Goal: Task Accomplishment & Management: Manage account settings

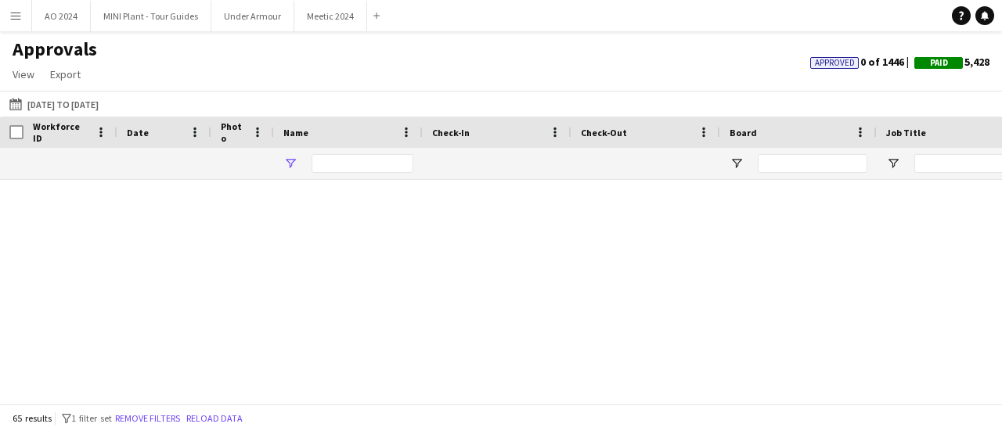
type input "*****"
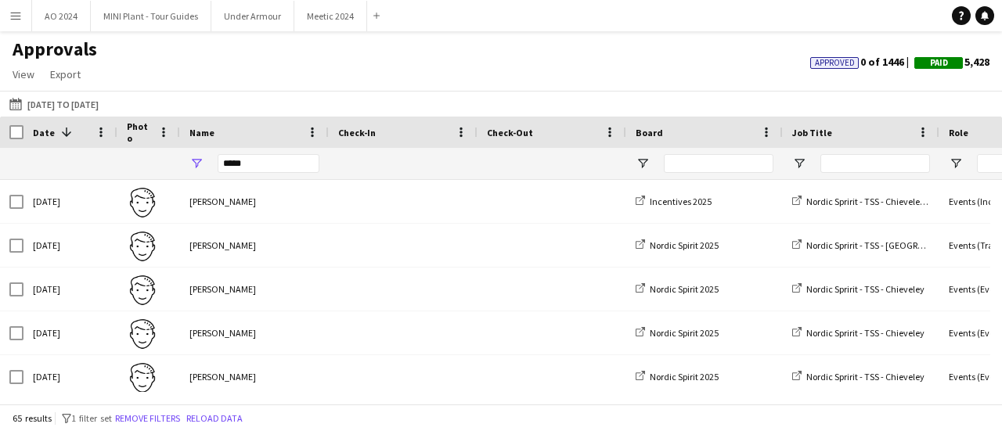
click at [15, 21] on app-icon "Menu" at bounding box center [15, 15] width 13 height 13
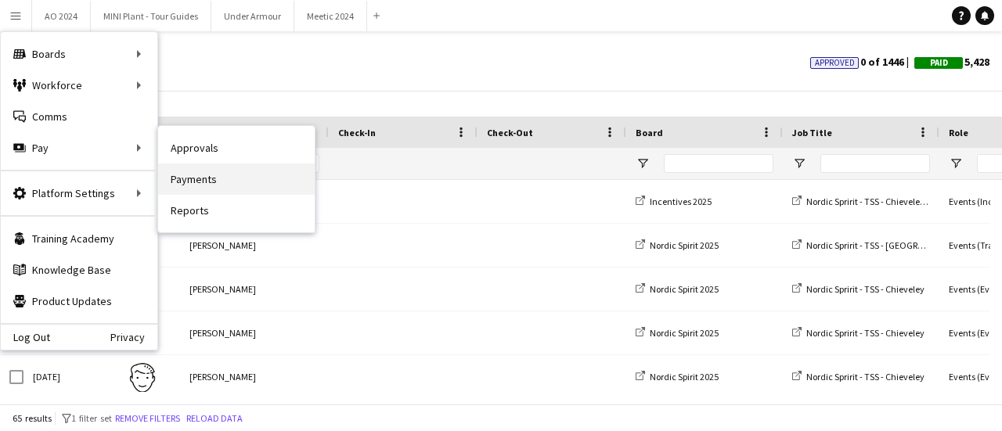
click at [186, 181] on link "Payments" at bounding box center [236, 179] width 157 height 31
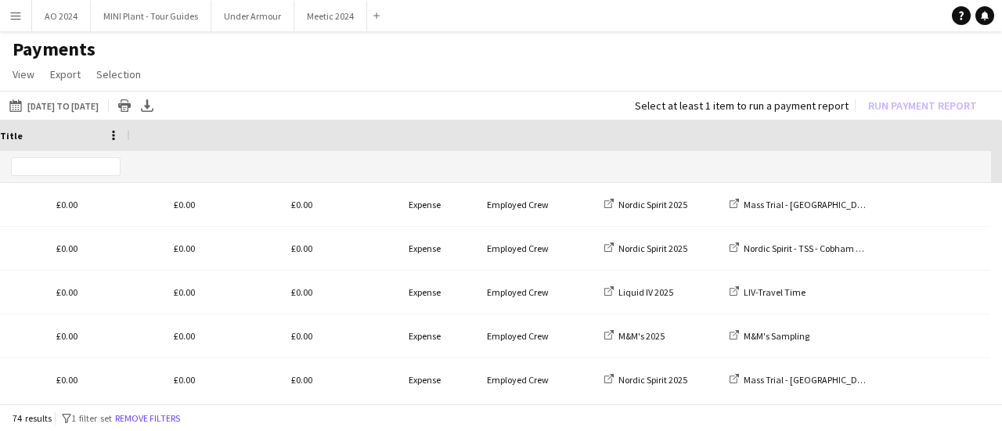
scroll to position [0, 1624]
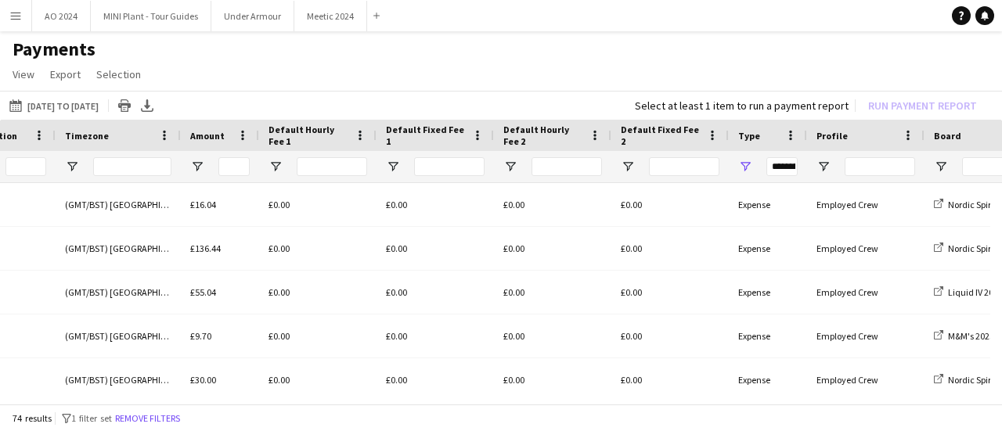
drag, startPoint x: 239, startPoint y: 405, endPoint x: 246, endPoint y: 399, distance: 9.4
click at [246, 399] on div "01-01-2025 to 31-08-2025 01-01-2025 to 31-08-2025 Today This Week This Month Ye…" at bounding box center [501, 249] width 1002 height 316
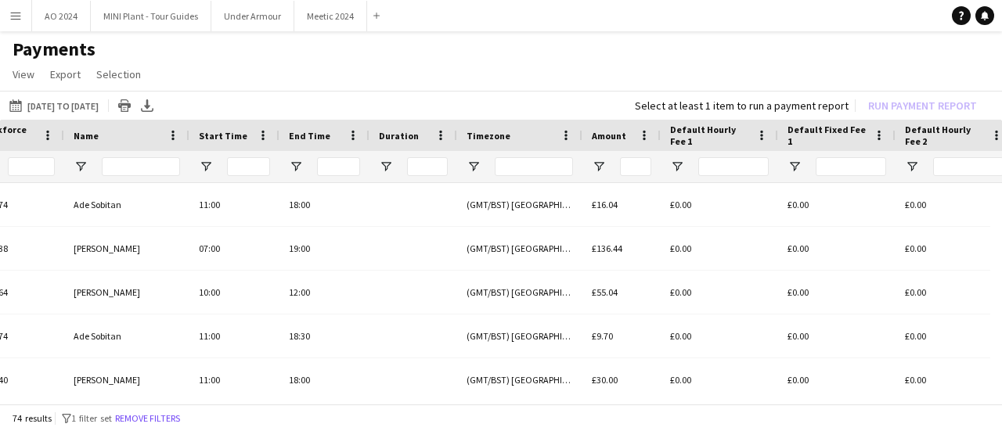
scroll to position [0, 0]
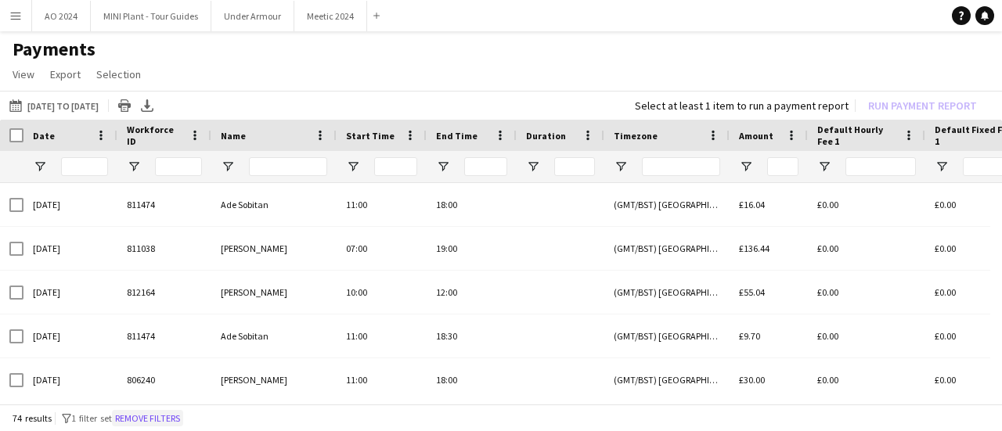
click at [153, 412] on button "Remove filters" at bounding box center [147, 418] width 71 height 17
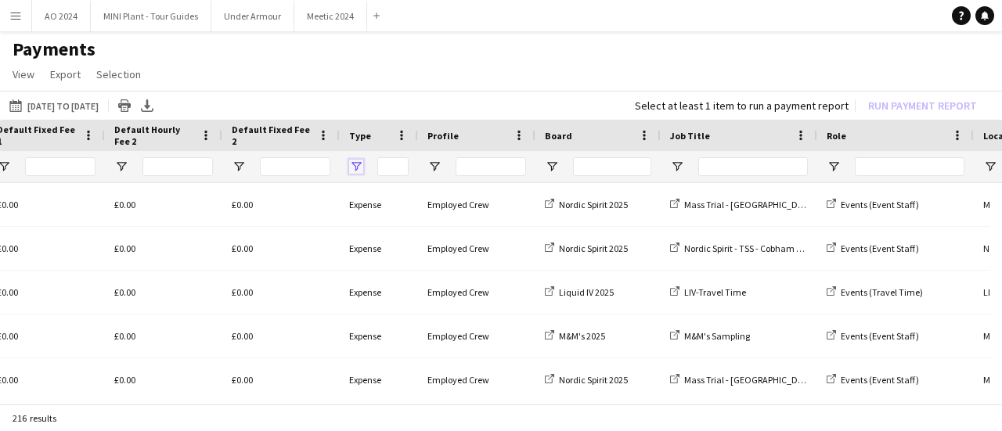
click at [357, 164] on span "Open Filter Menu" at bounding box center [356, 167] width 14 height 14
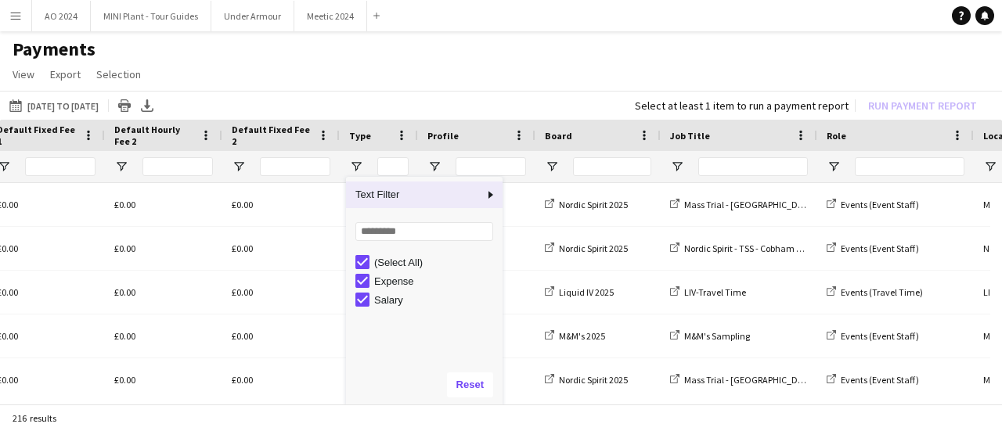
click at [369, 262] on div "(Select All)" at bounding box center [428, 262] width 147 height 19
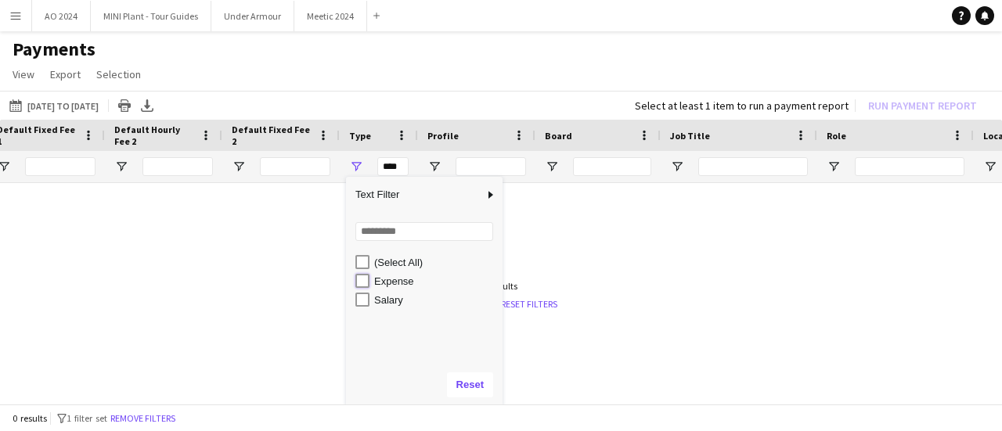
type input "**********"
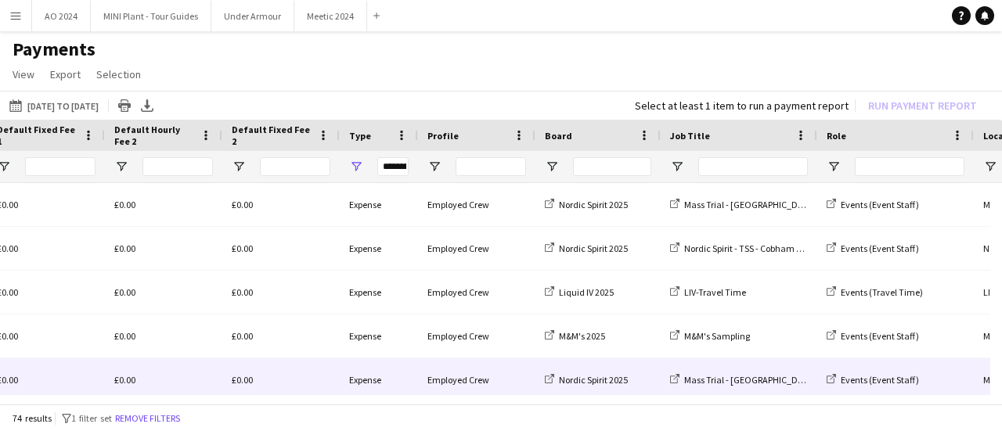
click at [224, 375] on div "£0.00" at bounding box center [280, 379] width 117 height 43
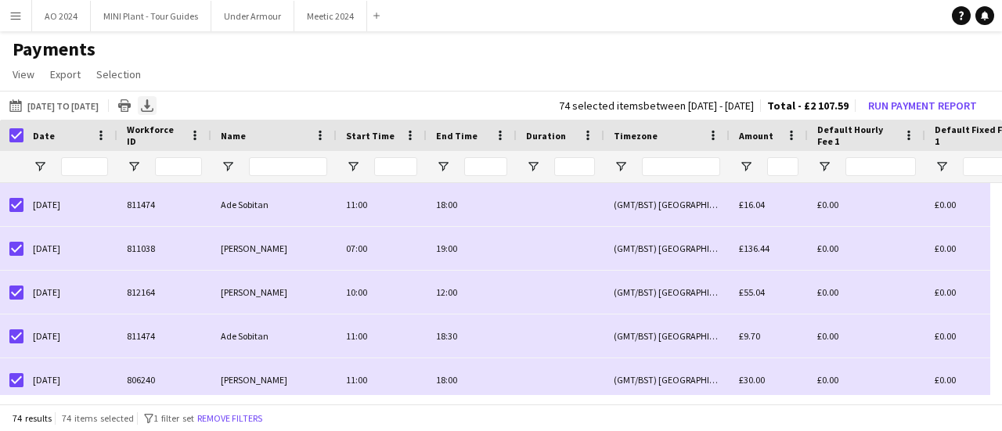
click at [153, 110] on icon at bounding box center [147, 110] width 13 height 4
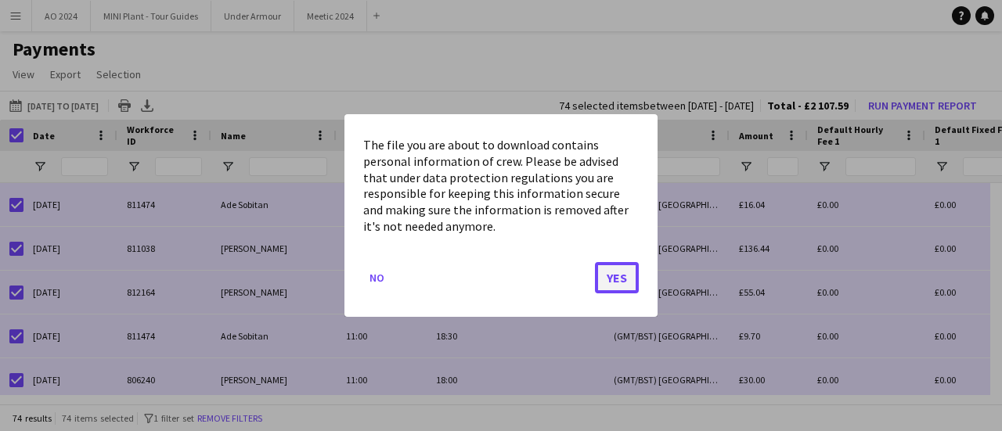
click at [613, 268] on button "Yes" at bounding box center [617, 277] width 44 height 31
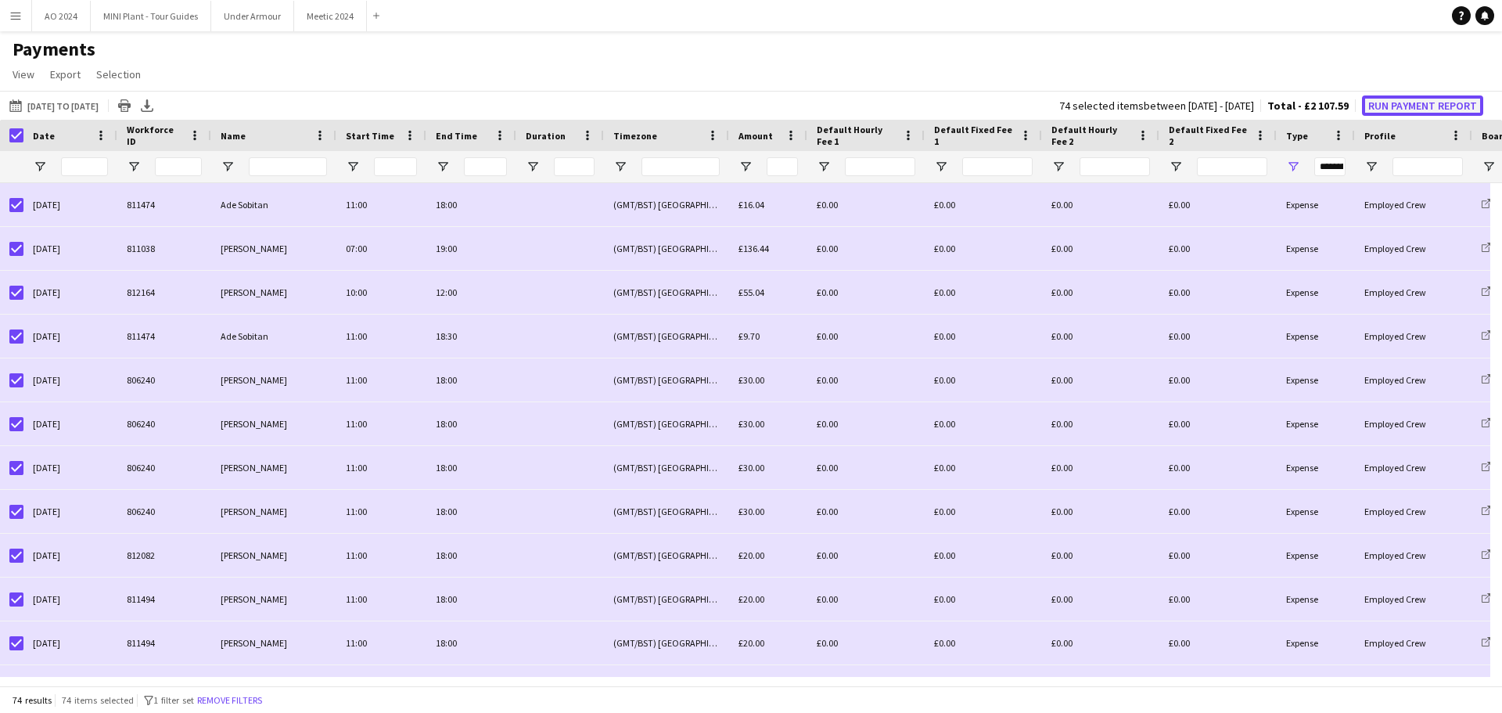
click at [1001, 109] on button "Run Payment Report" at bounding box center [1422, 105] width 121 height 20
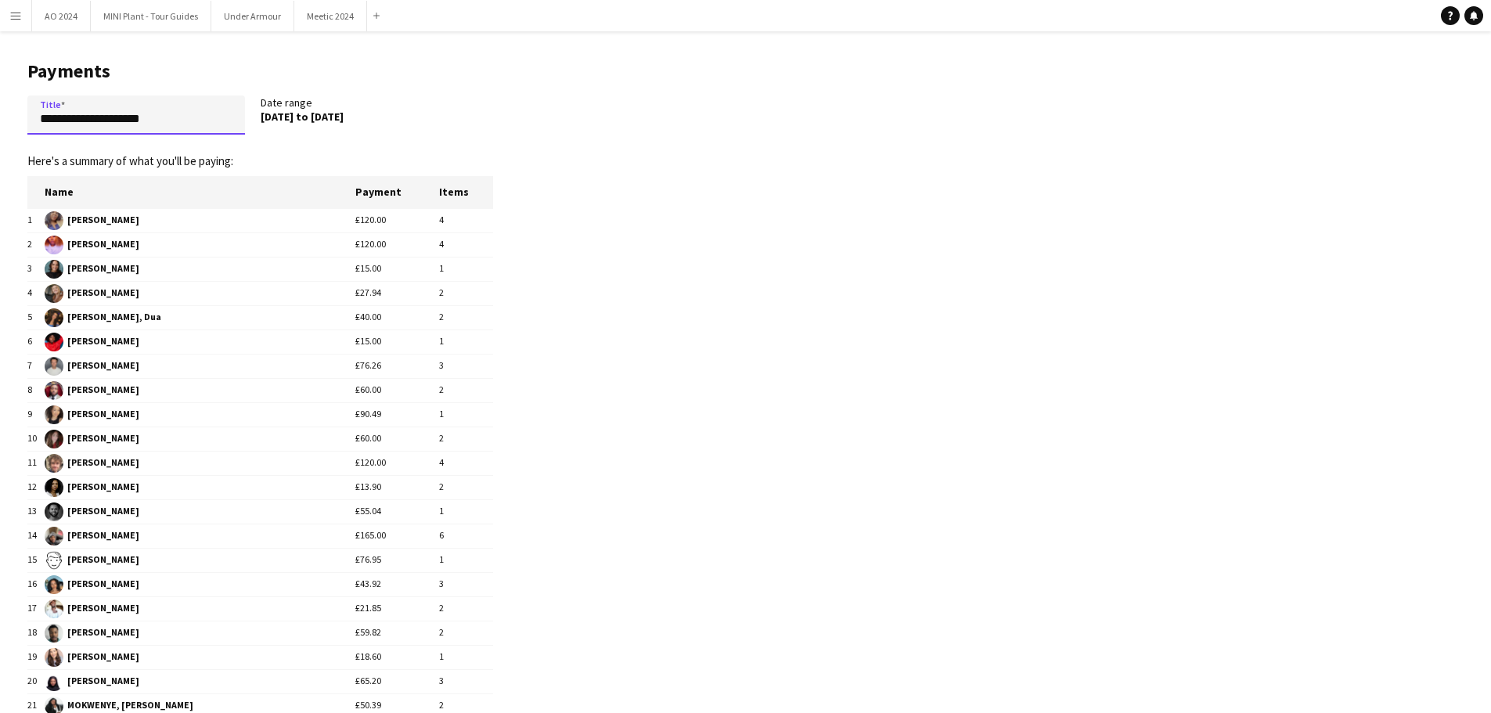
drag, startPoint x: 147, startPoint y: 121, endPoint x: 0, endPoint y: 117, distance: 147.2
click at [0, 118] on main "**********" at bounding box center [254, 566] width 509 height 1071
paste input "*******"
drag, startPoint x: 193, startPoint y: 116, endPoint x: 185, endPoint y: 115, distance: 8.6
click at [185, 115] on input "**********" at bounding box center [136, 114] width 218 height 39
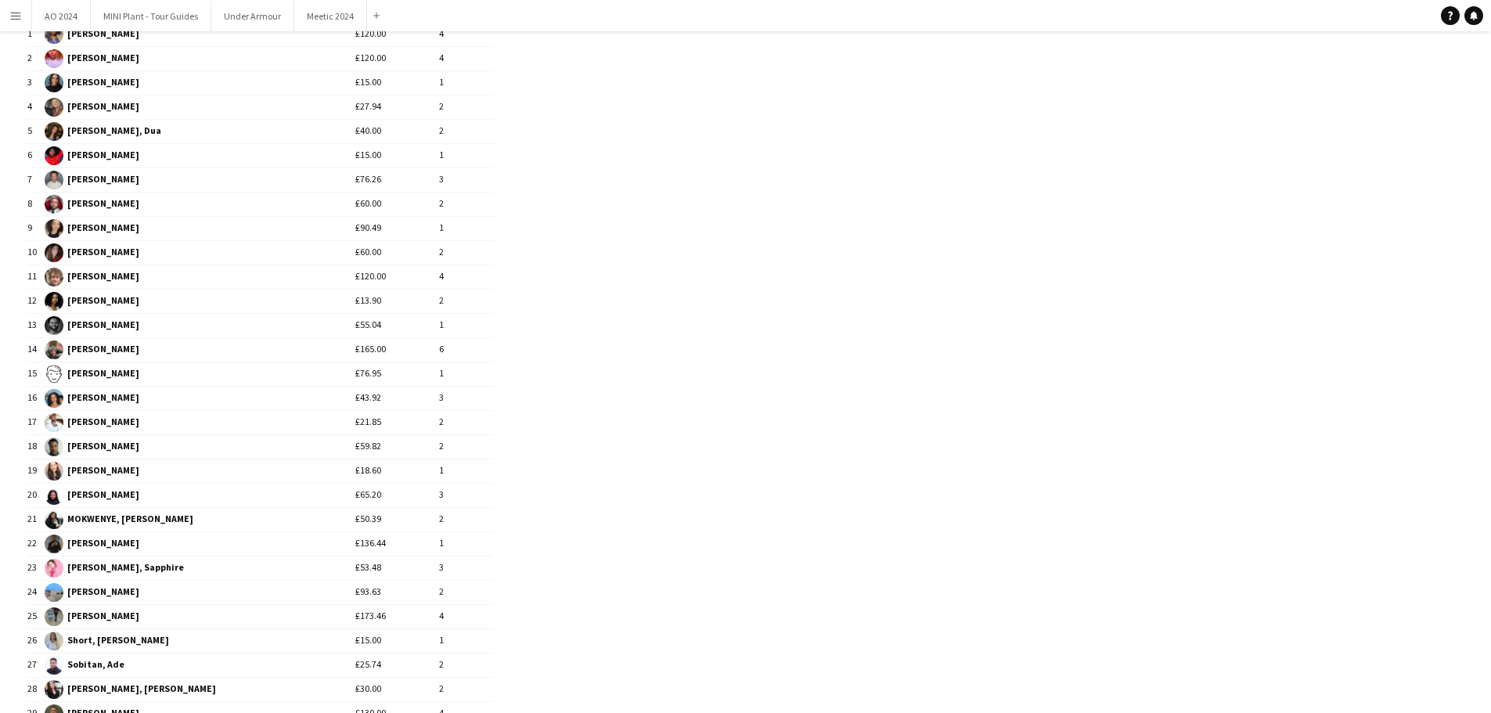
scroll to position [390, 0]
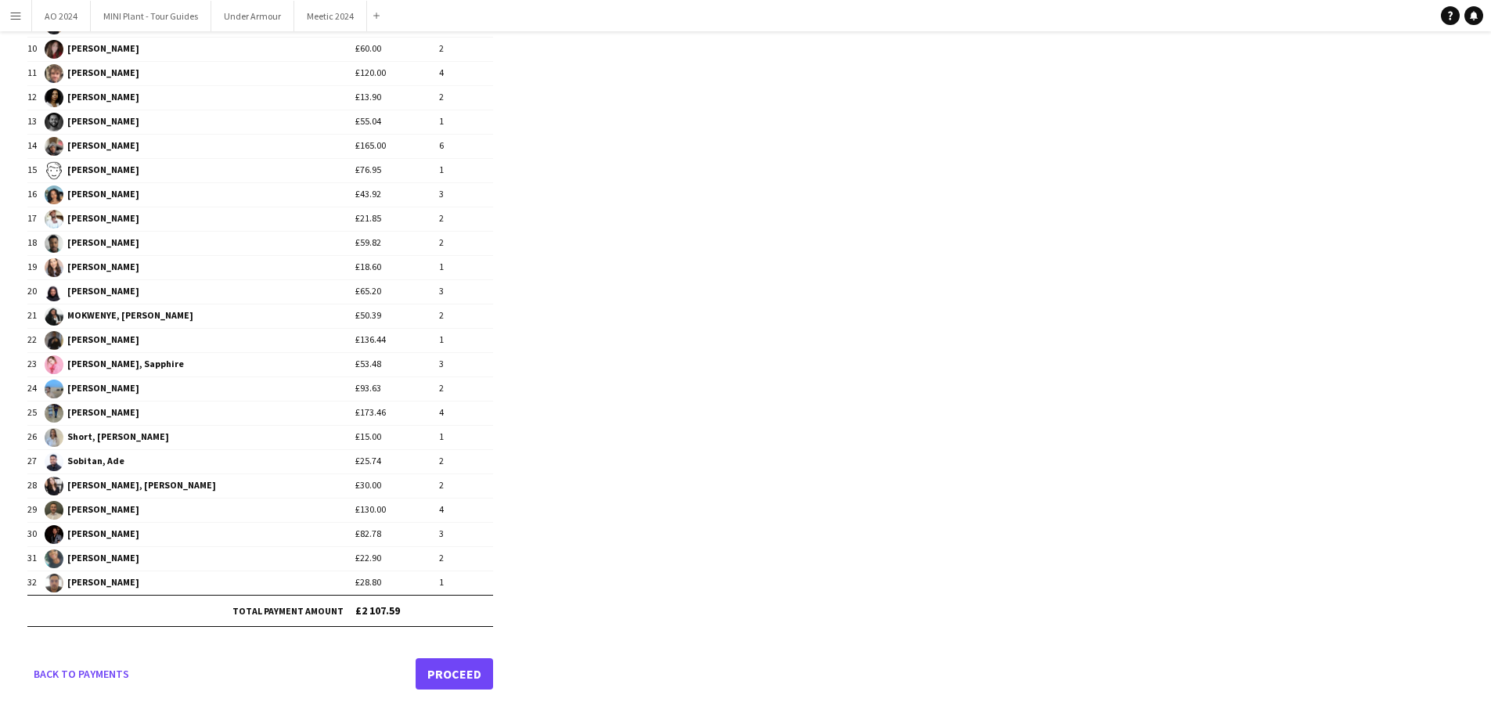
type input "**********"
click at [815, 332] on app-pay-new-report "**********" at bounding box center [745, 177] width 1491 height 1071
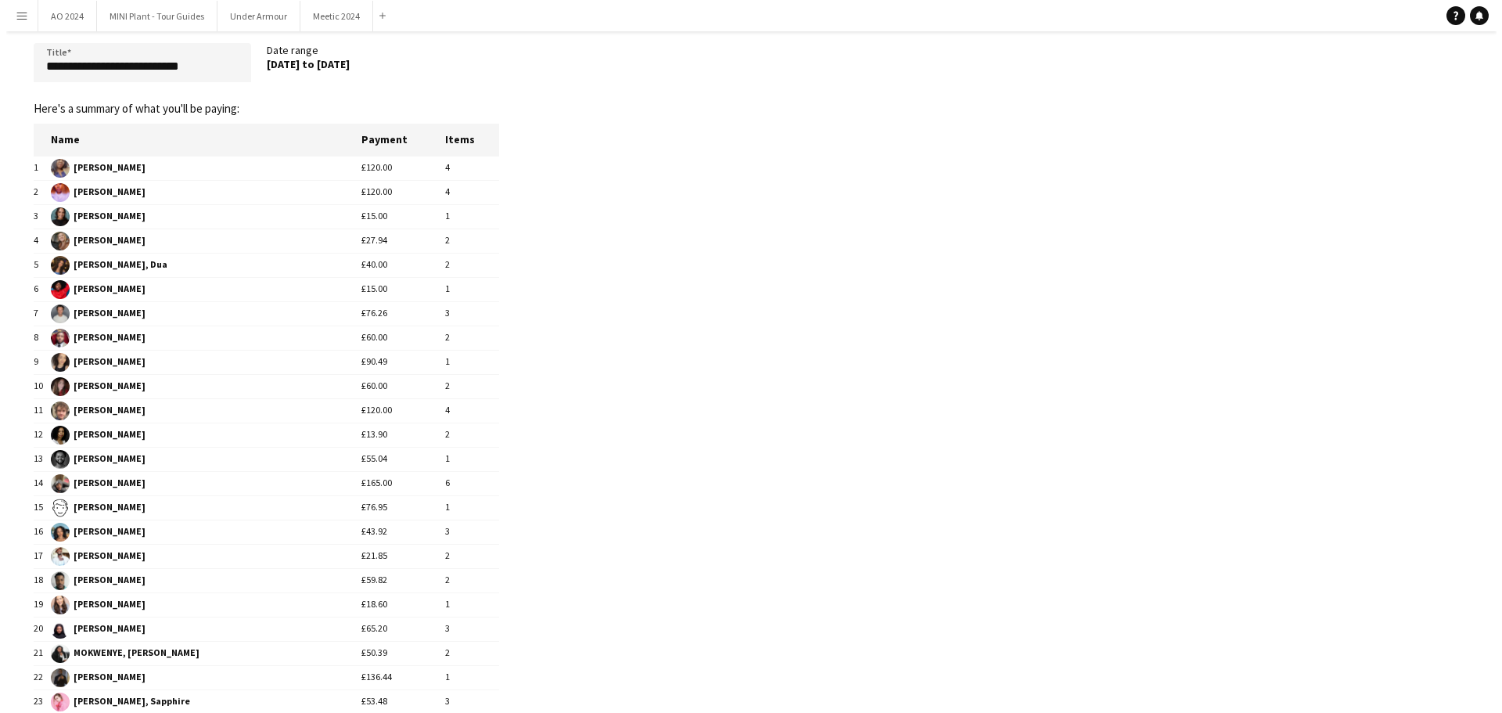
scroll to position [0, 0]
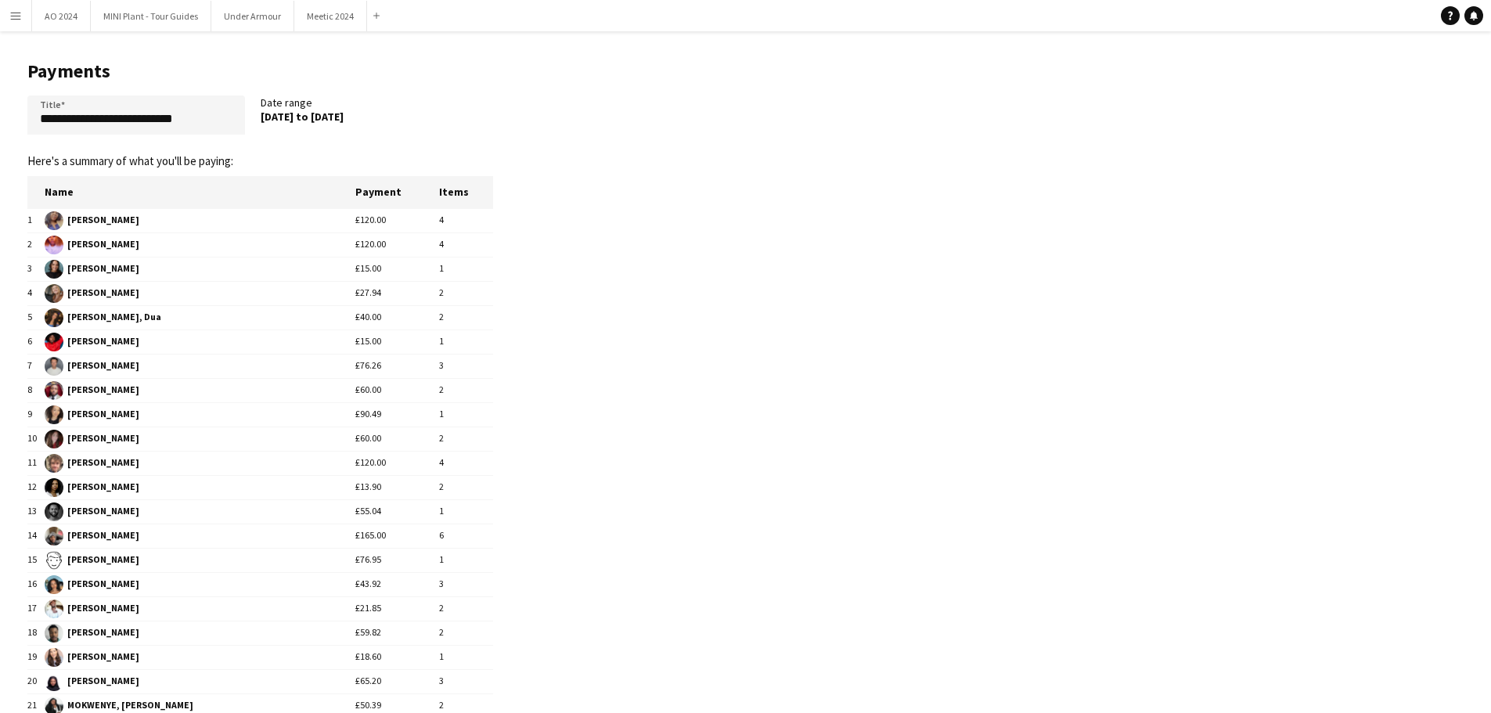
click at [9, 11] on app-icon "Menu" at bounding box center [15, 15] width 13 height 13
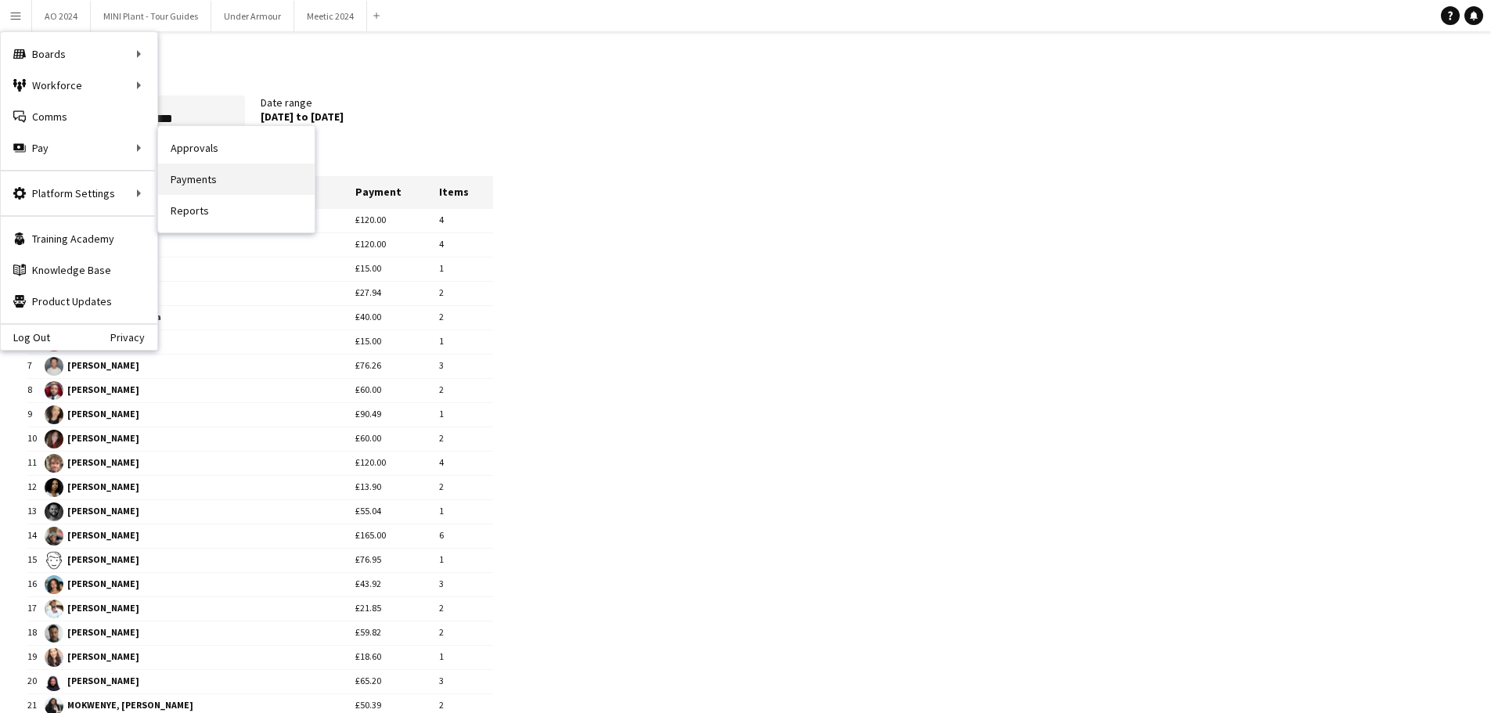
click at [182, 168] on link "Payments" at bounding box center [236, 179] width 157 height 31
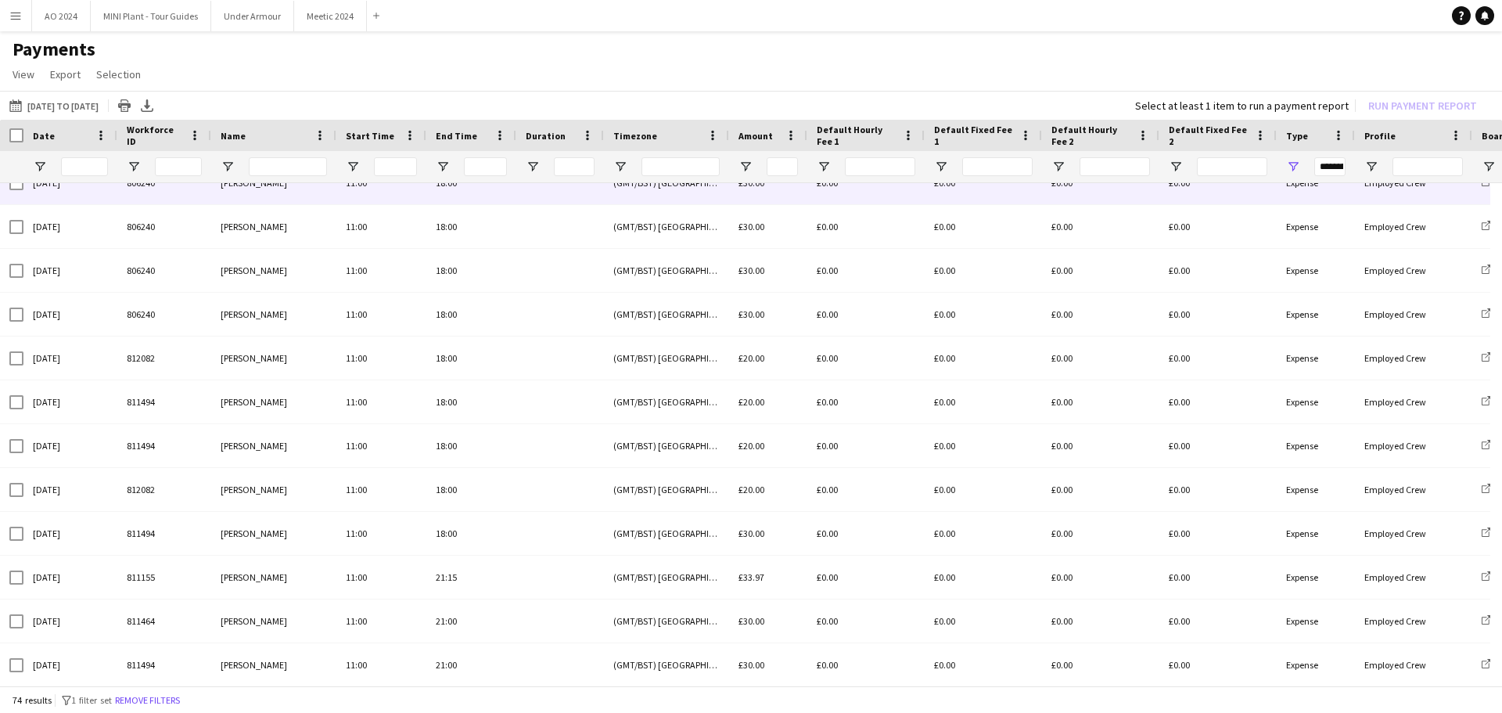
scroll to position [313, 0]
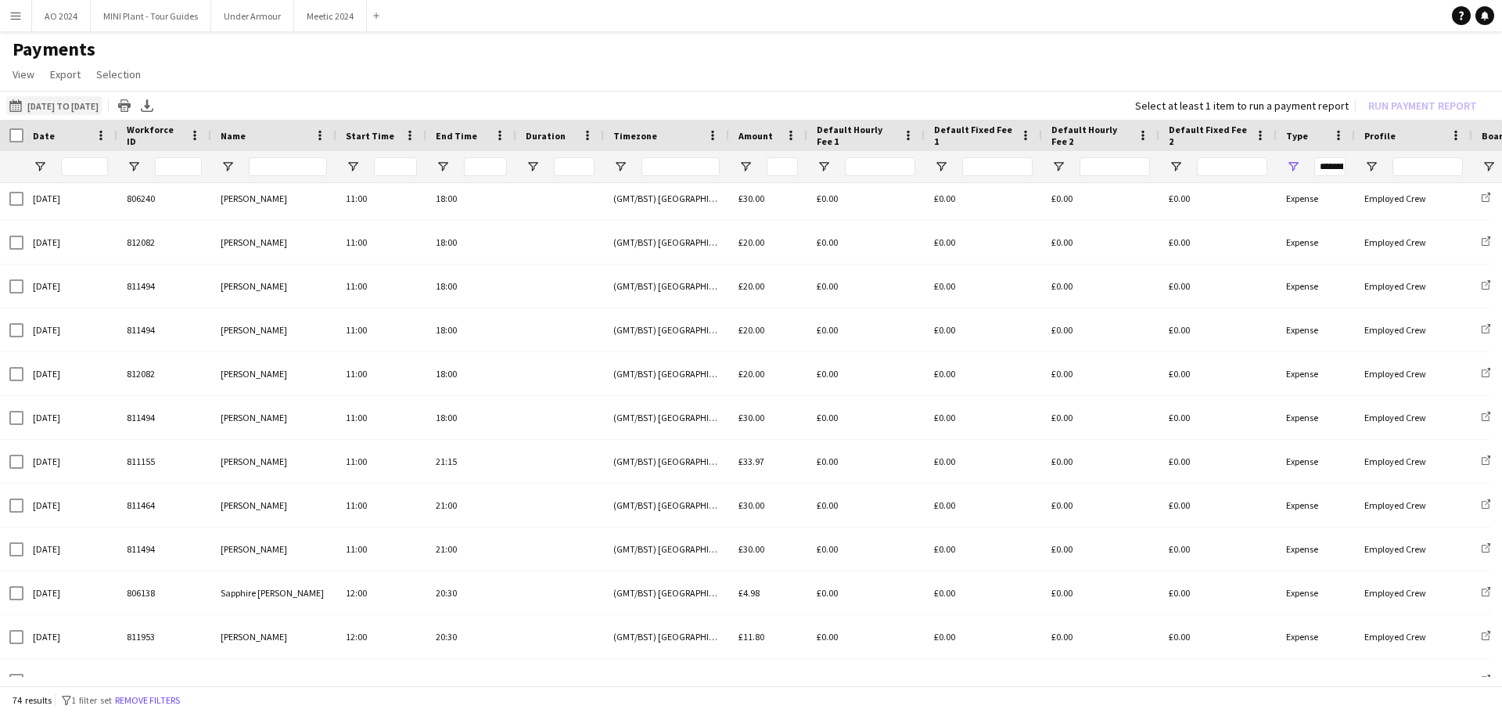
click at [48, 106] on button "[DATE] to [DATE] [DATE] to [DATE]" at bounding box center [53, 105] width 95 height 19
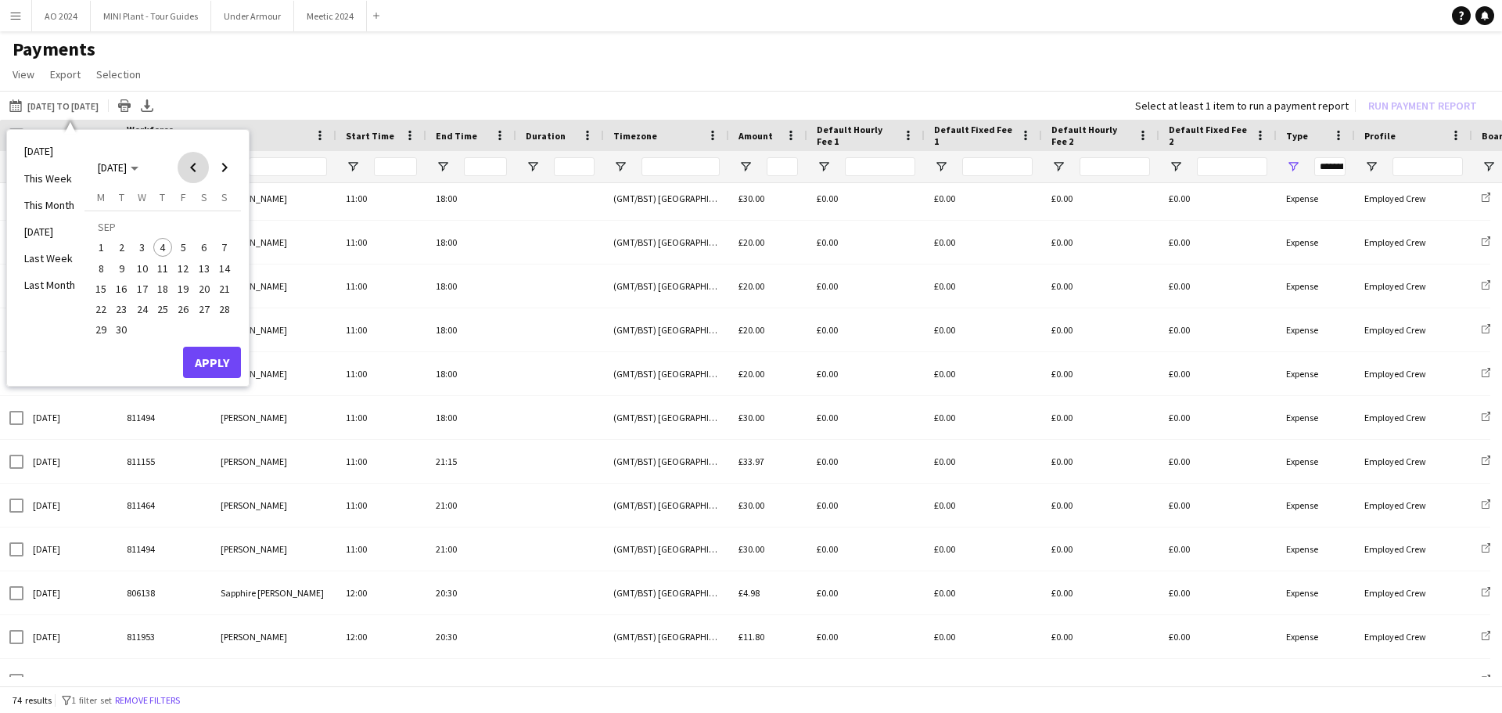
click at [192, 163] on span "Previous month" at bounding box center [193, 167] width 31 height 31
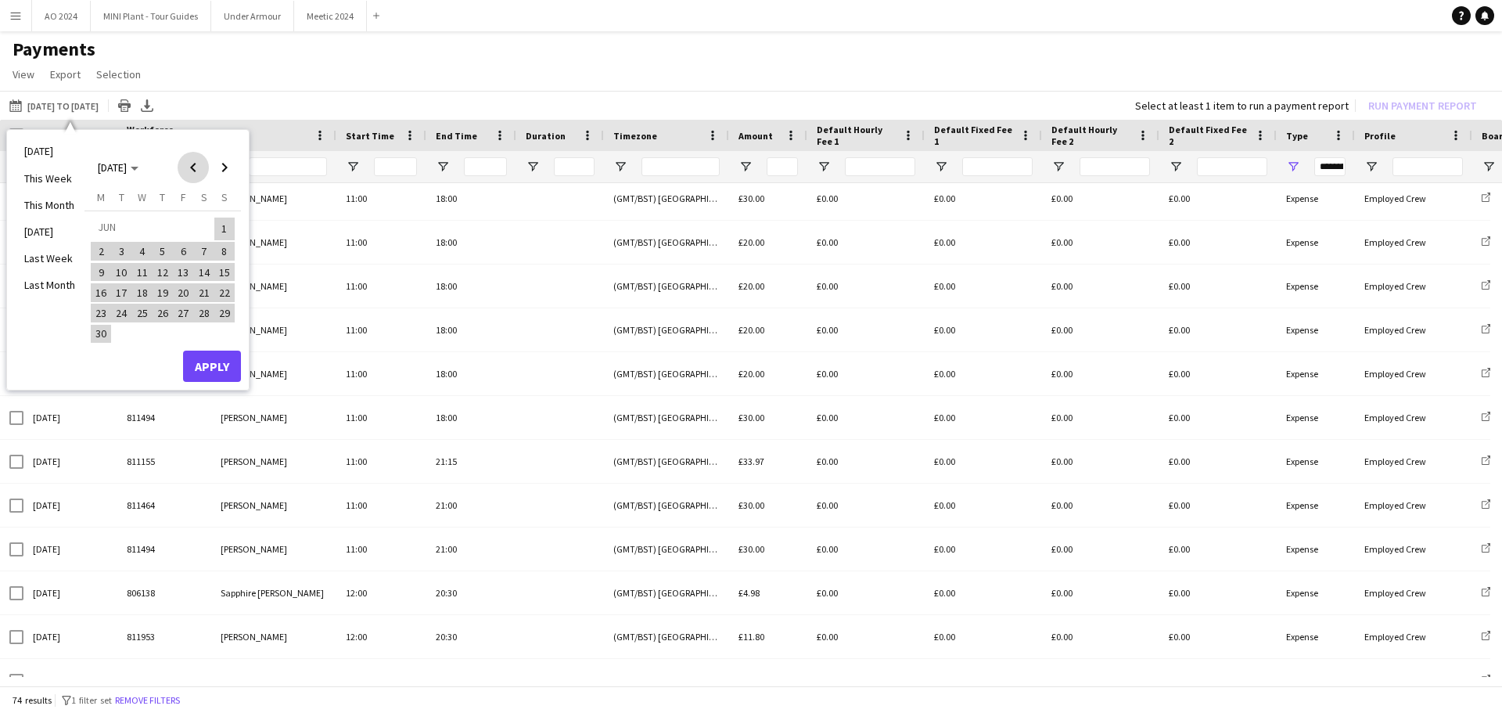
click at [192, 163] on span "Previous month" at bounding box center [193, 167] width 31 height 31
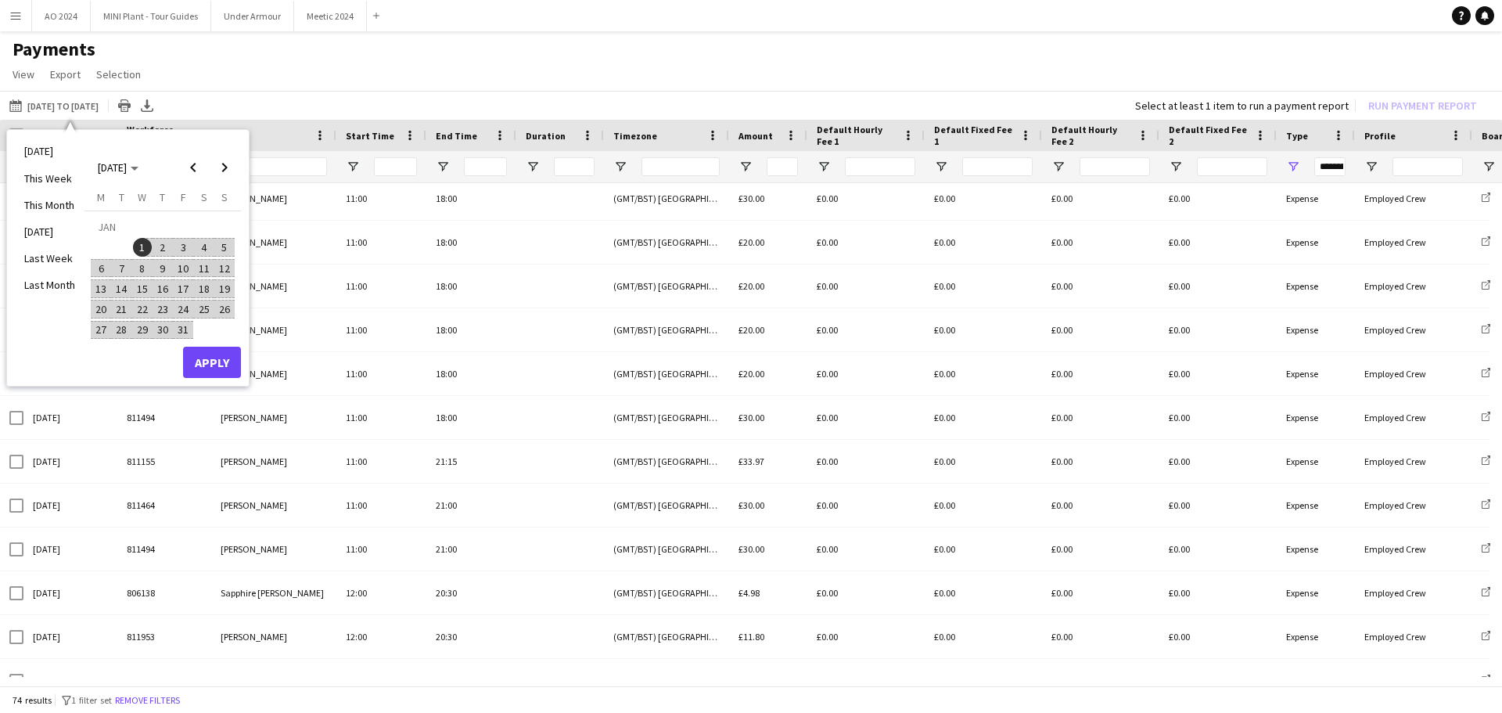
click at [141, 245] on span "1" at bounding box center [142, 247] width 19 height 19
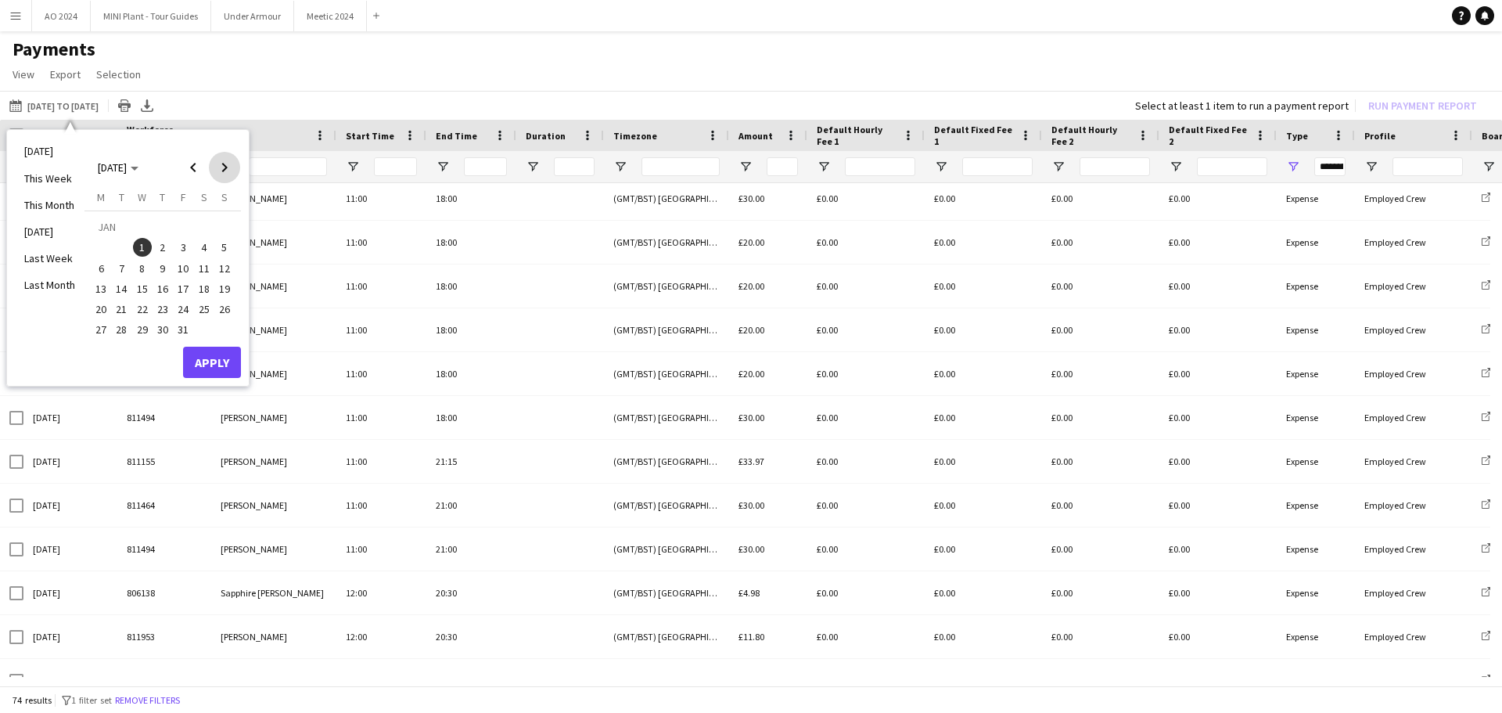
click at [219, 169] on span "Next month" at bounding box center [224, 167] width 31 height 31
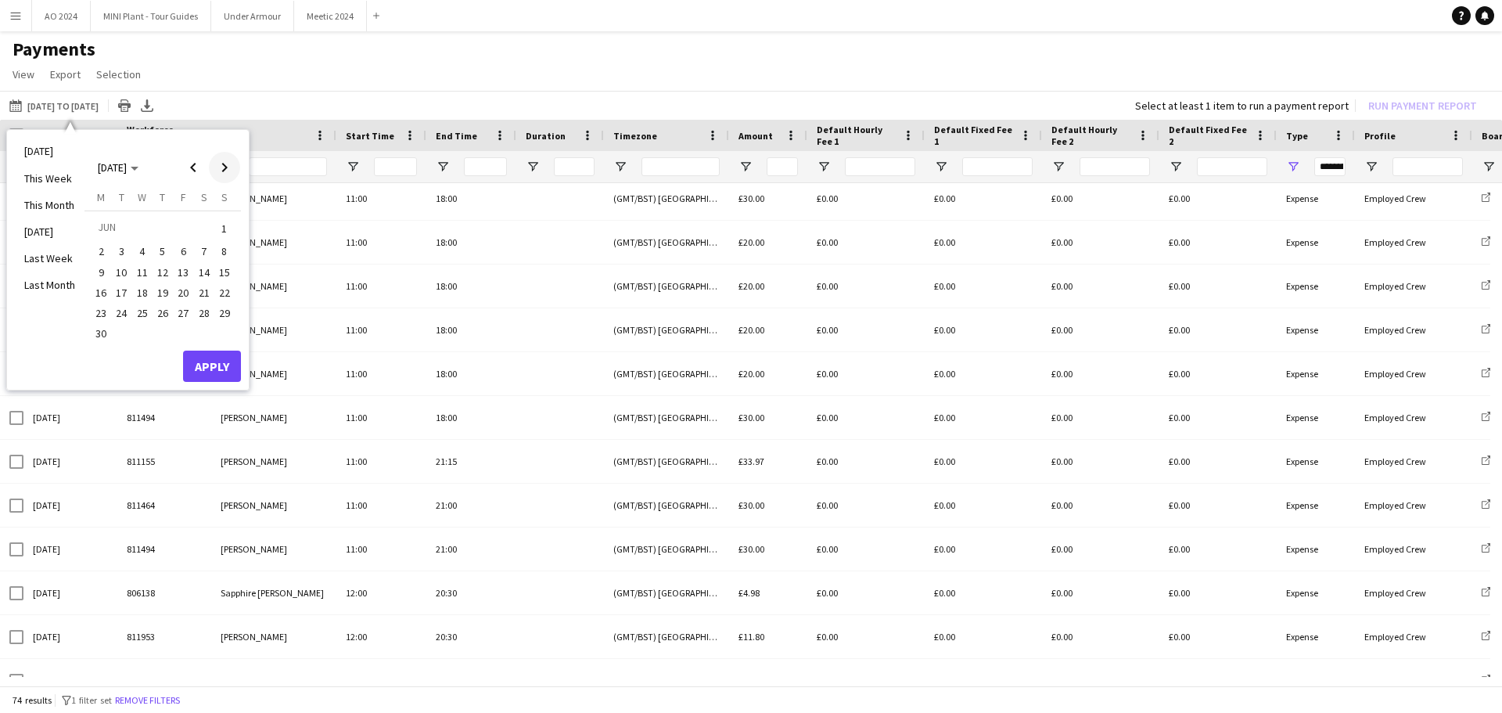
click at [219, 169] on span "Next month" at bounding box center [224, 167] width 31 height 31
click at [198, 169] on span "Previous month" at bounding box center [193, 167] width 31 height 31
click at [218, 310] on span "31" at bounding box center [224, 313] width 19 height 19
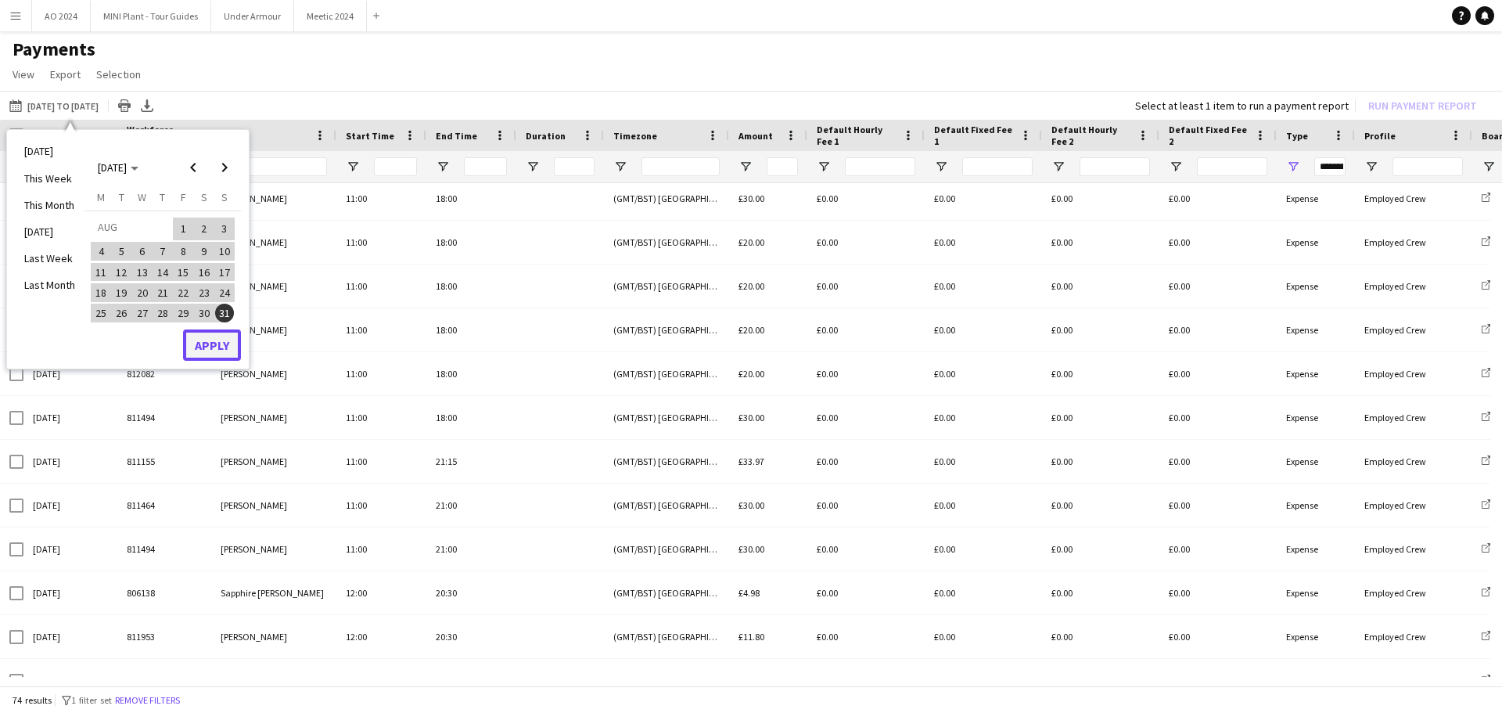
click at [231, 337] on button "Apply" at bounding box center [212, 344] width 58 height 31
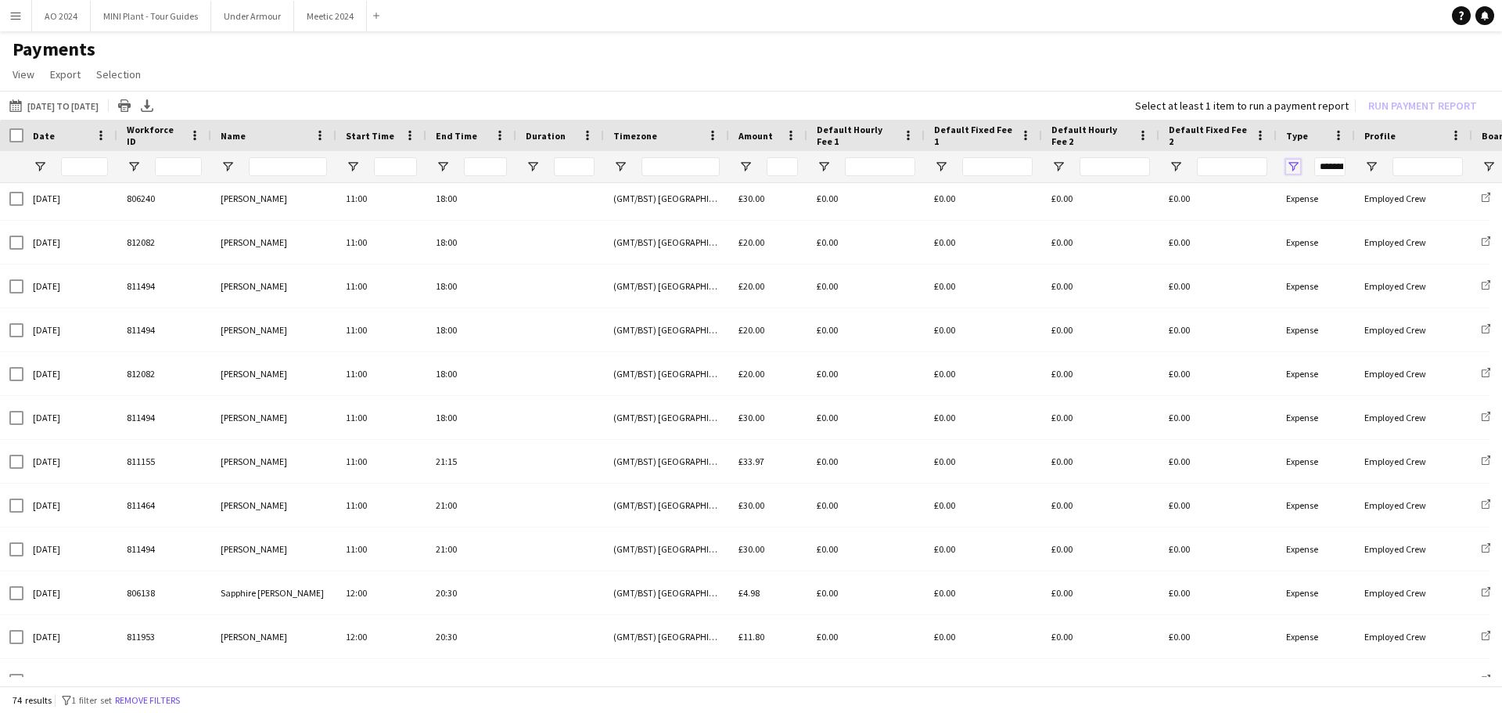
click at [1001, 166] on span "Open Filter Menu" at bounding box center [1293, 167] width 14 height 14
click at [1001, 264] on div "(Select All)" at bounding box center [1366, 262] width 147 height 19
click at [1001, 254] on div "(Select All)" at bounding box center [1366, 262] width 147 height 19
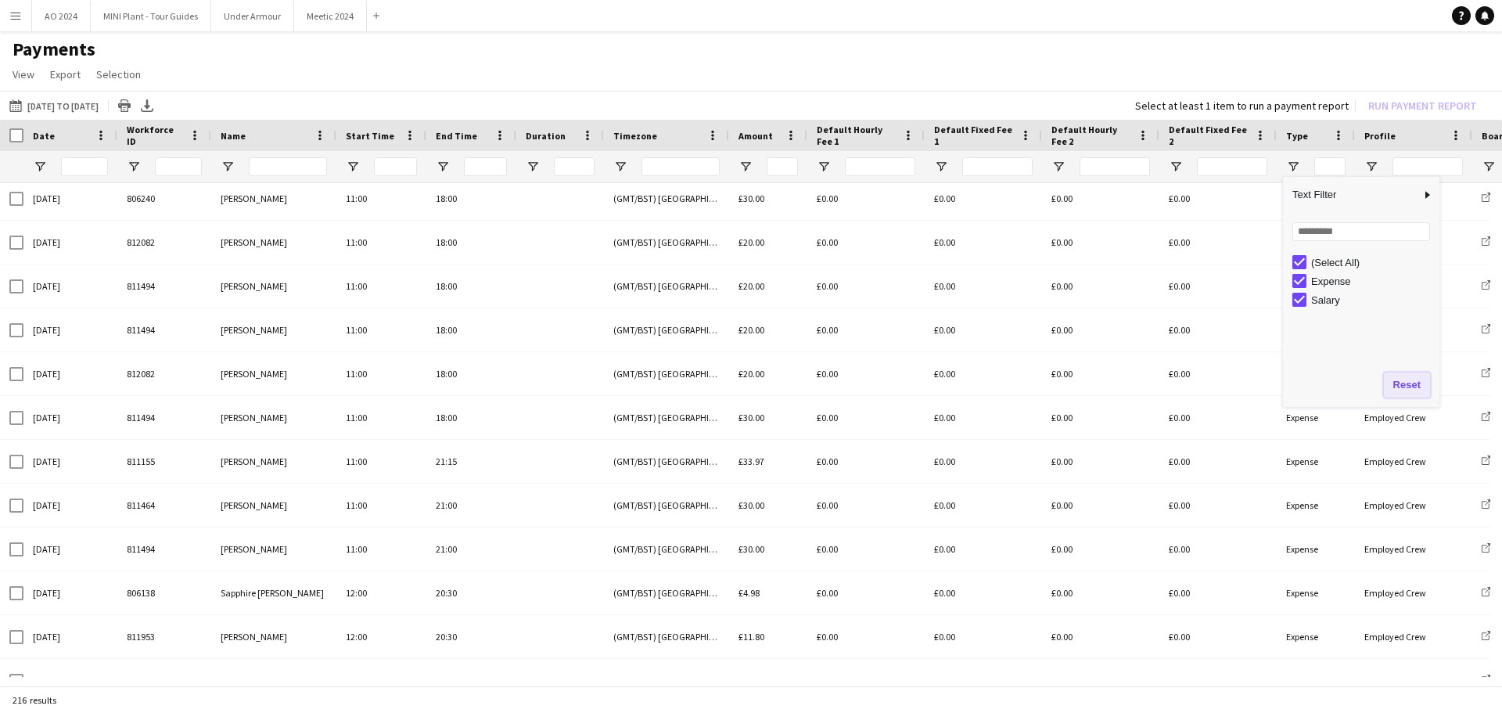
click at [1001, 391] on button "Reset" at bounding box center [1407, 384] width 46 height 25
click at [1001, 381] on button "Reset" at bounding box center [1407, 384] width 46 height 25
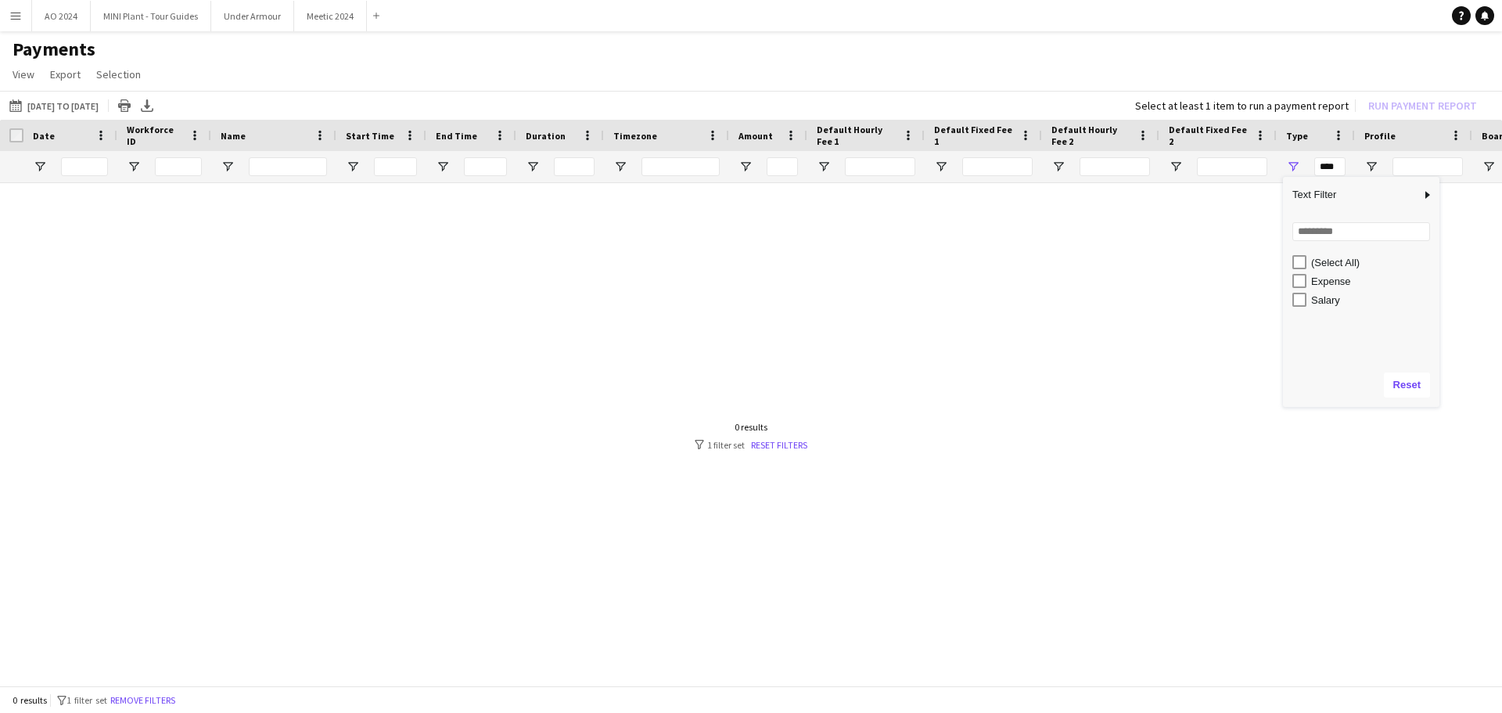
scroll to position [0, 0]
type input "**********"
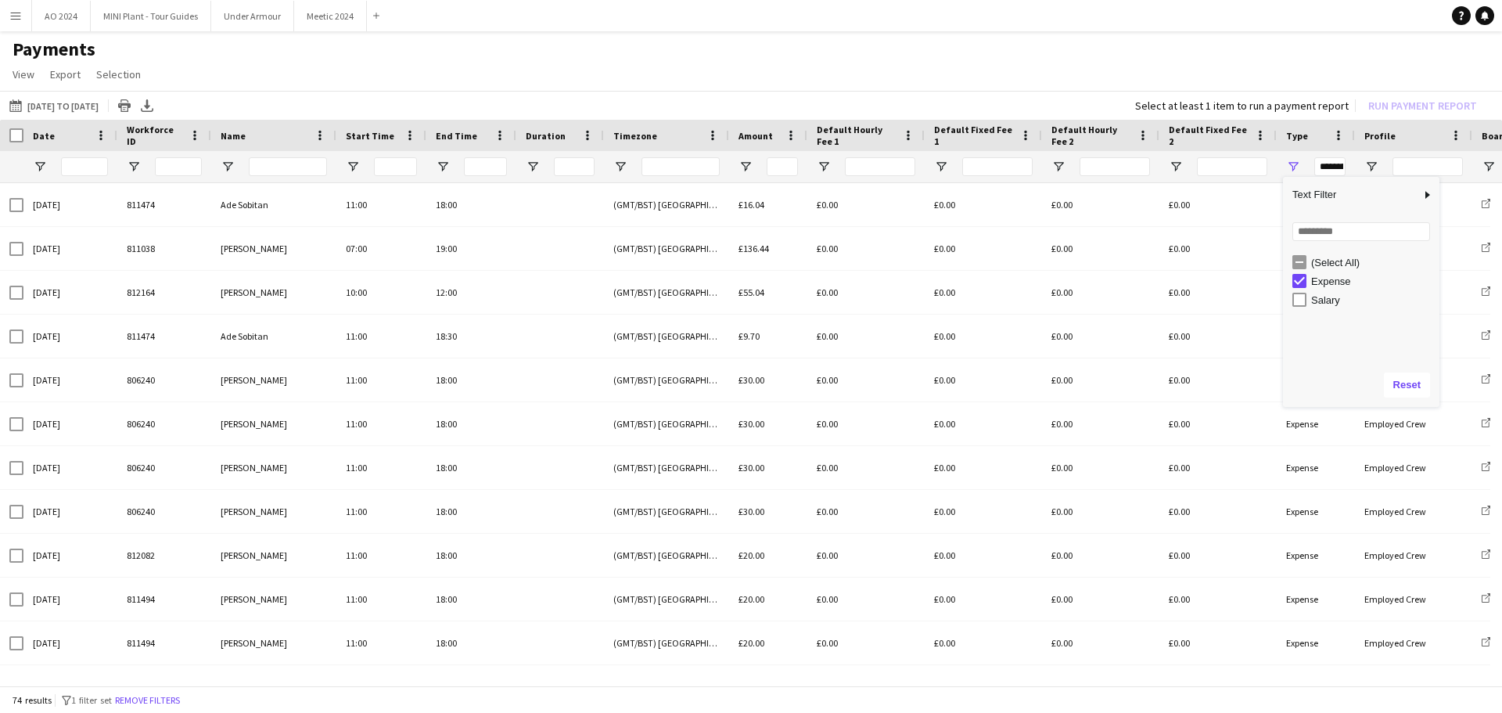
click at [1001, 59] on h1 "Payments" at bounding box center [751, 49] width 1502 height 23
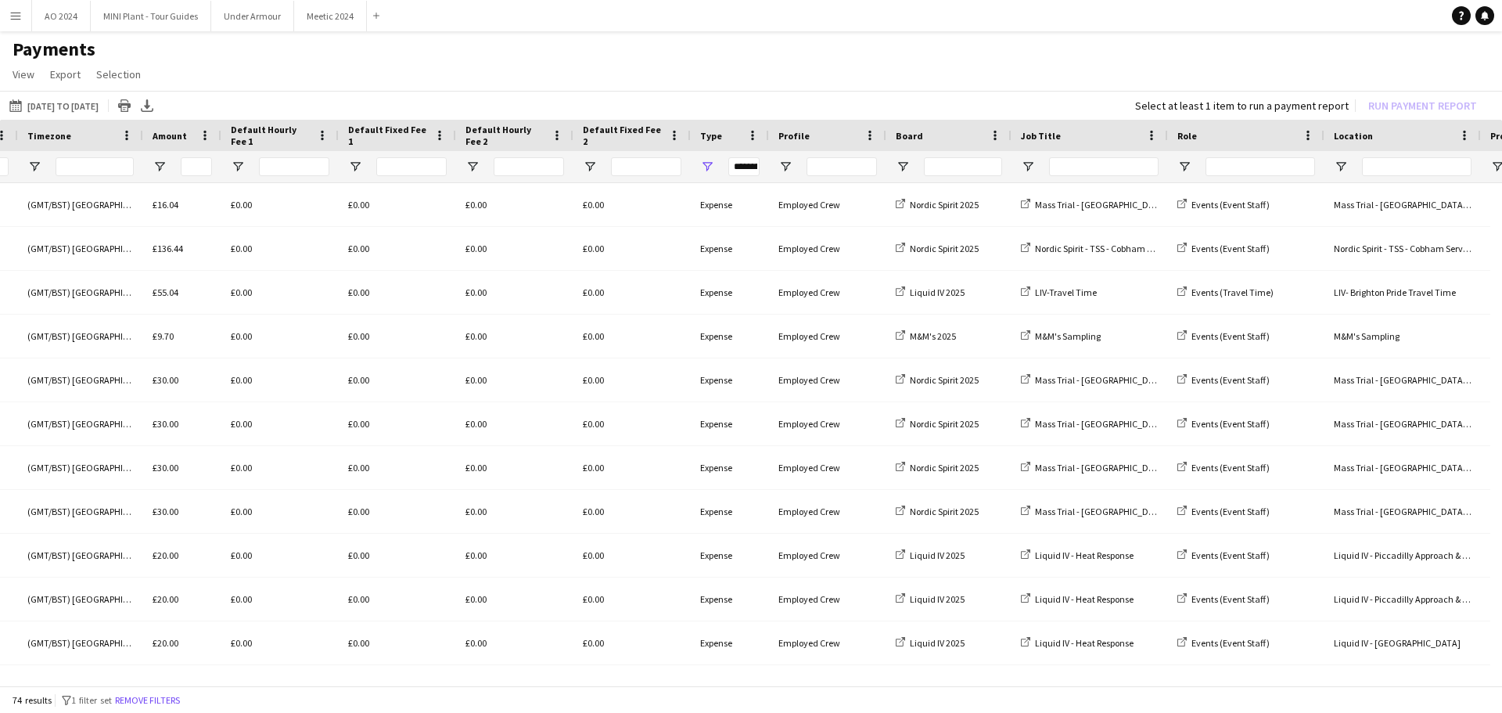
scroll to position [0, 898]
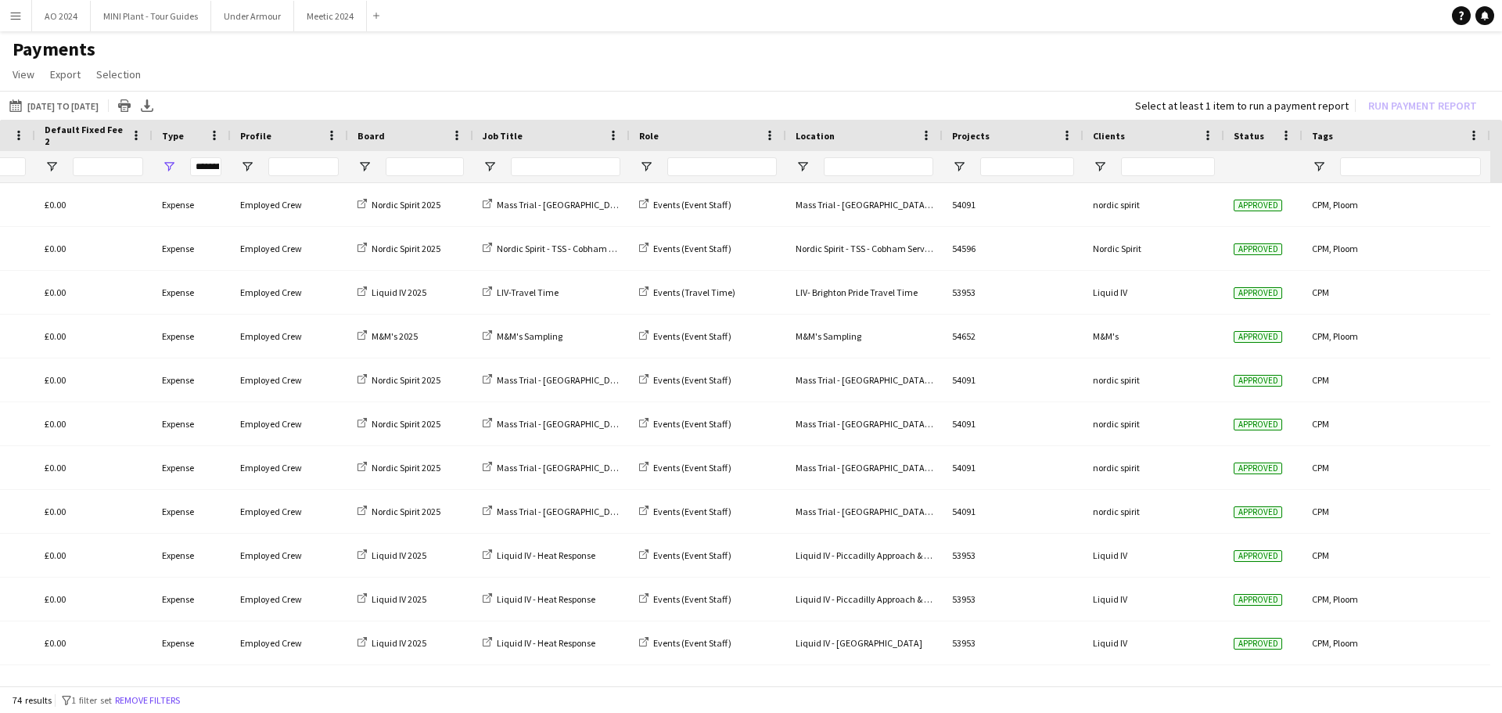
click at [1001, 175] on div at bounding box center [1397, 166] width 188 height 31
click at [1001, 167] on span "Open Filter Menu" at bounding box center [1319, 167] width 14 height 14
click at [1001, 70] on app-page-menu "View Customise view Customise filters Reset Filters Reset View Reset All Export…" at bounding box center [751, 76] width 1502 height 30
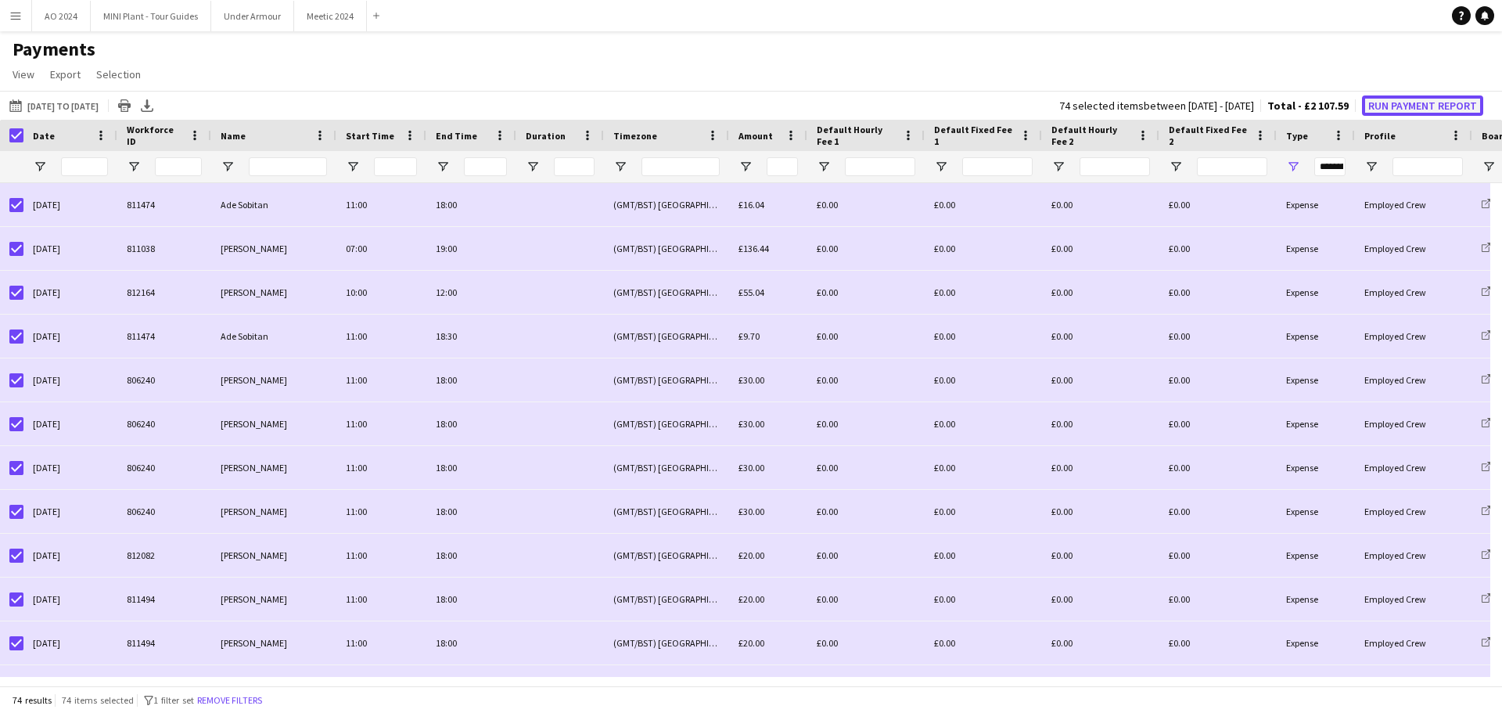
click at [1001, 107] on button "Run Payment Report" at bounding box center [1422, 105] width 121 height 20
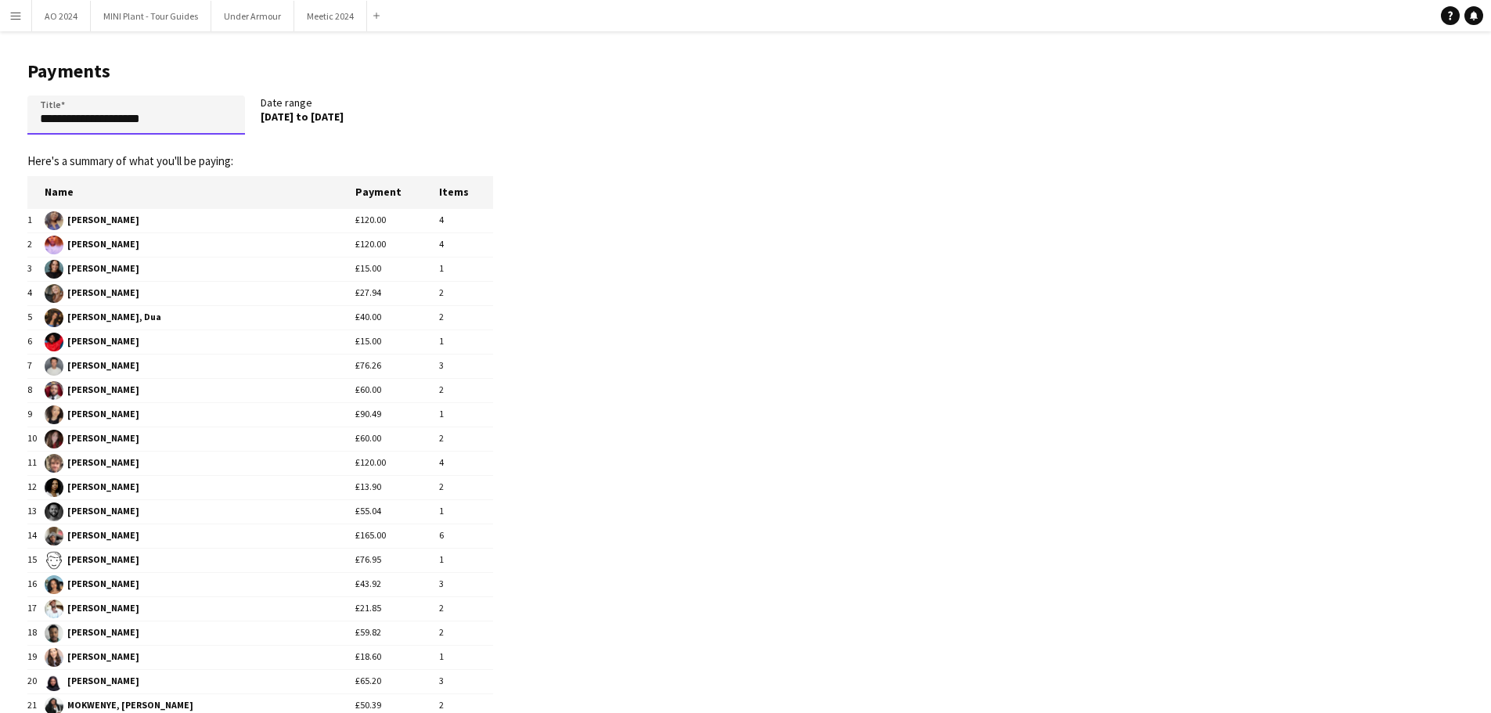
click at [0, 86] on main "**********" at bounding box center [254, 566] width 509 height 1071
paste input "*******"
drag, startPoint x: 194, startPoint y: 123, endPoint x: 180, endPoint y: 117, distance: 15.1
click at [180, 117] on input "**********" at bounding box center [136, 114] width 218 height 39
type input "**********"
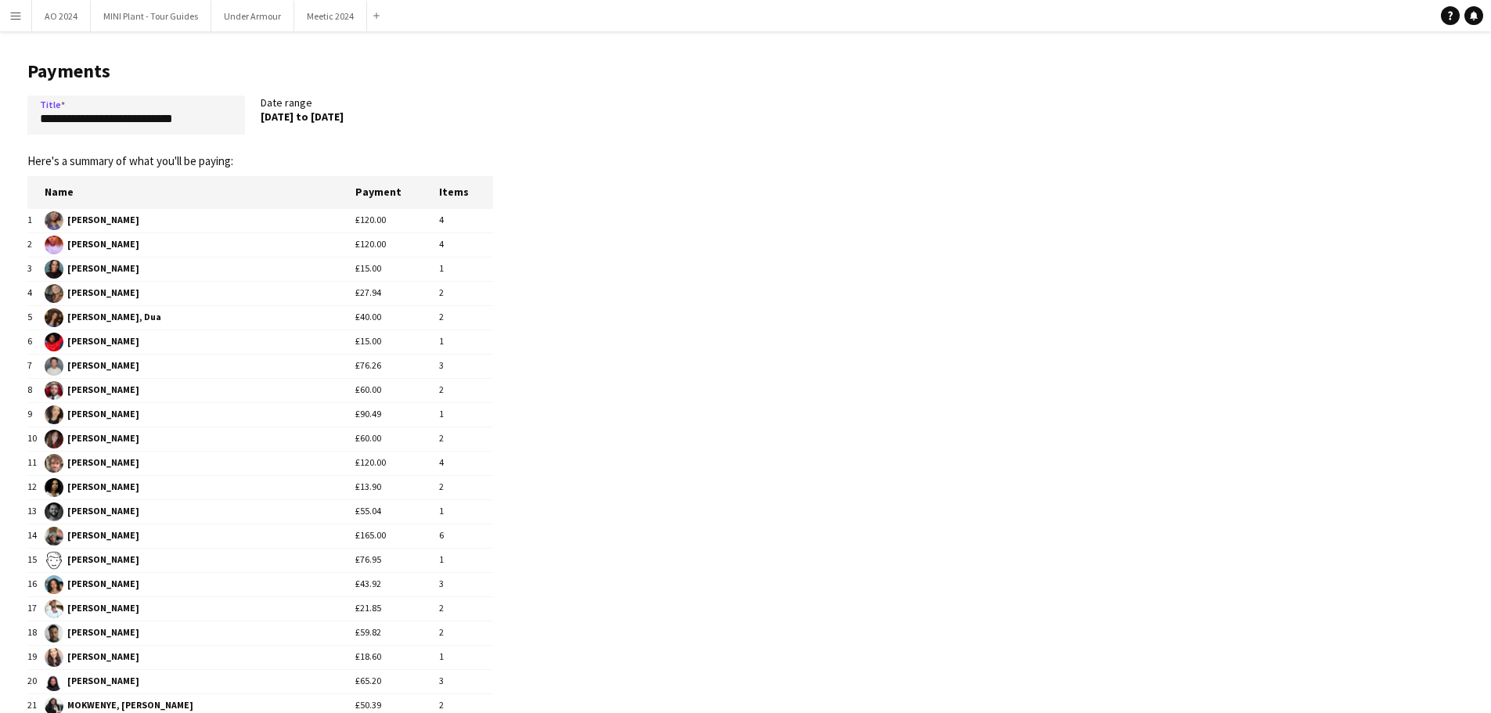
click at [367, 157] on p "Here's a summary of what you'll be paying:" at bounding box center [260, 161] width 466 height 14
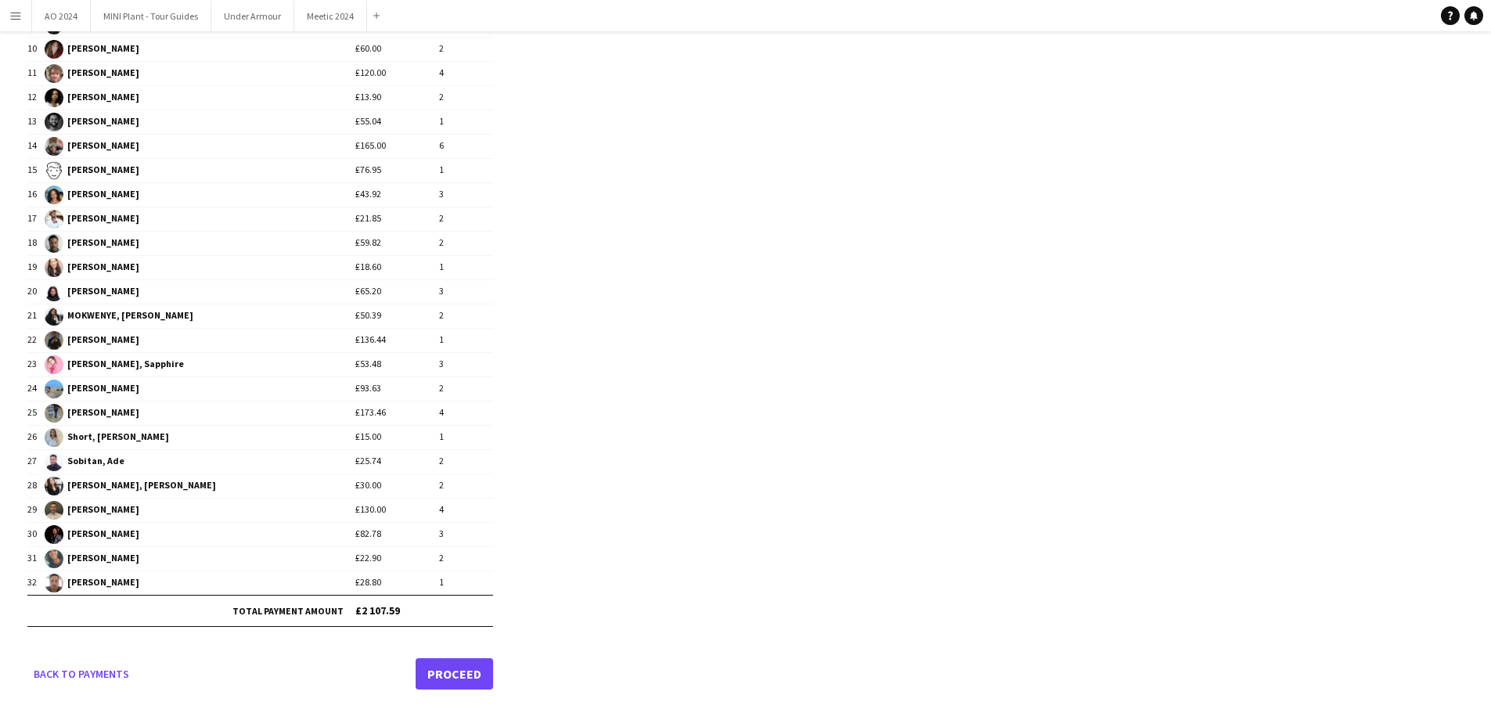
click at [455, 430] on link "Proceed" at bounding box center [454, 673] width 77 height 31
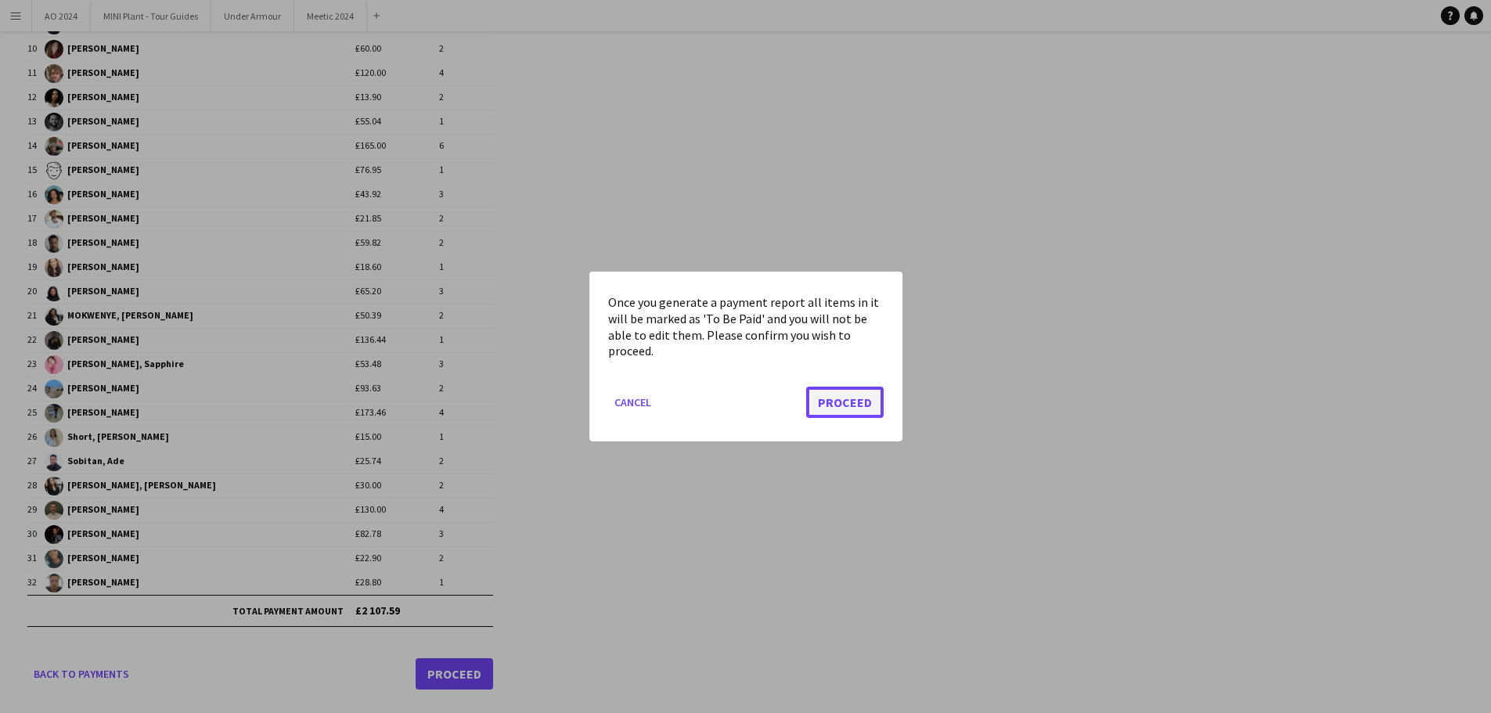
click at [819, 405] on button "Proceed" at bounding box center [844, 402] width 77 height 31
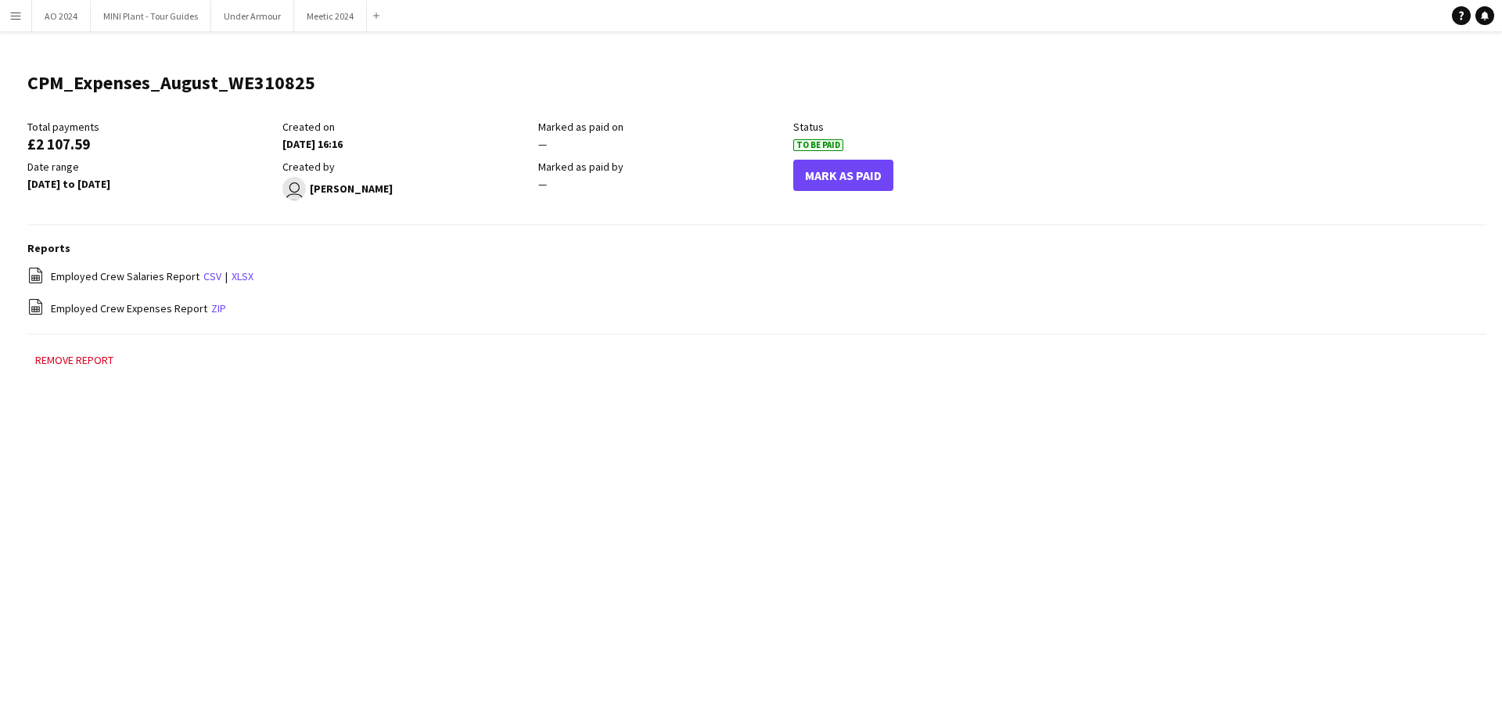
click at [16, 16] on app-icon "Menu" at bounding box center [15, 15] width 13 height 13
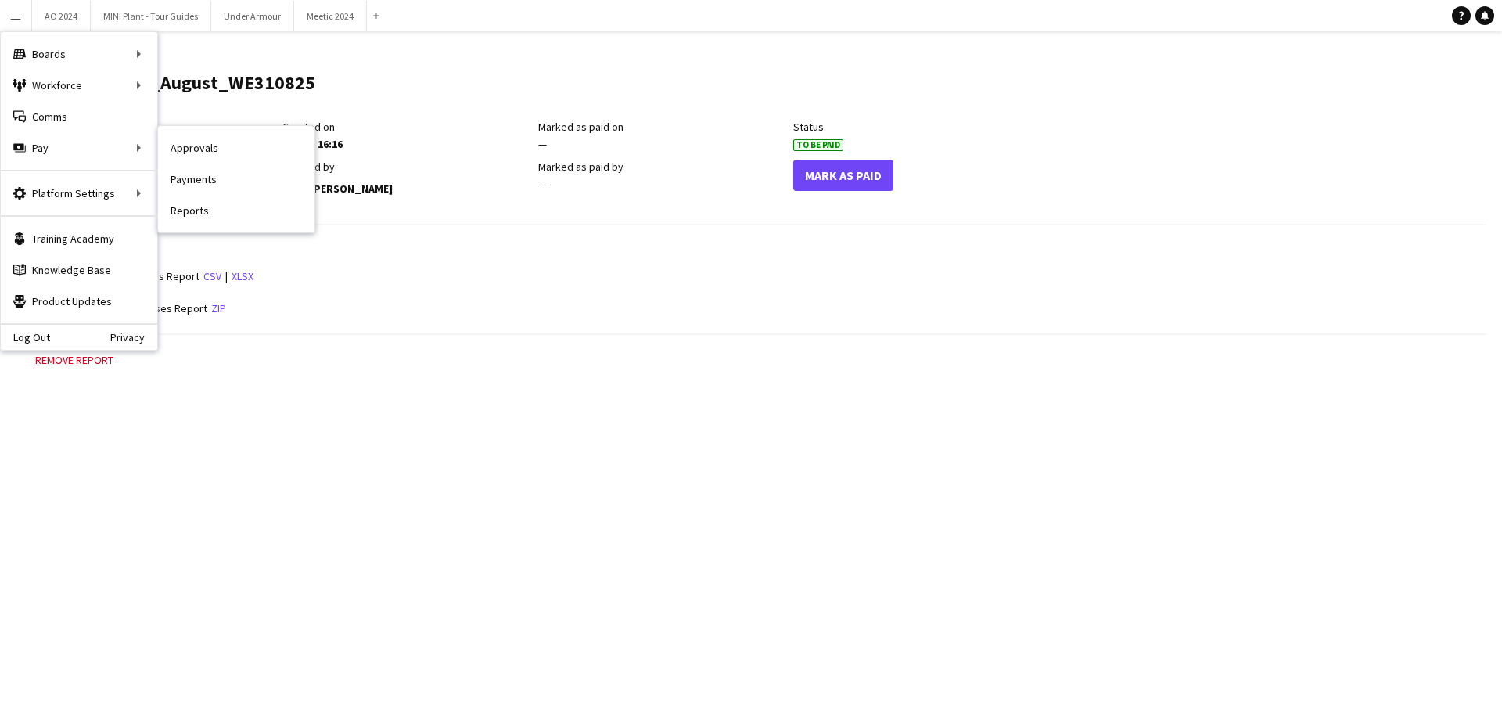
drag, startPoint x: 177, startPoint y: 151, endPoint x: 359, endPoint y: 182, distance: 184.9
click at [177, 151] on link "Approvals" at bounding box center [236, 147] width 157 height 31
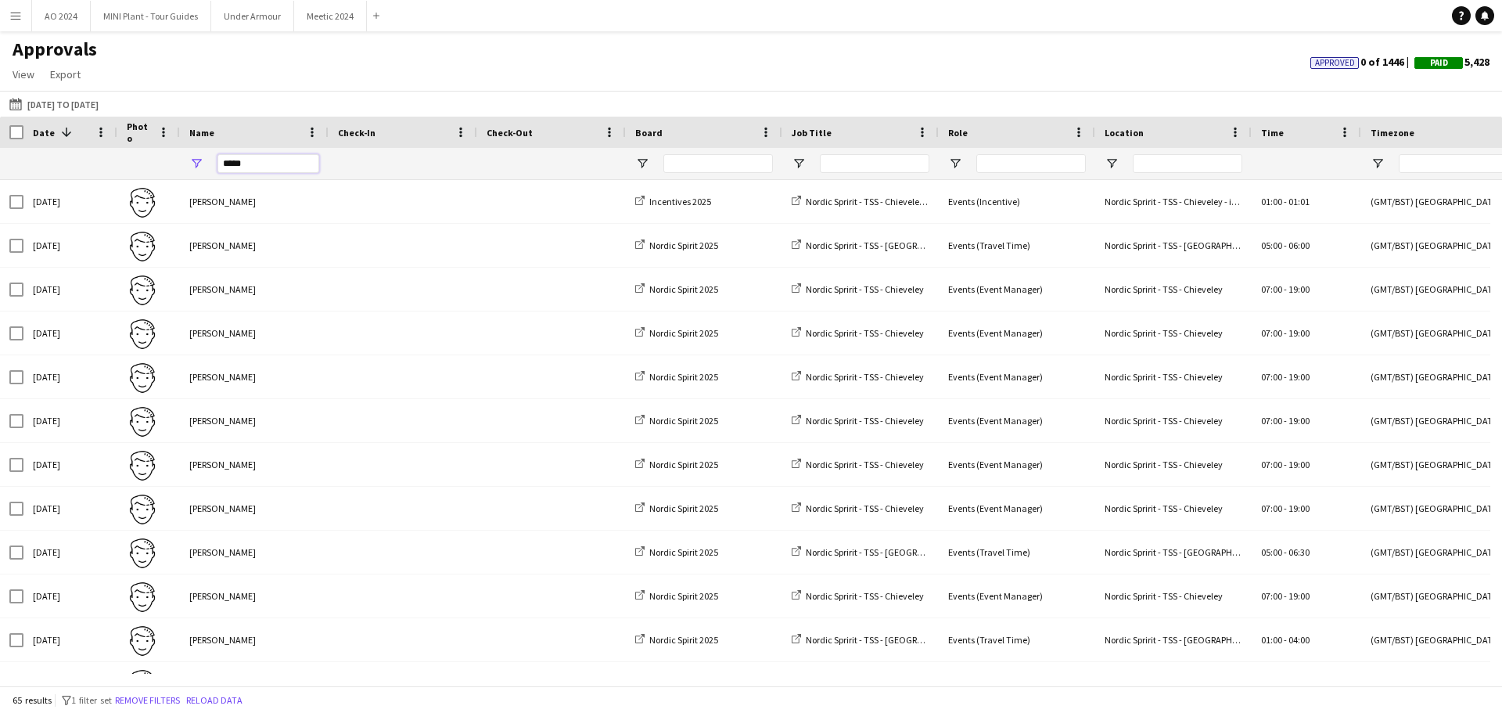
click at [275, 161] on input "*****" at bounding box center [269, 163] width 102 height 19
click at [117, 154] on div "*****" at bounding box center [1420, 163] width 2841 height 31
paste input "**********"
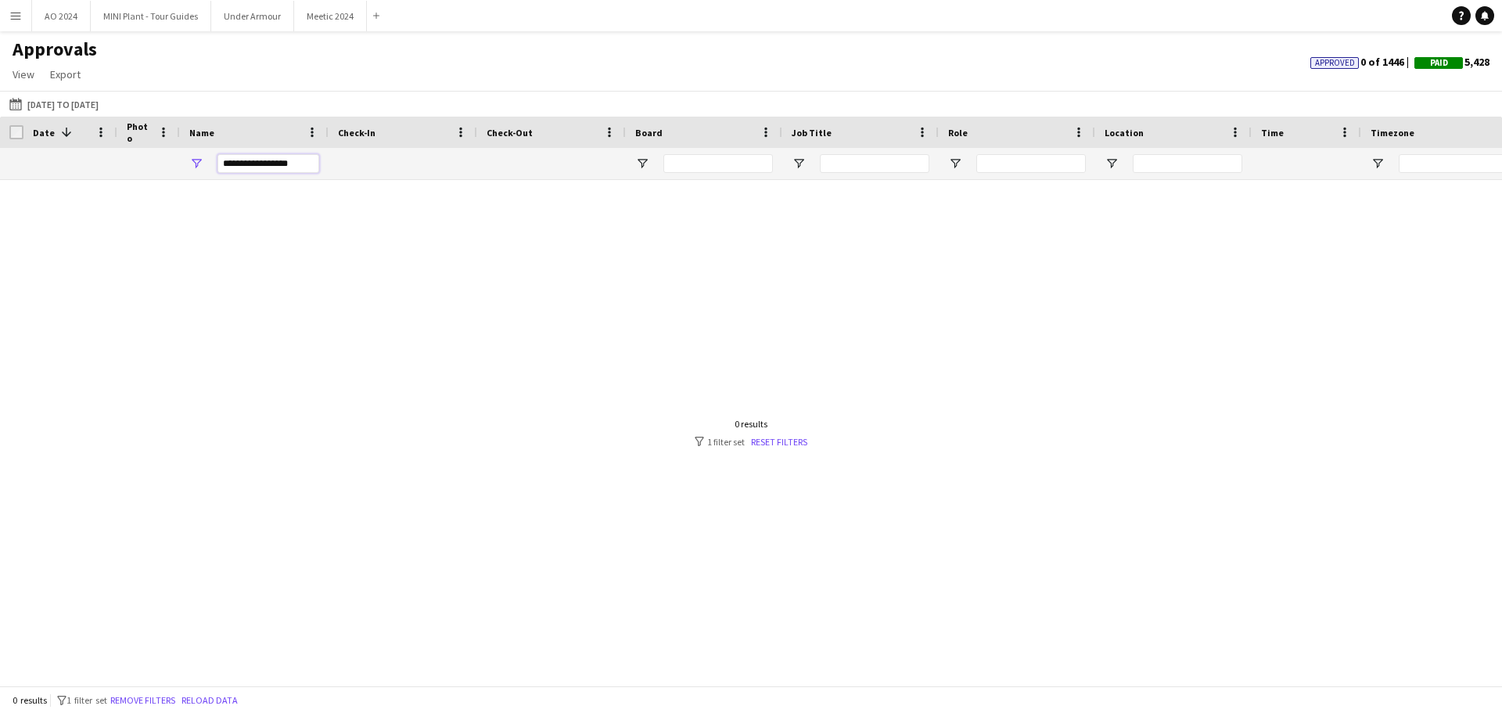
click at [258, 163] on input "**********" at bounding box center [269, 163] width 102 height 19
drag, startPoint x: 310, startPoint y: 164, endPoint x: 253, endPoint y: 152, distance: 58.5
click at [253, 152] on div "**********" at bounding box center [269, 163] width 102 height 31
type input "*******"
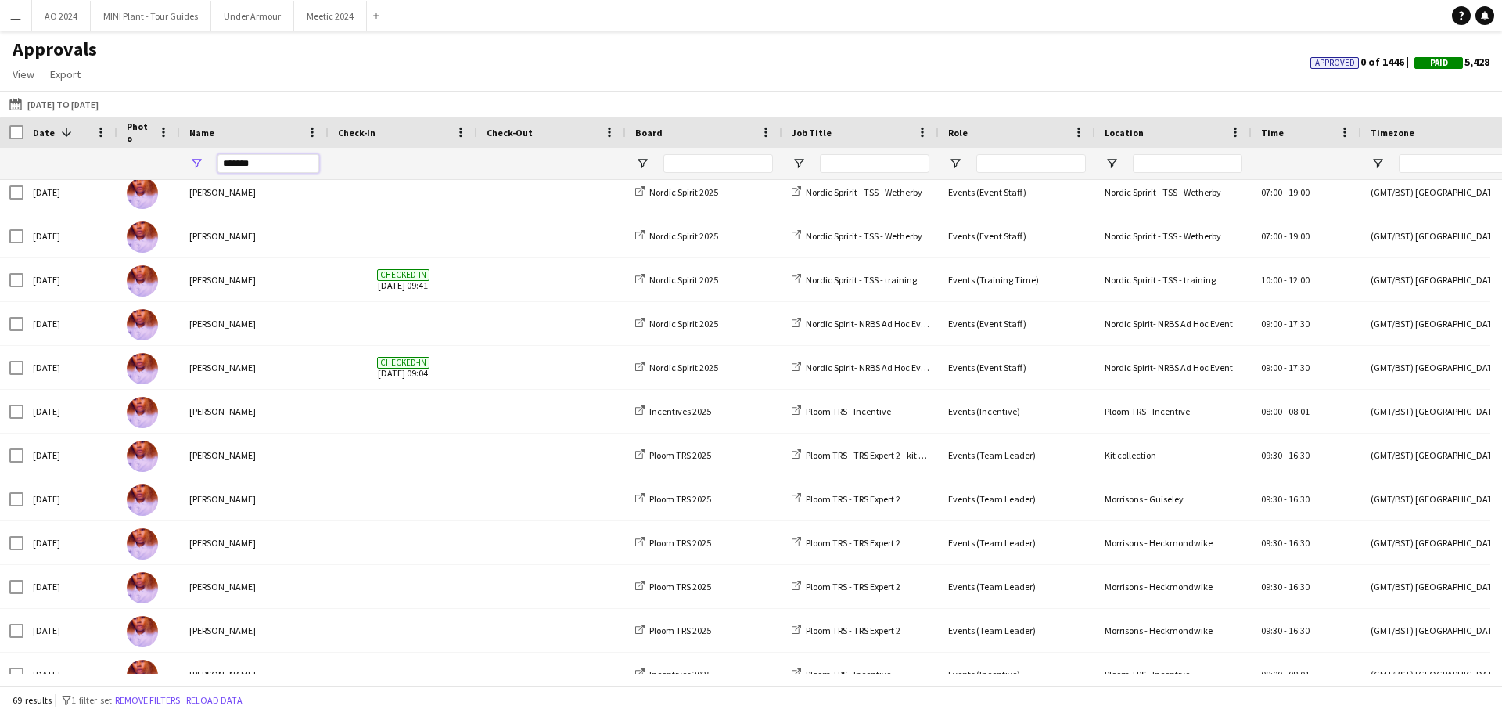
scroll to position [1538, 0]
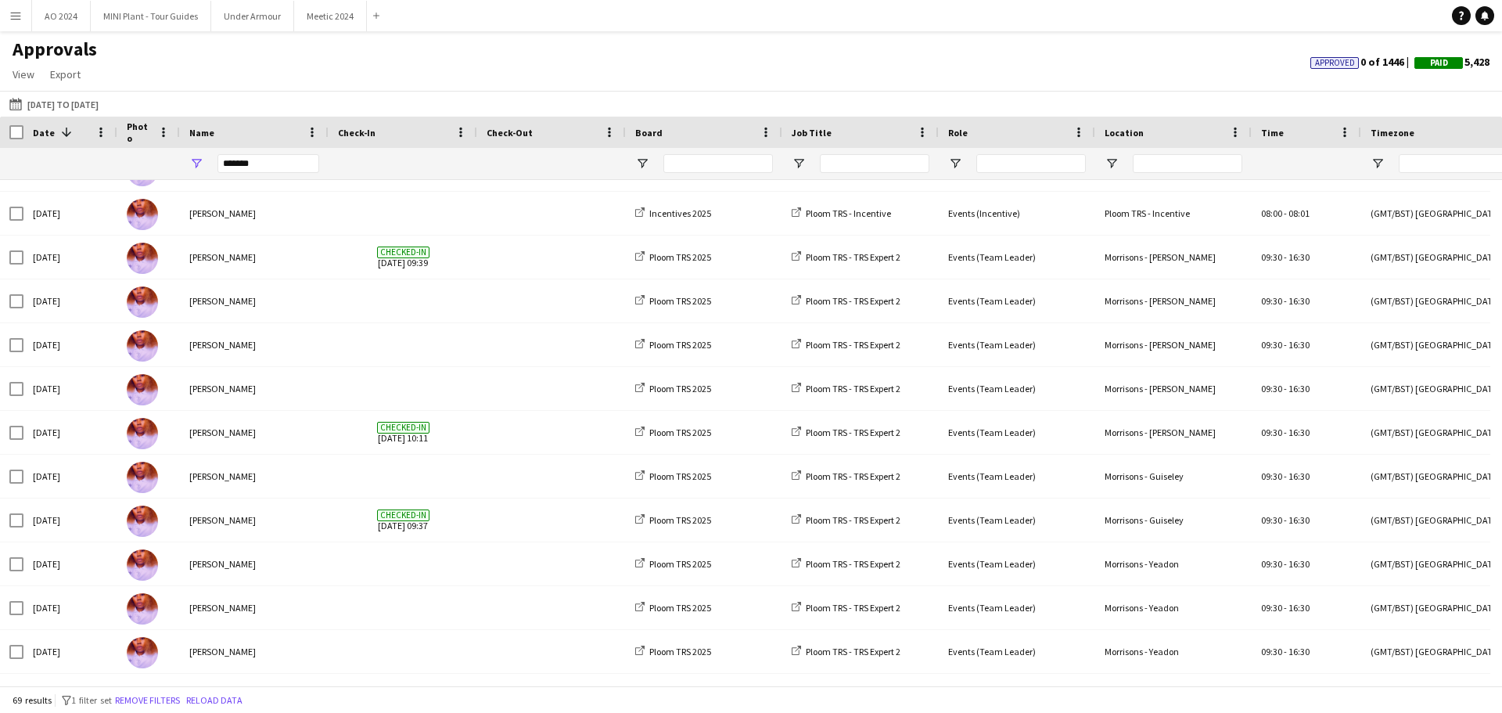
click at [24, 19] on button "Menu" at bounding box center [15, 15] width 31 height 31
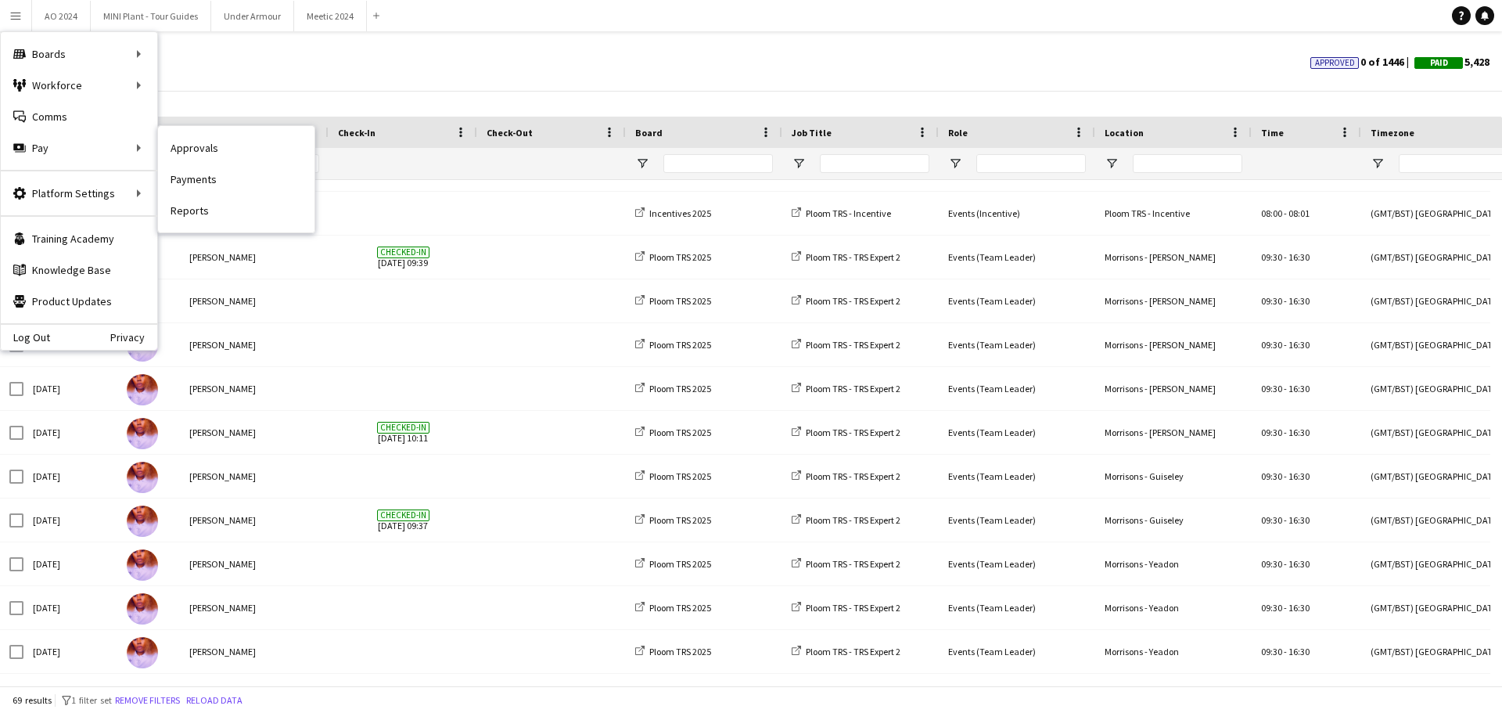
drag, startPoint x: 182, startPoint y: 182, endPoint x: 219, endPoint y: 197, distance: 40.0
click at [182, 182] on link "Payments" at bounding box center [236, 179] width 157 height 31
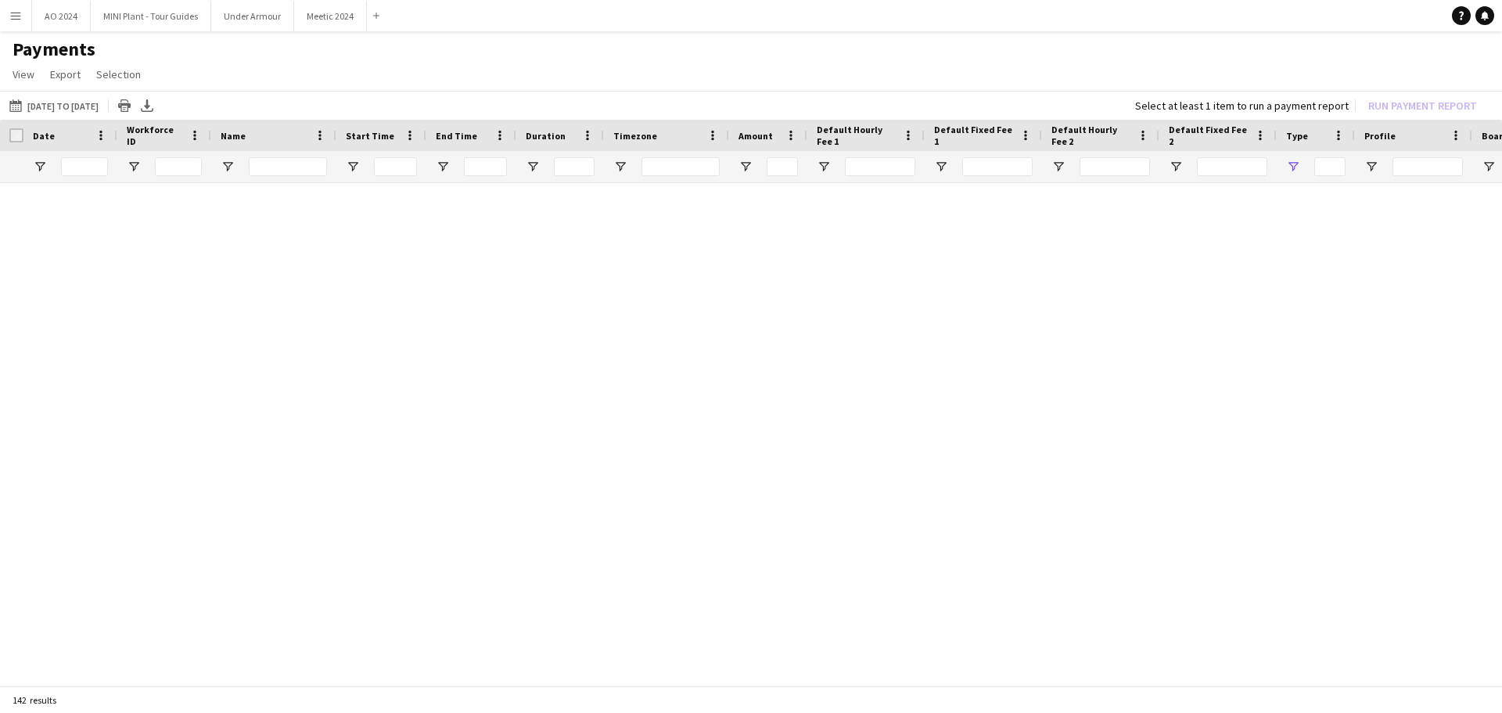
type input "***"
click at [790, 430] on link "Reset filters" at bounding box center [779, 445] width 56 height 12
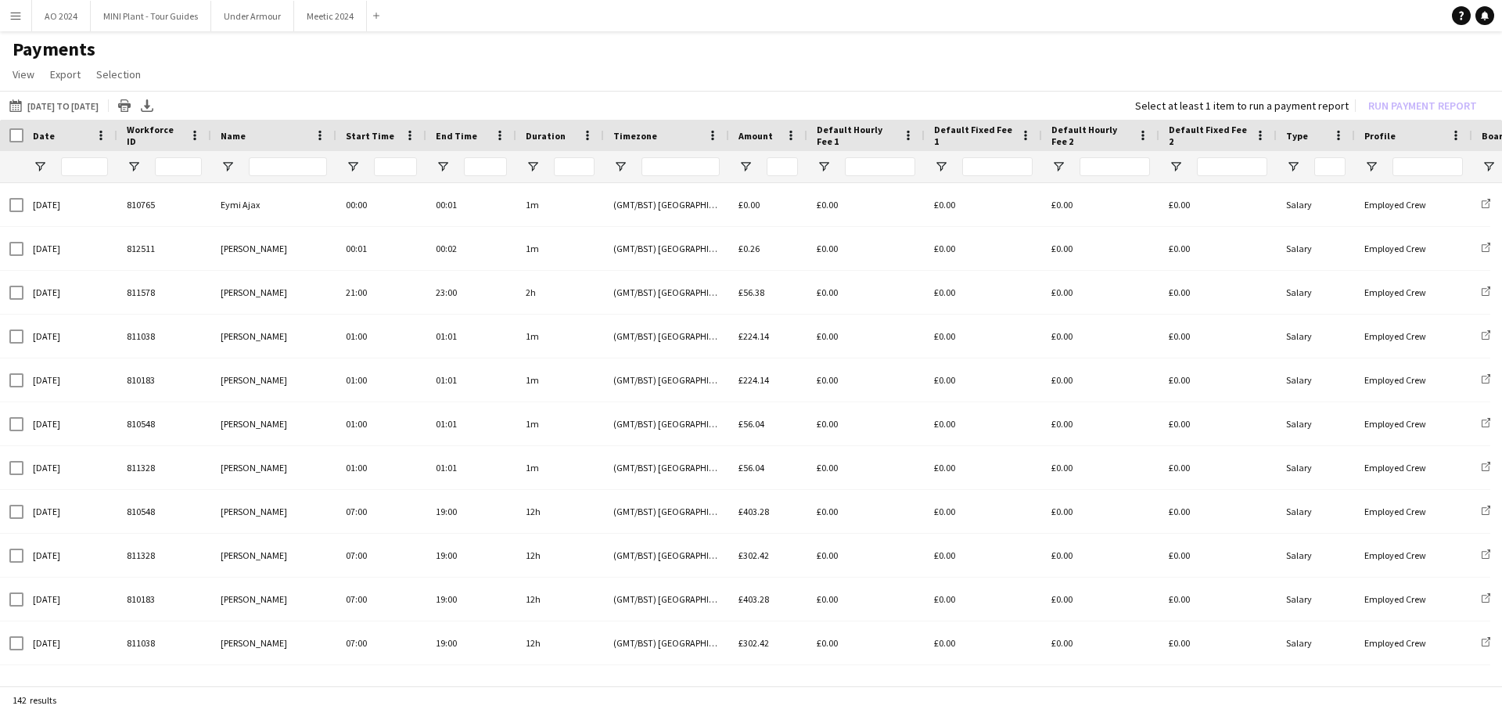
click at [19, 19] on app-icon "Menu" at bounding box center [15, 15] width 13 height 13
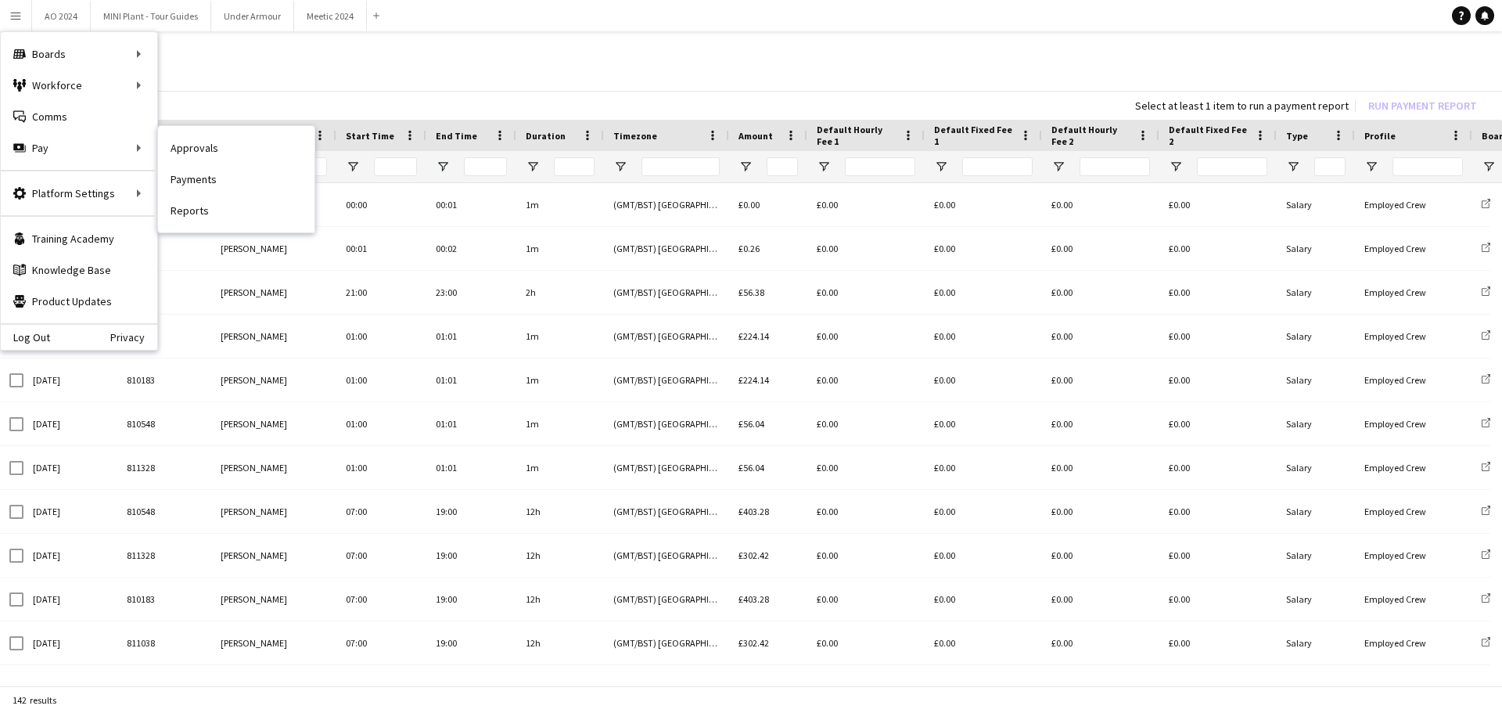
drag, startPoint x: 211, startPoint y: 153, endPoint x: 246, endPoint y: 166, distance: 36.6
click at [211, 153] on link "Approvals" at bounding box center [236, 147] width 157 height 31
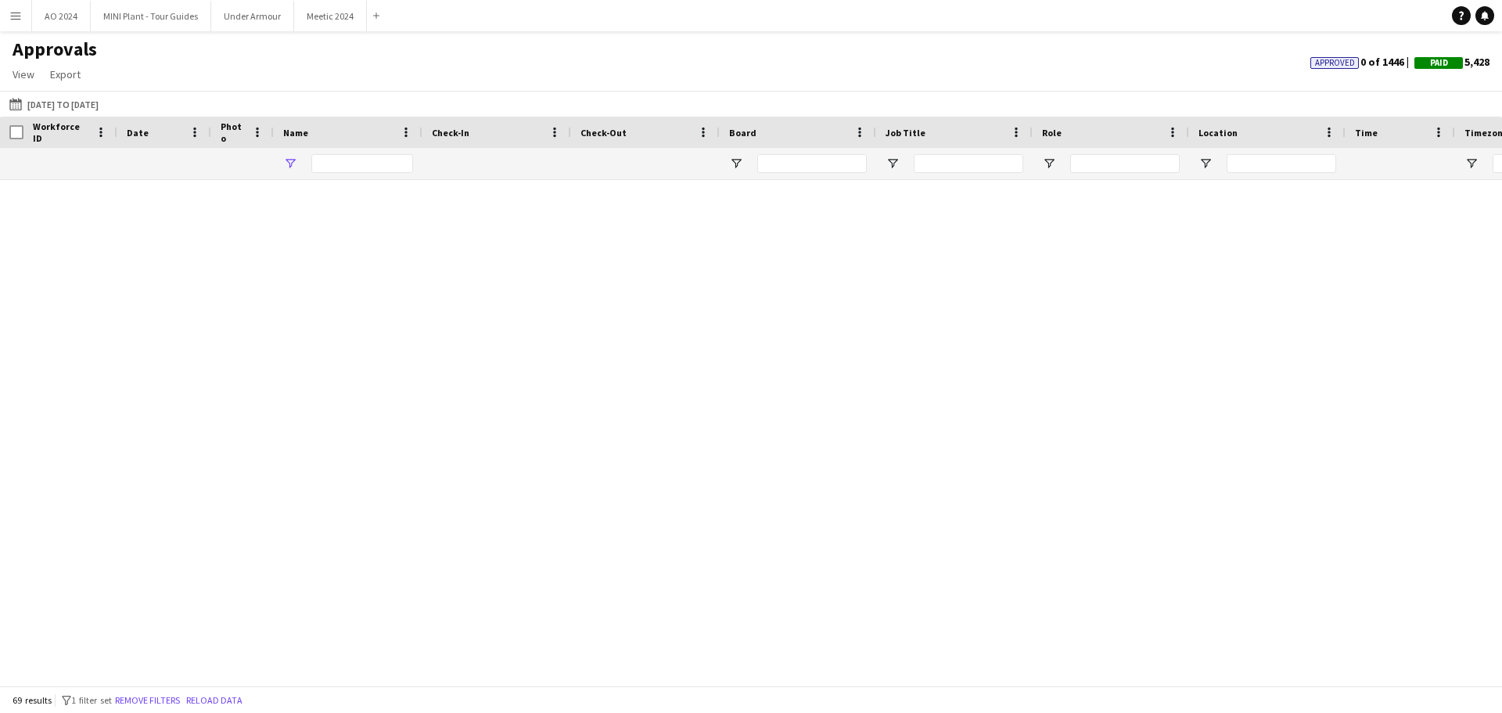
type input "*******"
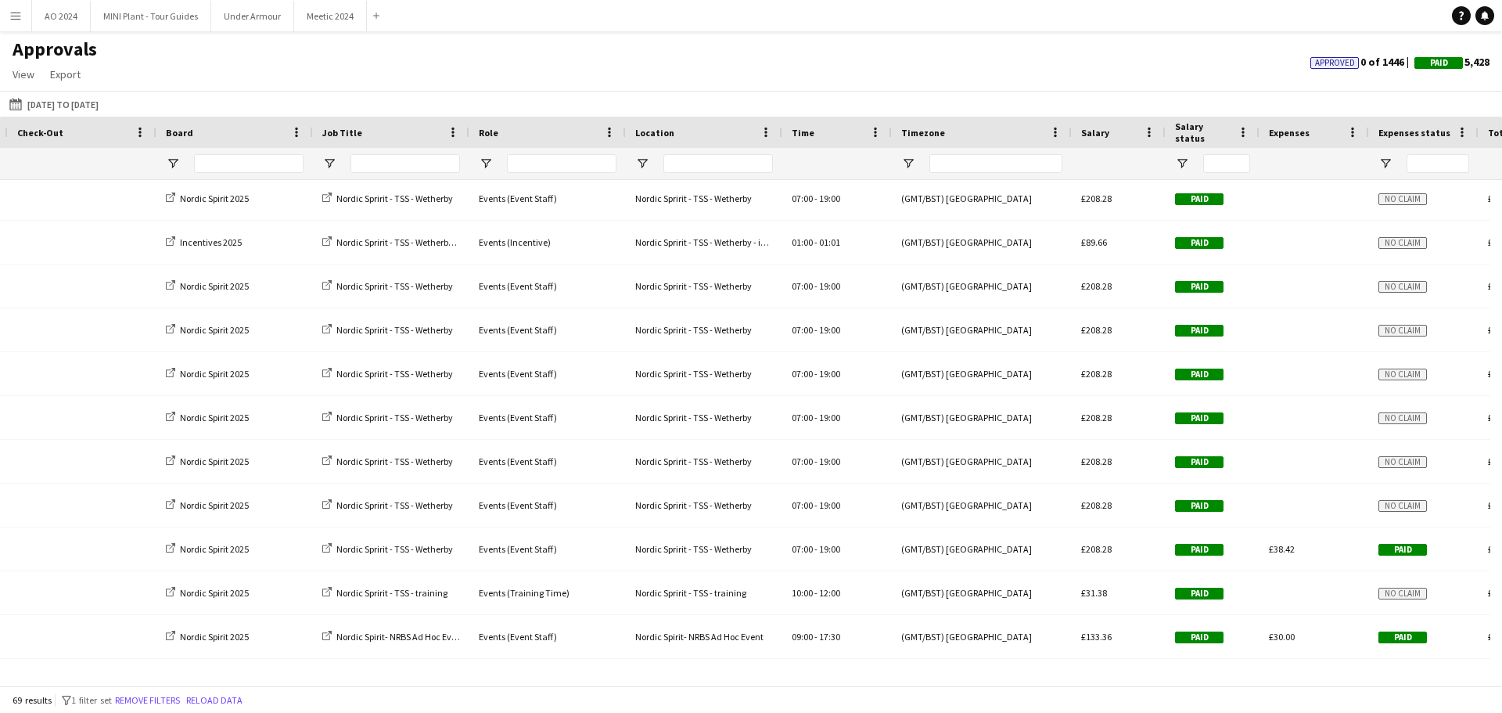
scroll to position [0, 566]
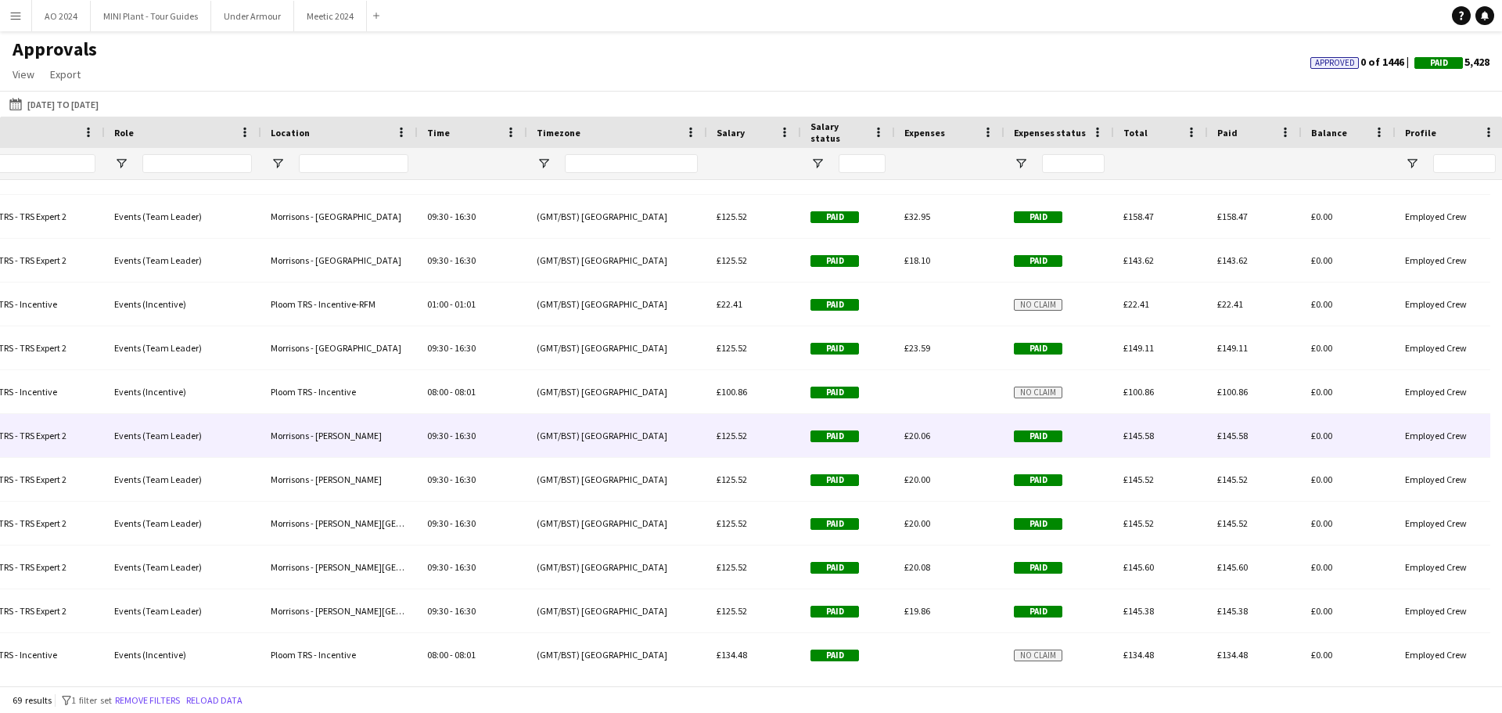
click at [879, 430] on div "Paid" at bounding box center [848, 435] width 94 height 43
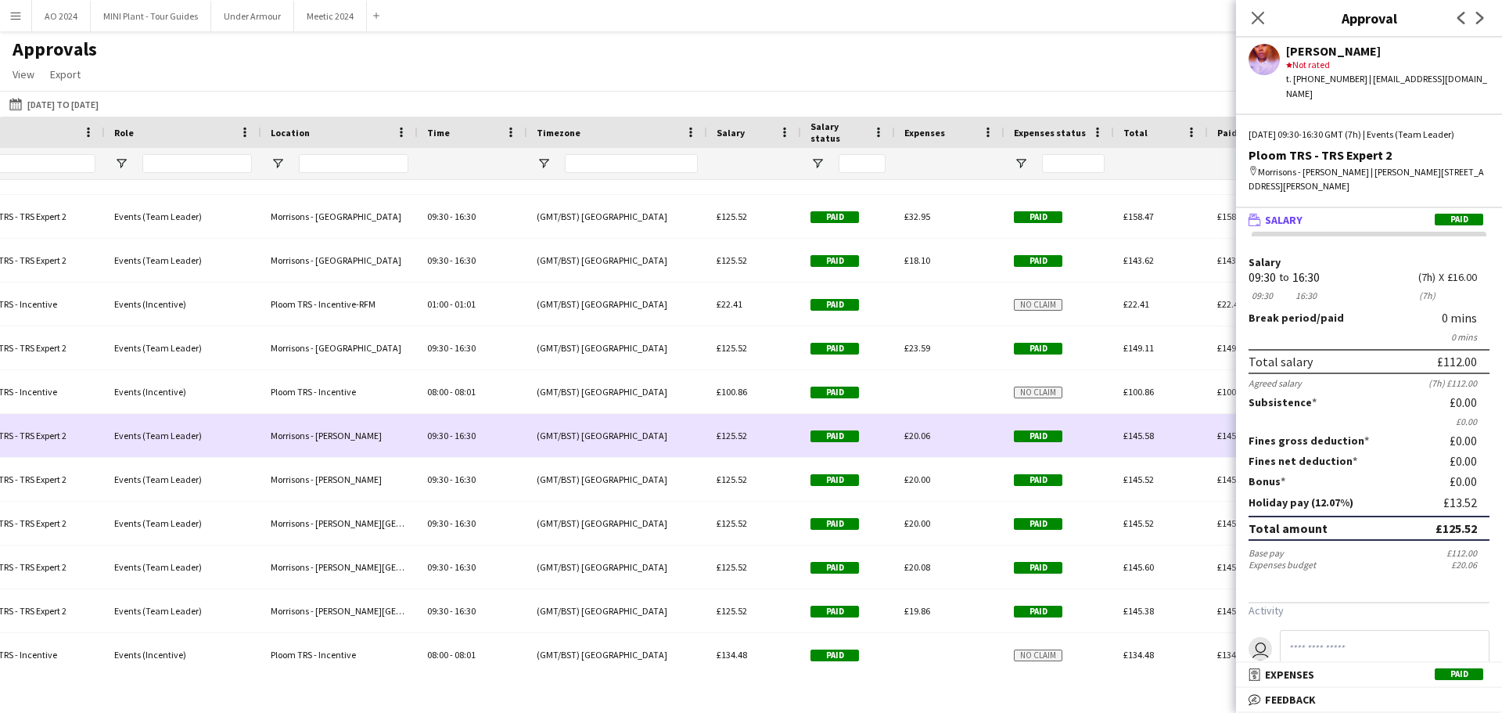
click at [1001, 430] on span "Paid" at bounding box center [1038, 436] width 49 height 12
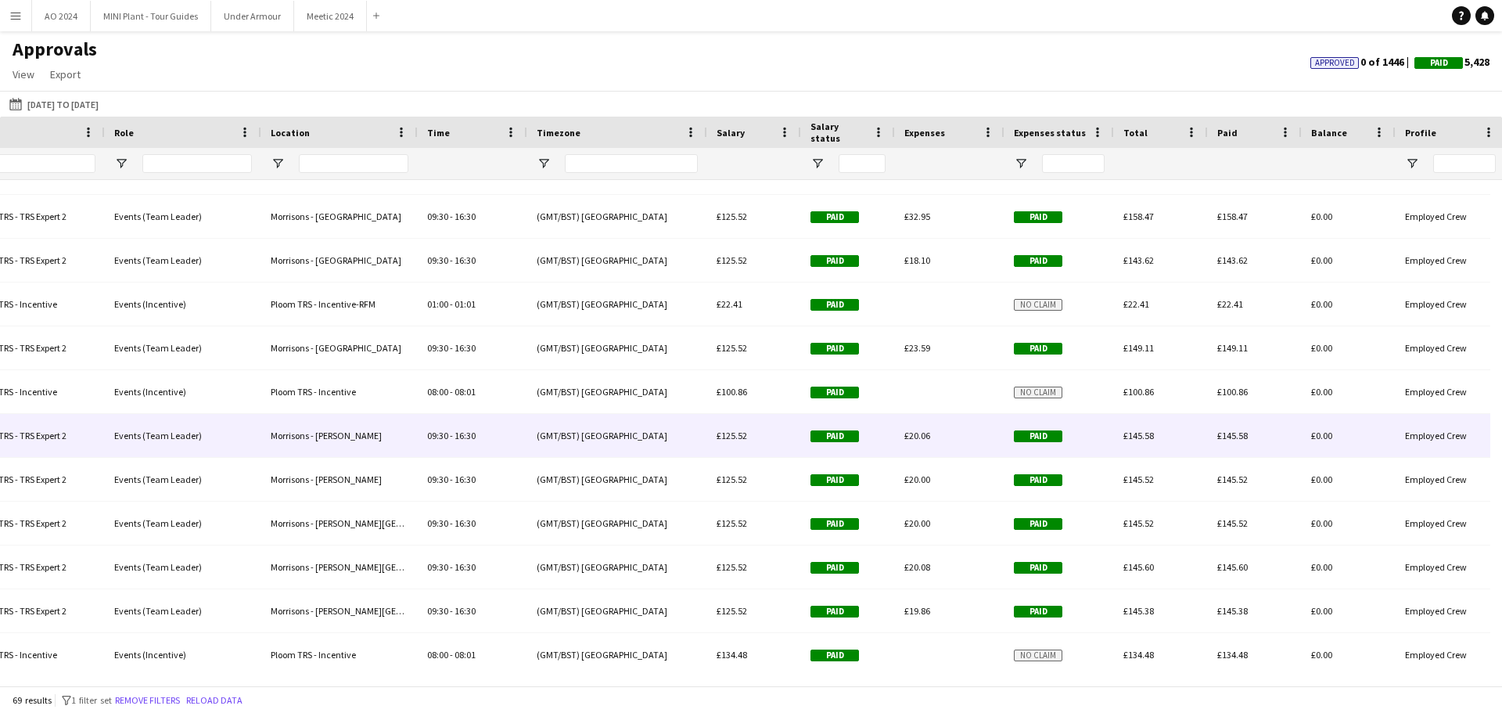
click at [1001, 430] on span "Paid" at bounding box center [1038, 436] width 49 height 12
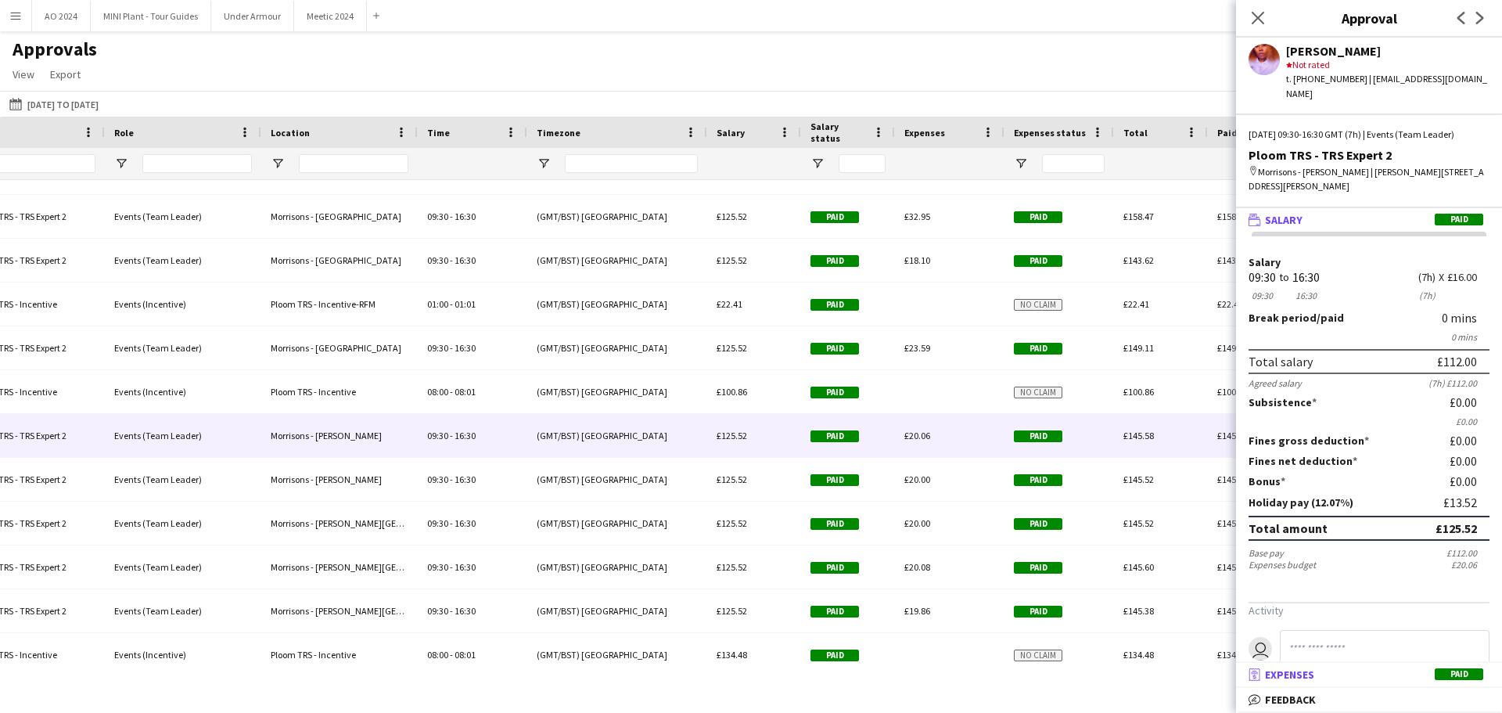
click at [1001, 430] on mat-panel-title "receipt Expenses Paid" at bounding box center [1366, 674] width 260 height 14
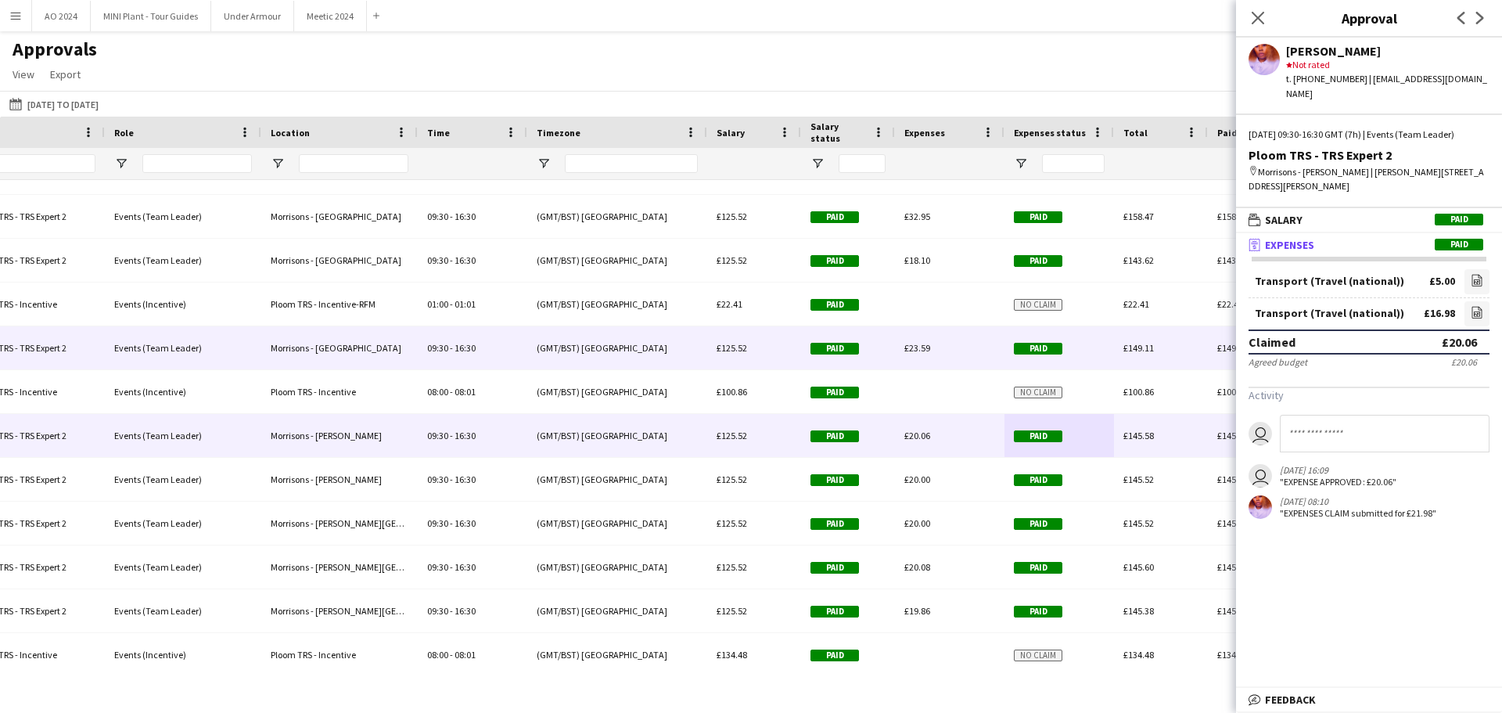
click at [1001, 354] on span "Paid" at bounding box center [1038, 349] width 49 height 12
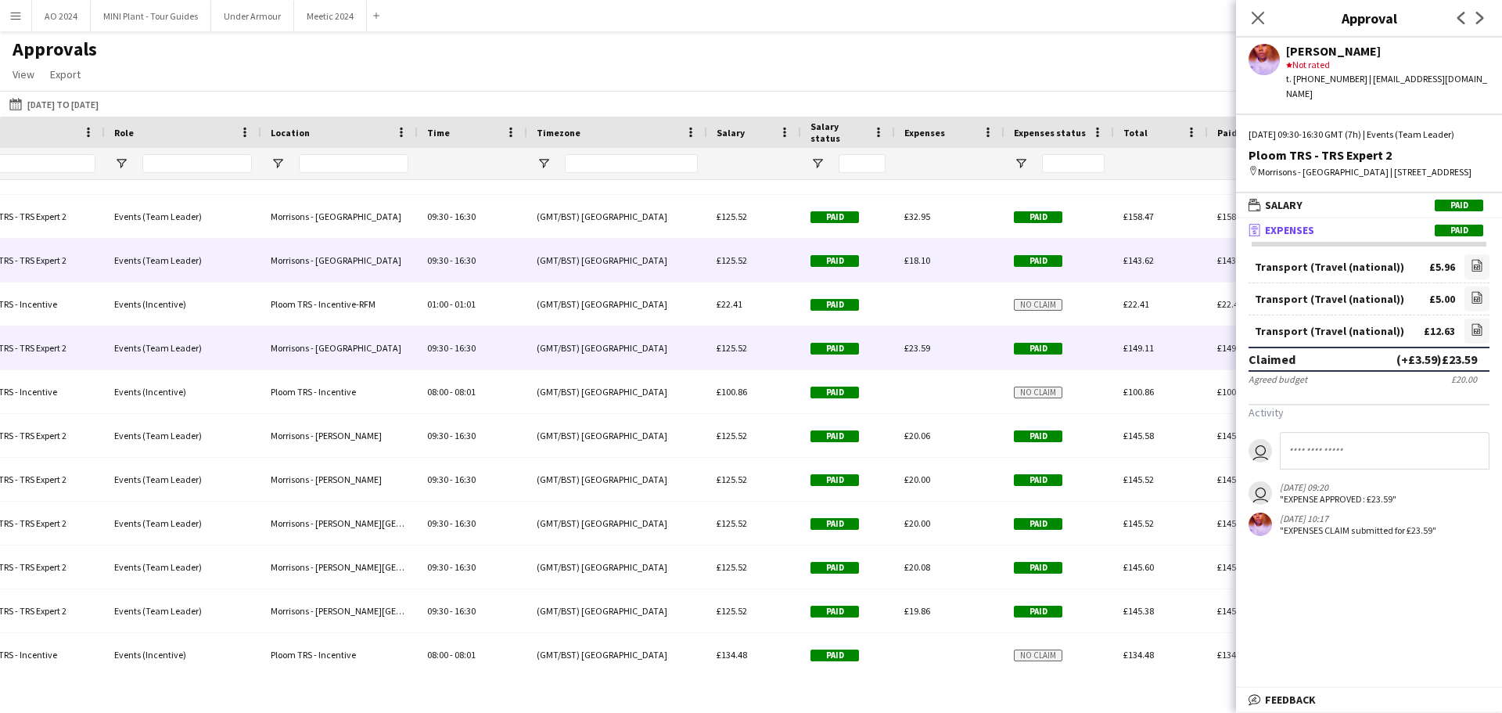
click at [1001, 264] on span "Paid" at bounding box center [1038, 261] width 49 height 12
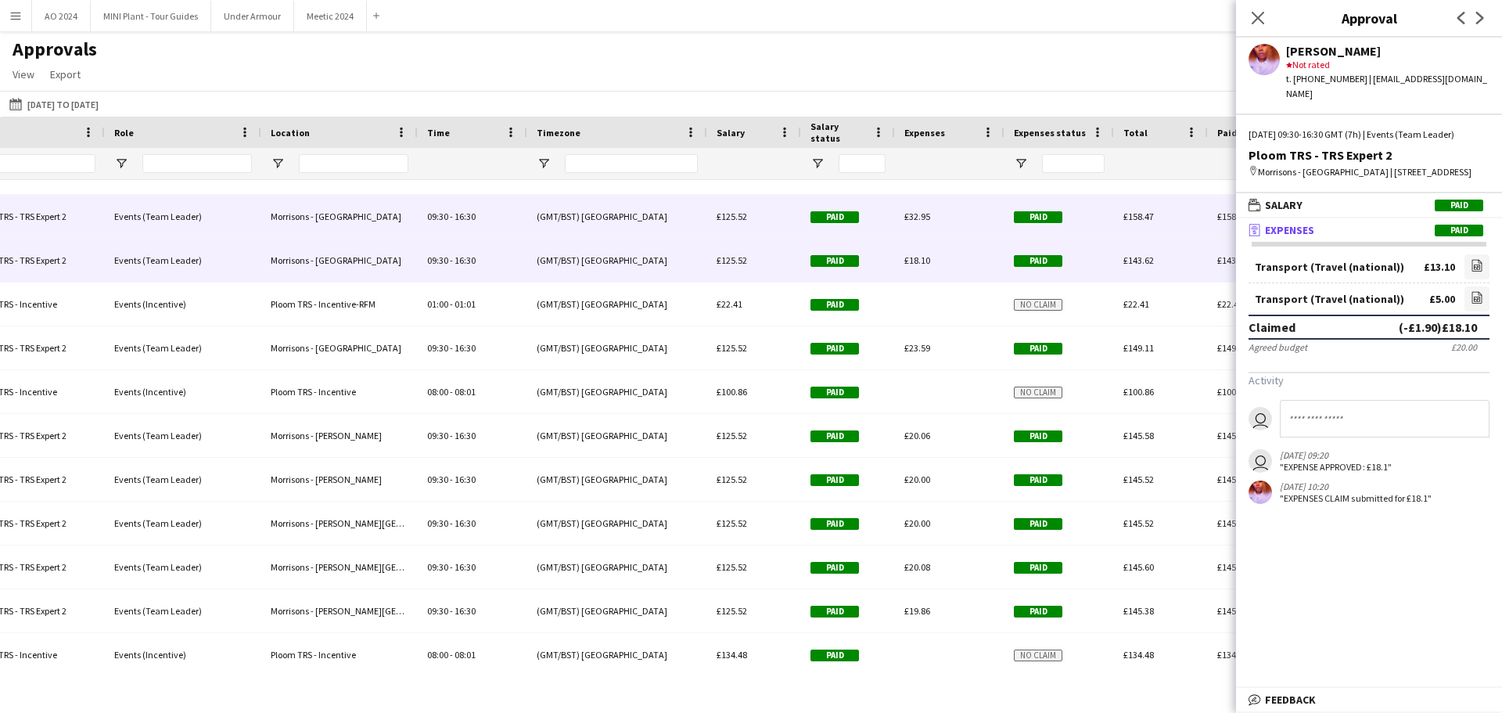
click at [1001, 214] on span "Paid" at bounding box center [1038, 217] width 49 height 12
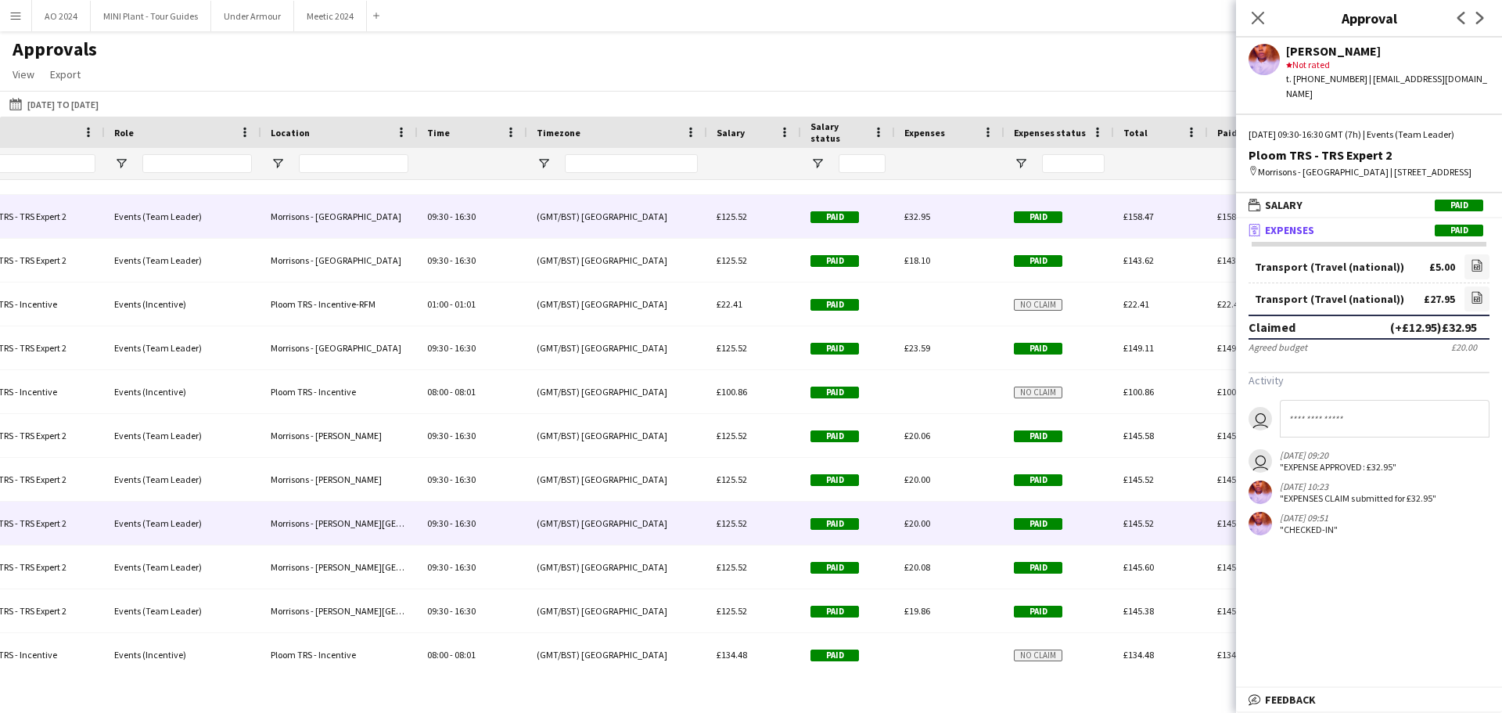
click at [1001, 430] on span "Paid" at bounding box center [1038, 524] width 49 height 12
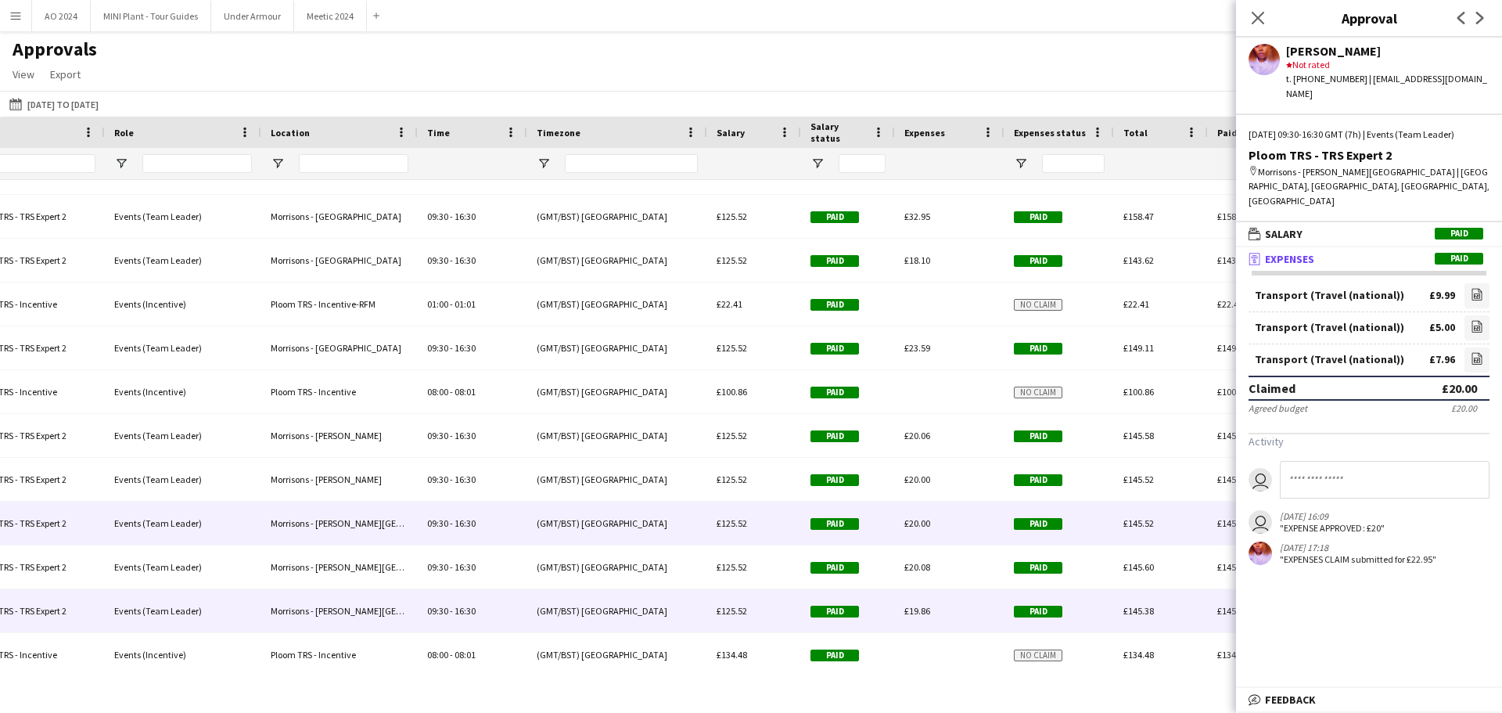
click at [1001, 430] on span "Paid" at bounding box center [1038, 612] width 49 height 12
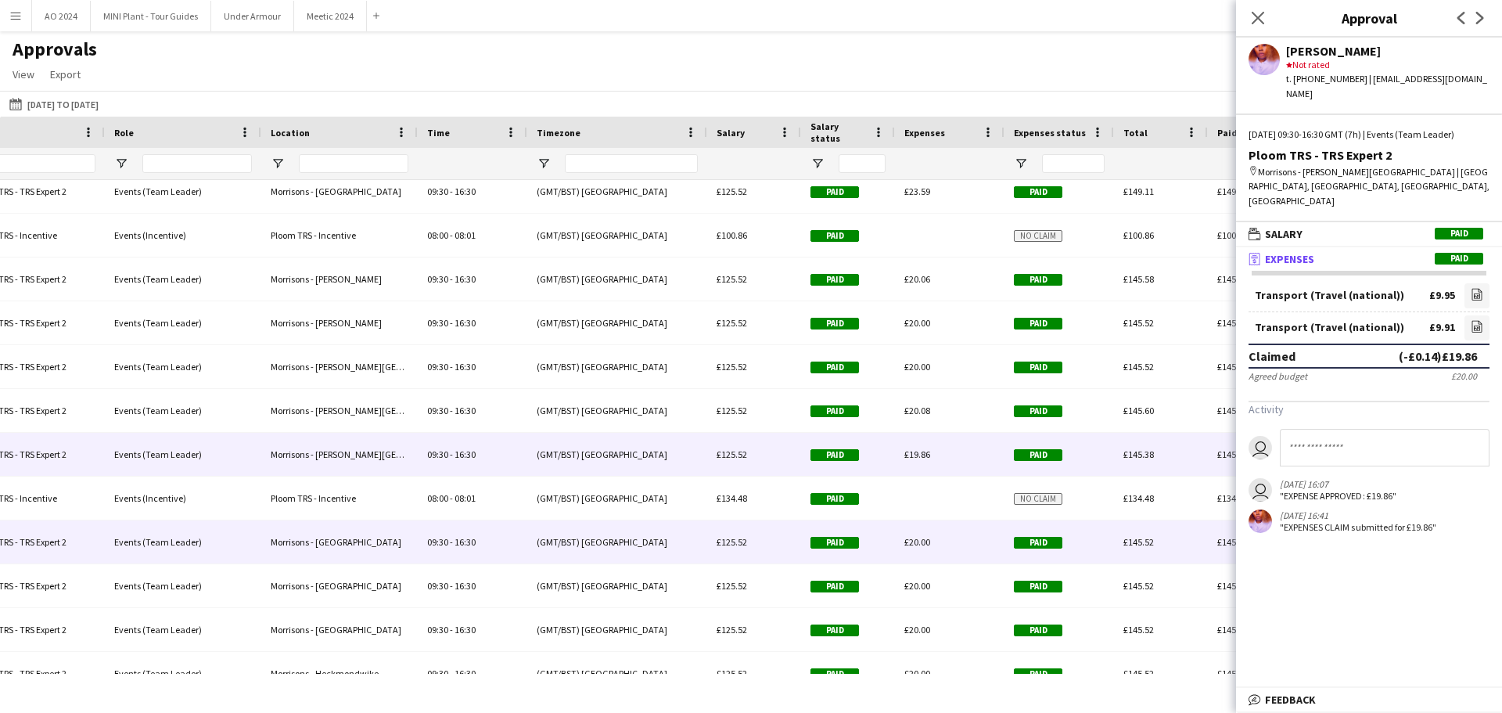
click at [1001, 430] on span "Paid" at bounding box center [1038, 543] width 49 height 12
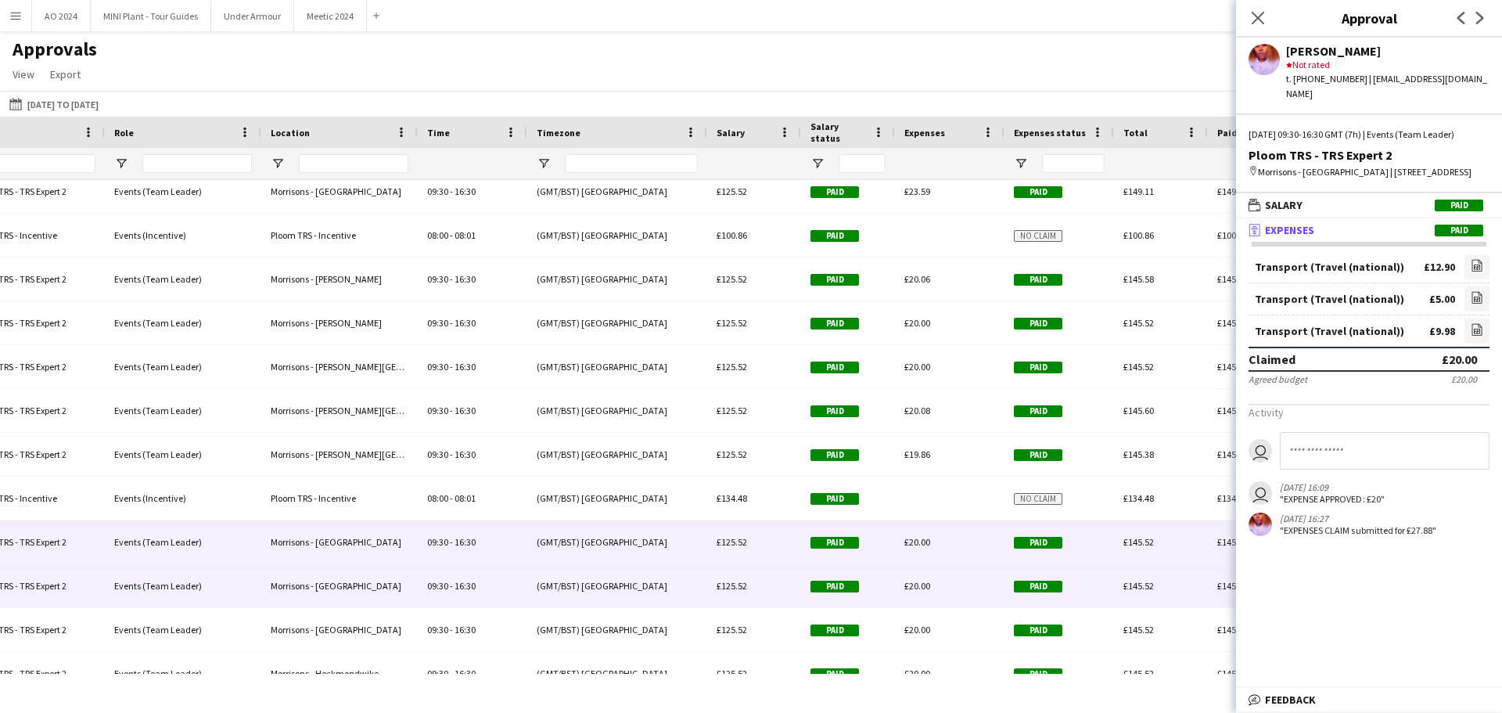
click at [1001, 430] on div "Paid" at bounding box center [1060, 585] width 110 height 43
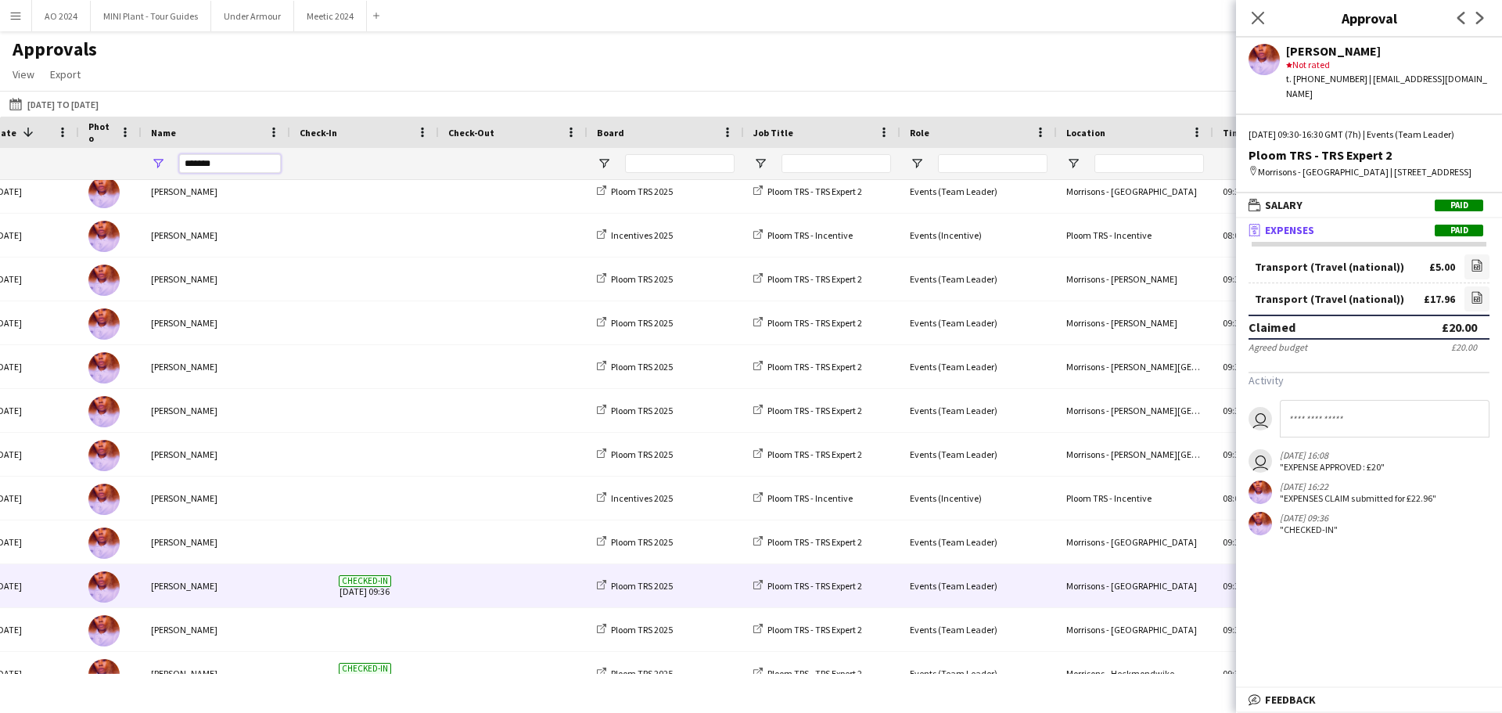
click at [72, 145] on div "Board Job Title Role Location 1" at bounding box center [1388, 148] width 2852 height 63
paste input "******"
type input "**********"
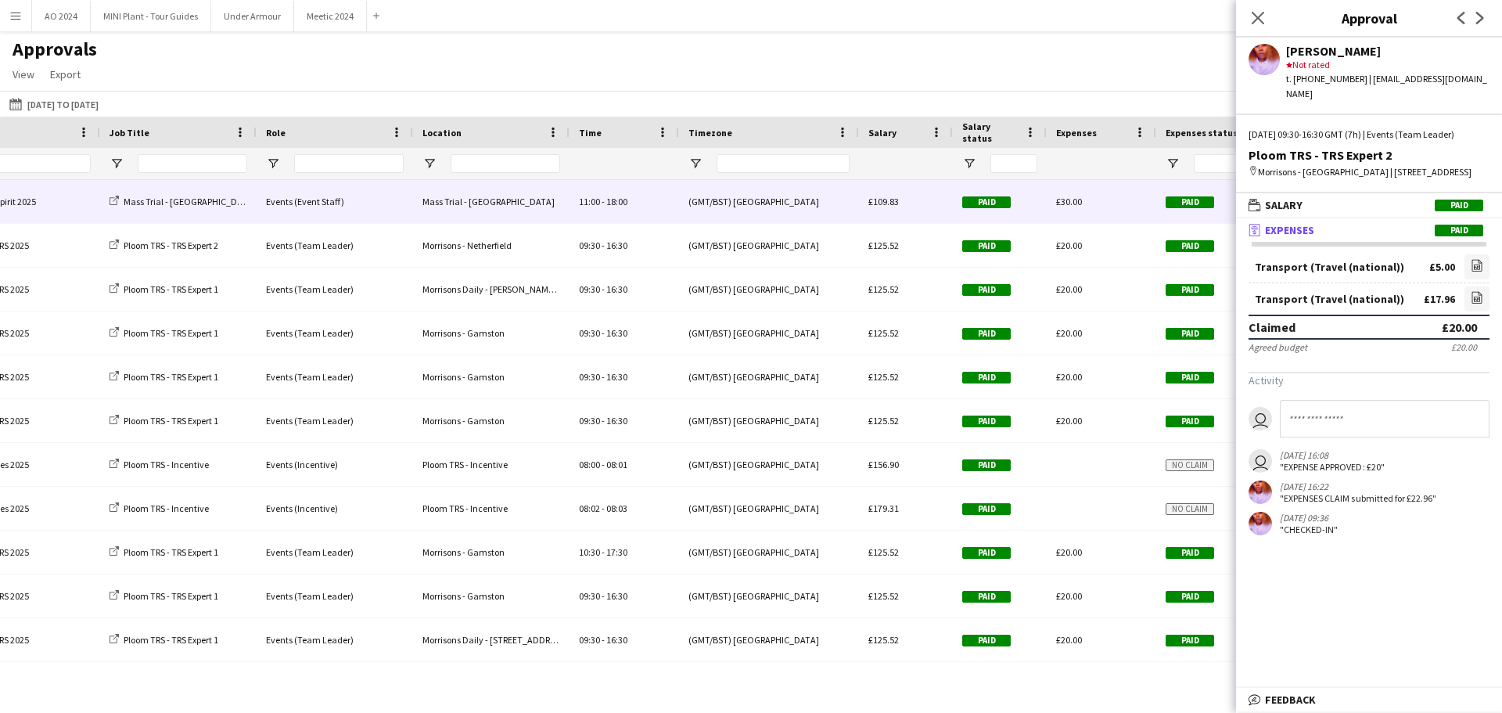
click at [1001, 204] on span "Paid" at bounding box center [1190, 202] width 49 height 12
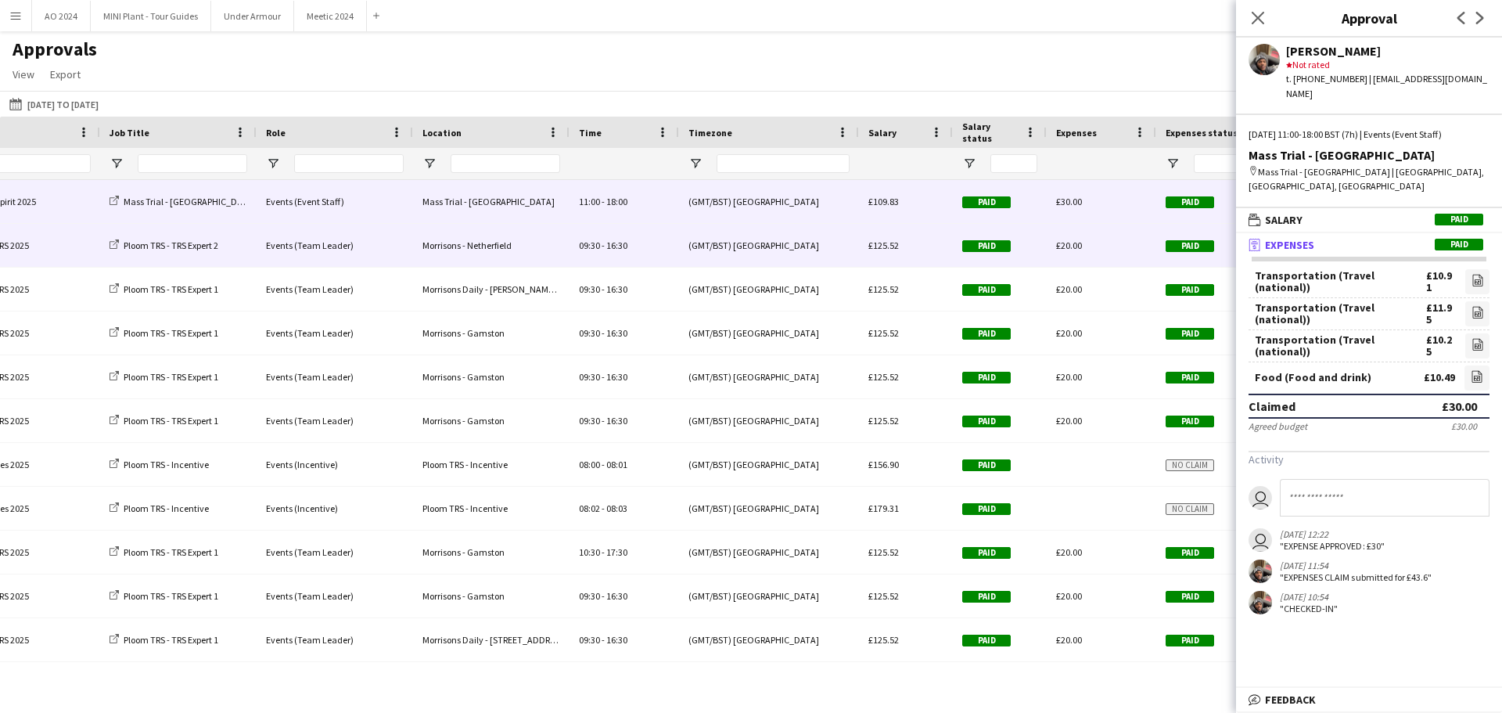
click at [1001, 247] on span "Paid" at bounding box center [1190, 246] width 49 height 12
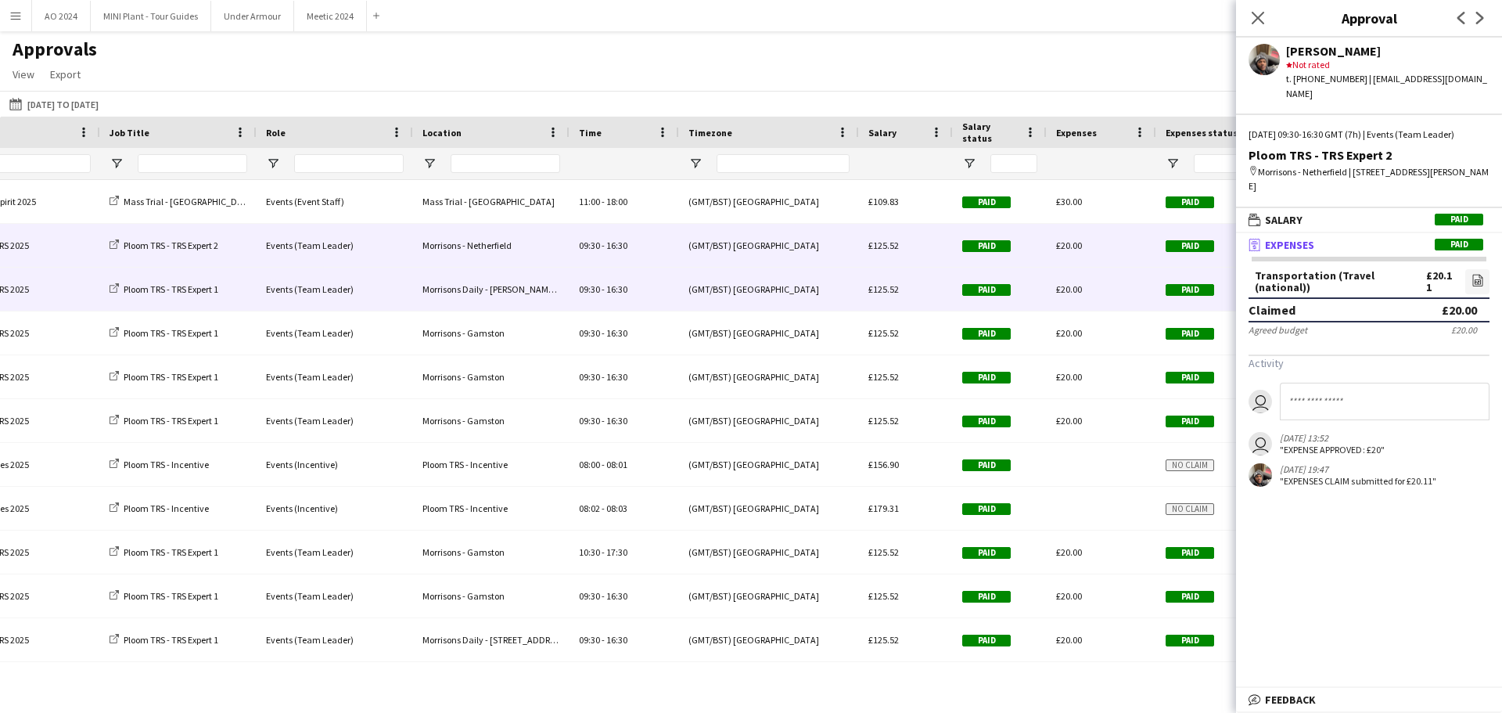
click at [1001, 290] on span "Paid" at bounding box center [1190, 290] width 49 height 12
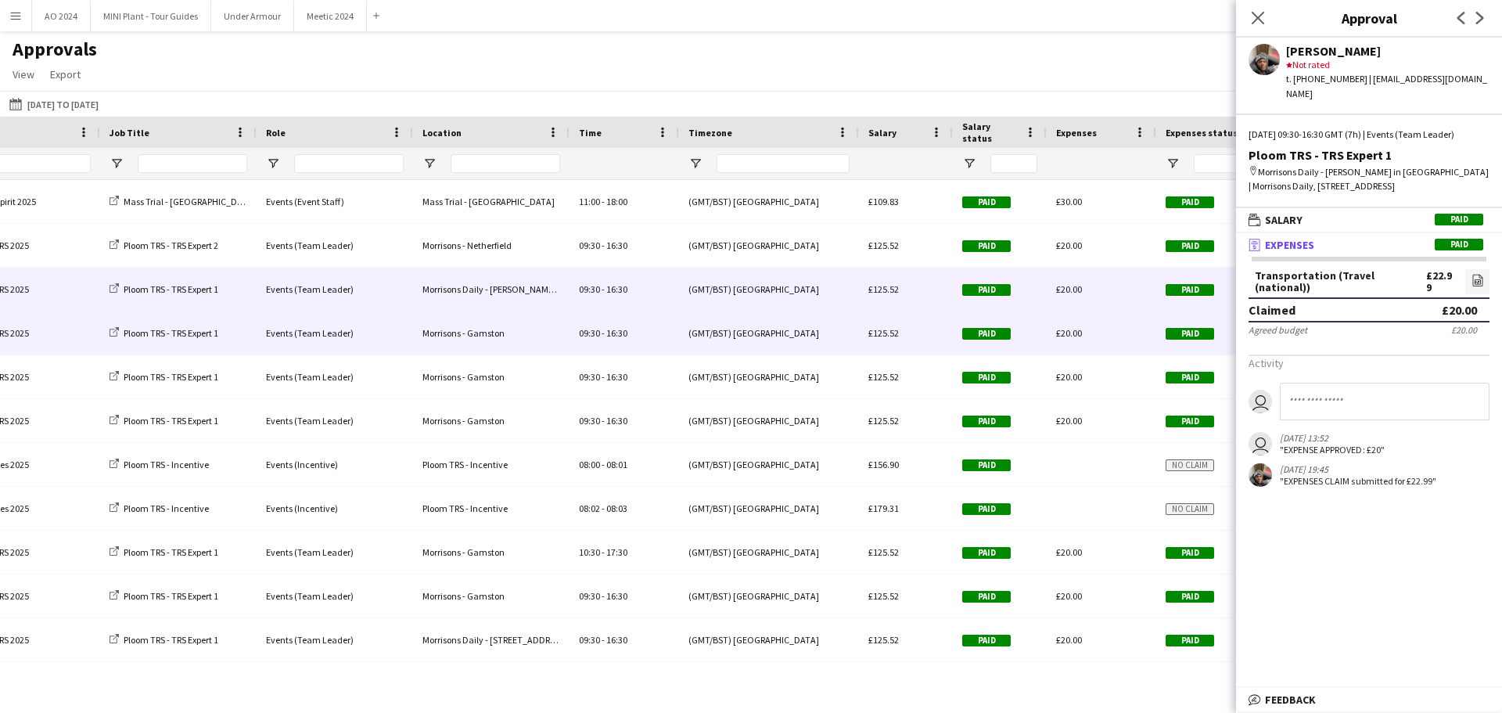
click at [1001, 335] on span "Paid" at bounding box center [1190, 334] width 49 height 12
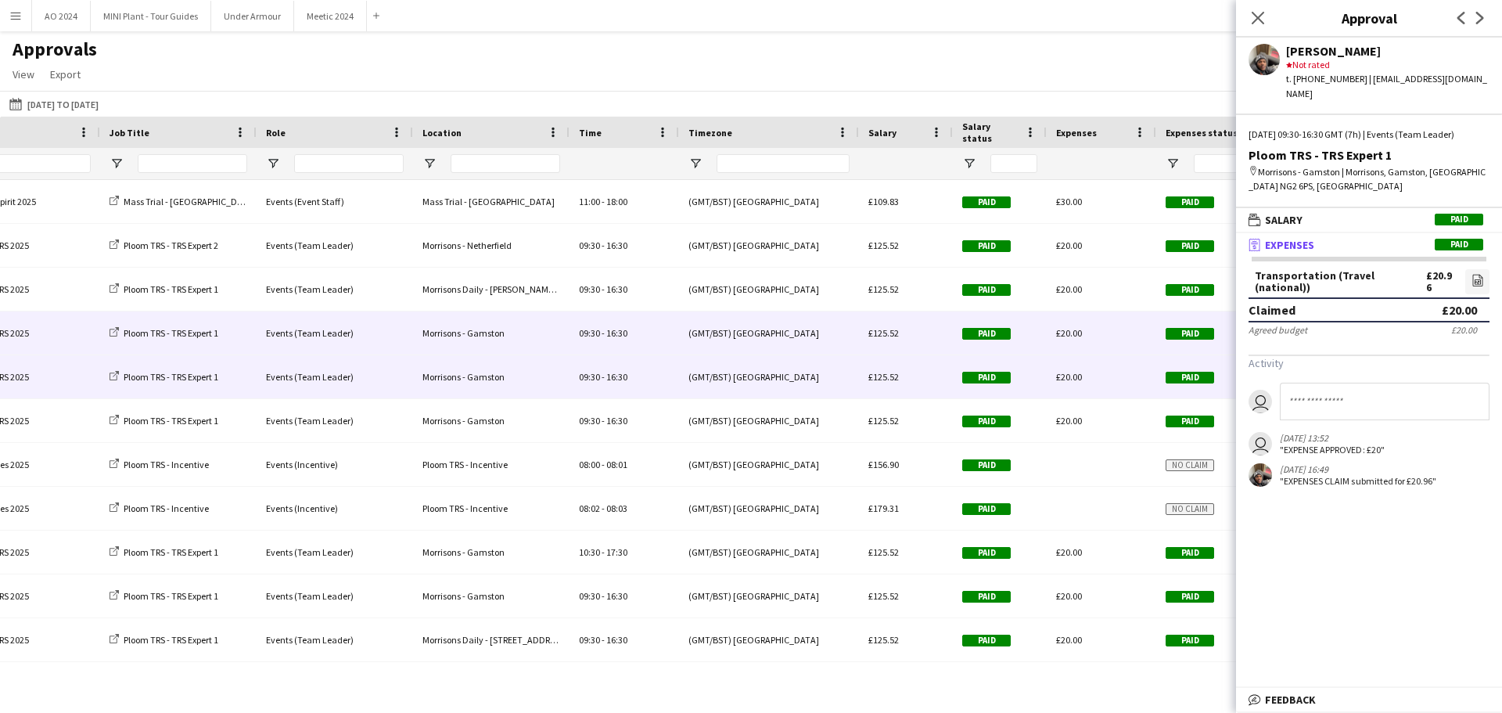
click at [1001, 380] on span "Paid" at bounding box center [1190, 378] width 49 height 12
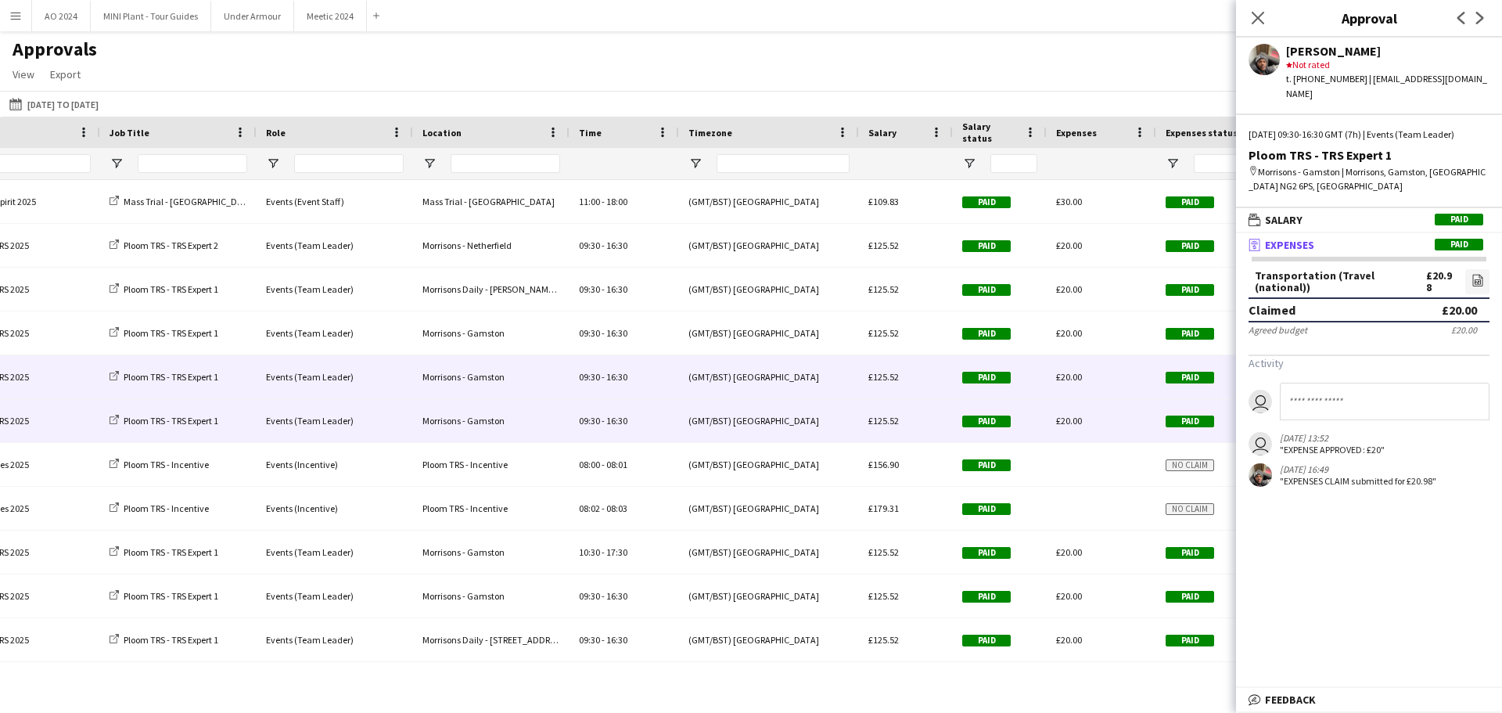
click at [1001, 422] on span "Paid" at bounding box center [1190, 422] width 49 height 12
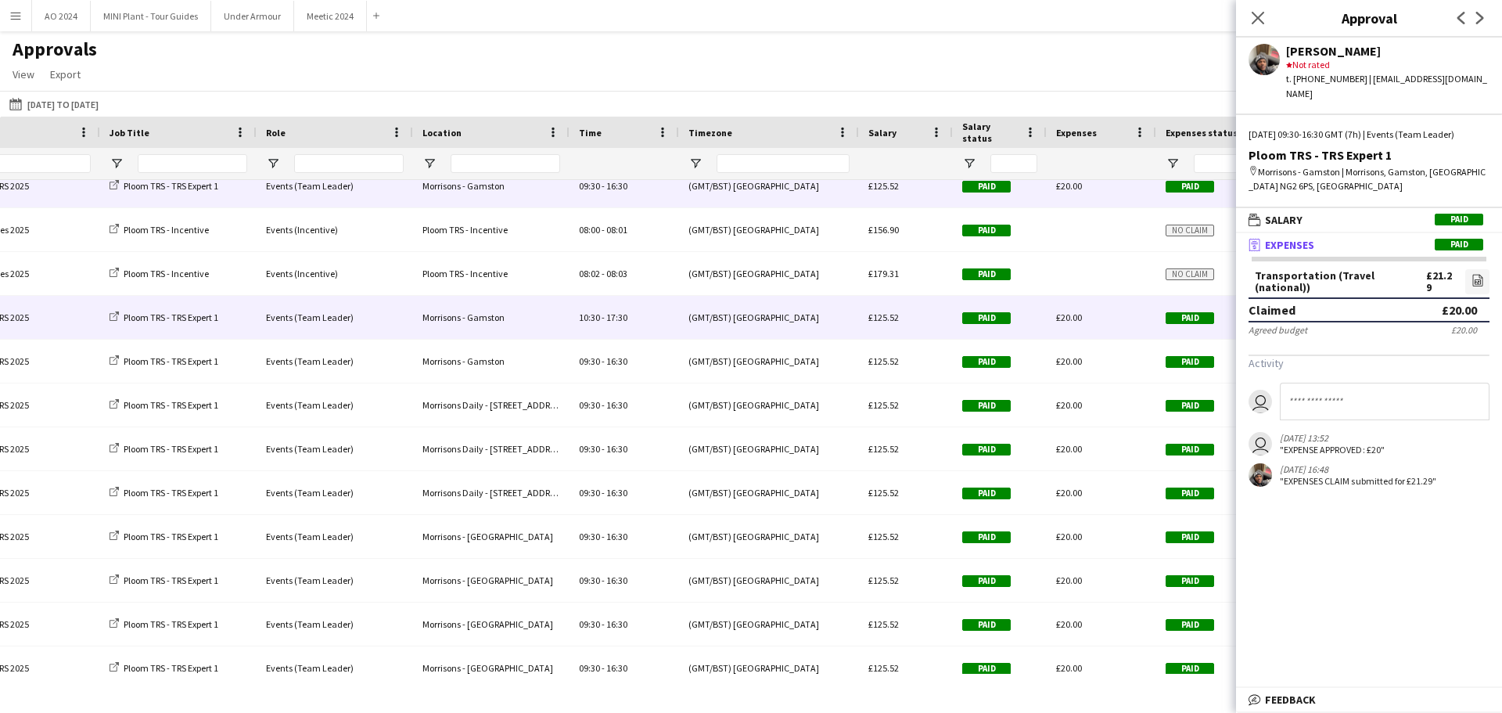
click at [1001, 311] on span "Paid" at bounding box center [1190, 317] width 49 height 12
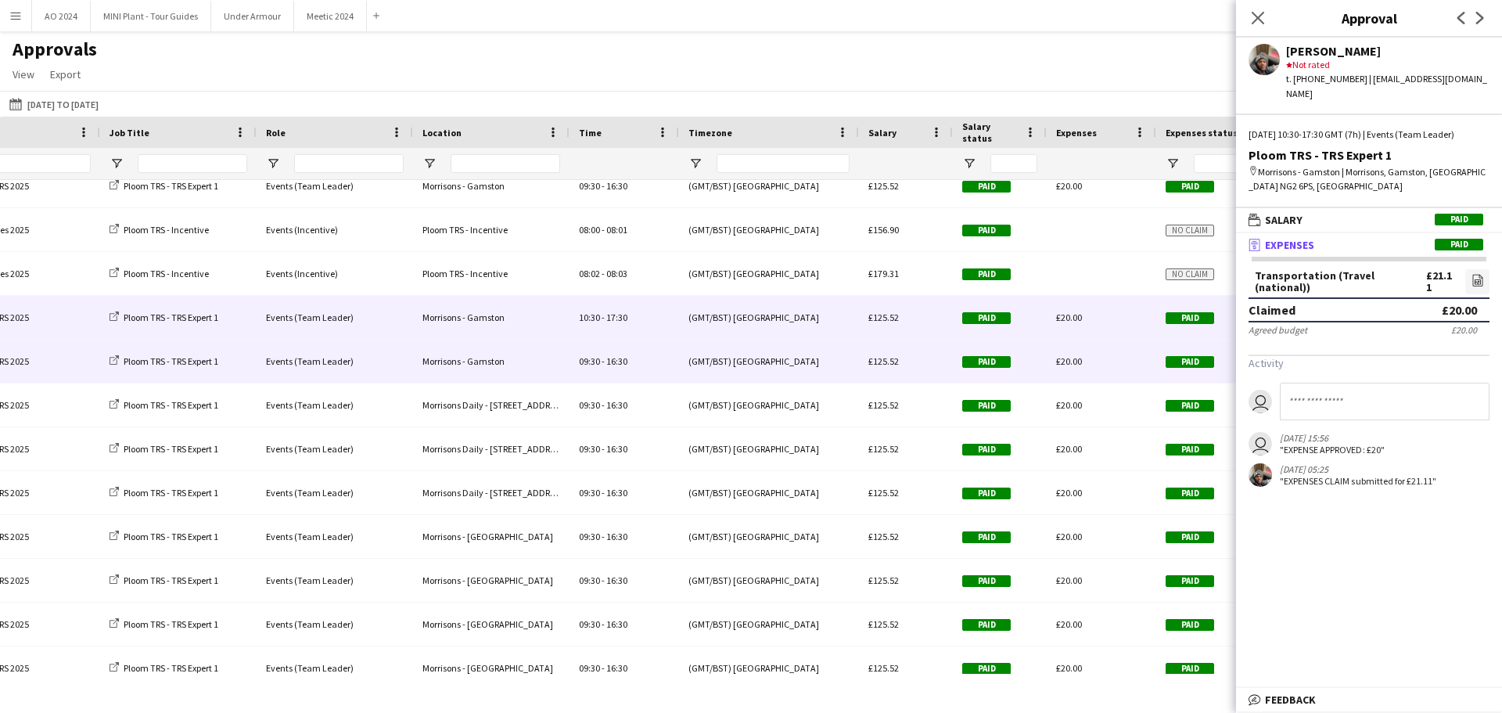
click at [1001, 362] on span "Paid" at bounding box center [1190, 362] width 49 height 12
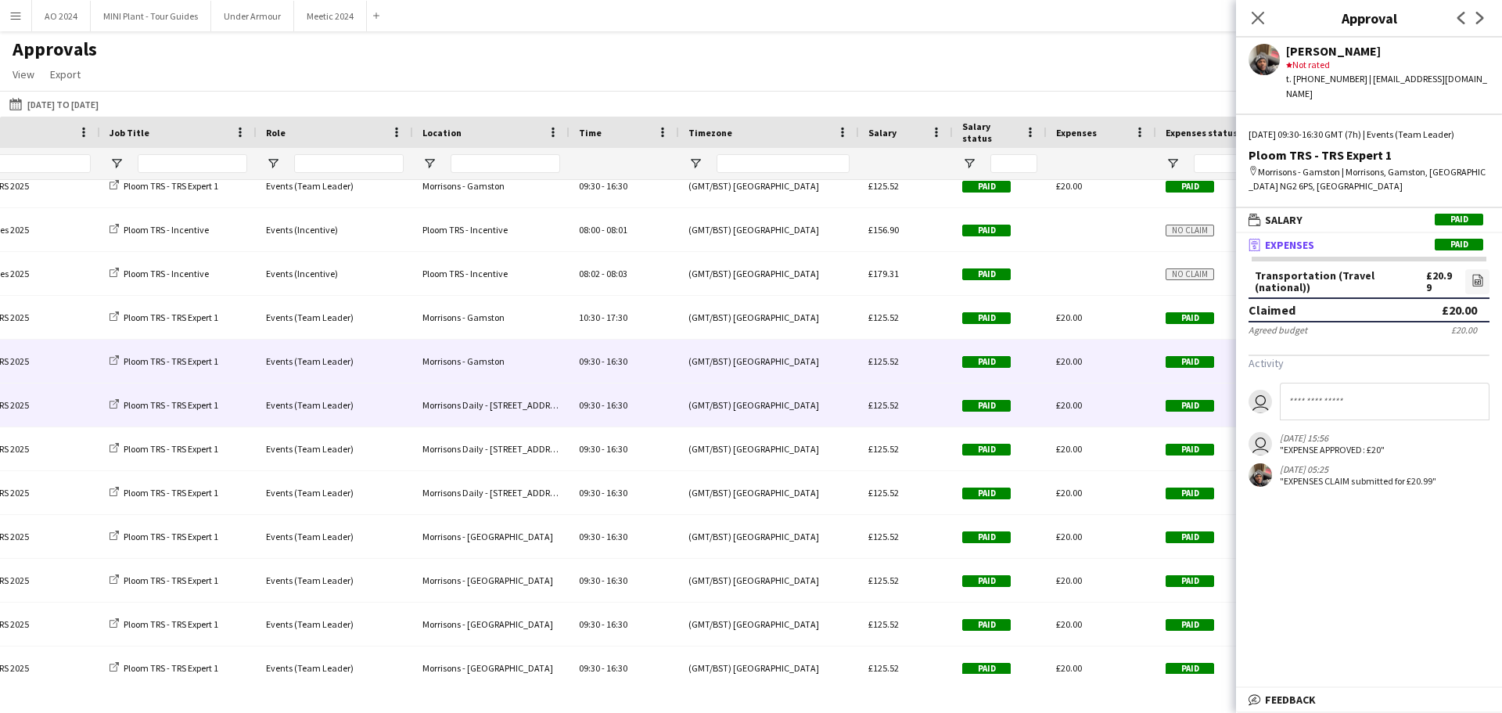
click at [1001, 405] on span "Paid" at bounding box center [1190, 406] width 49 height 12
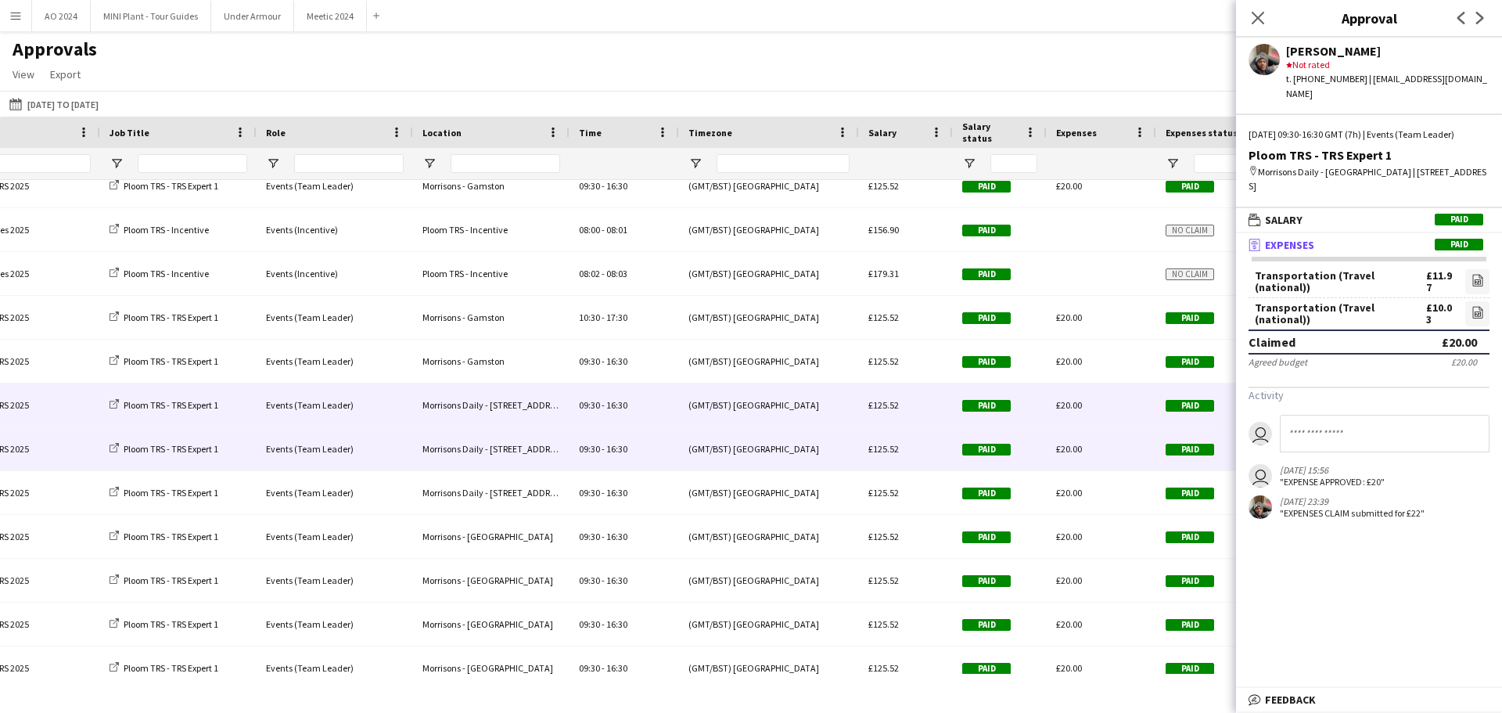
click at [1001, 430] on span "Paid" at bounding box center [1190, 450] width 49 height 12
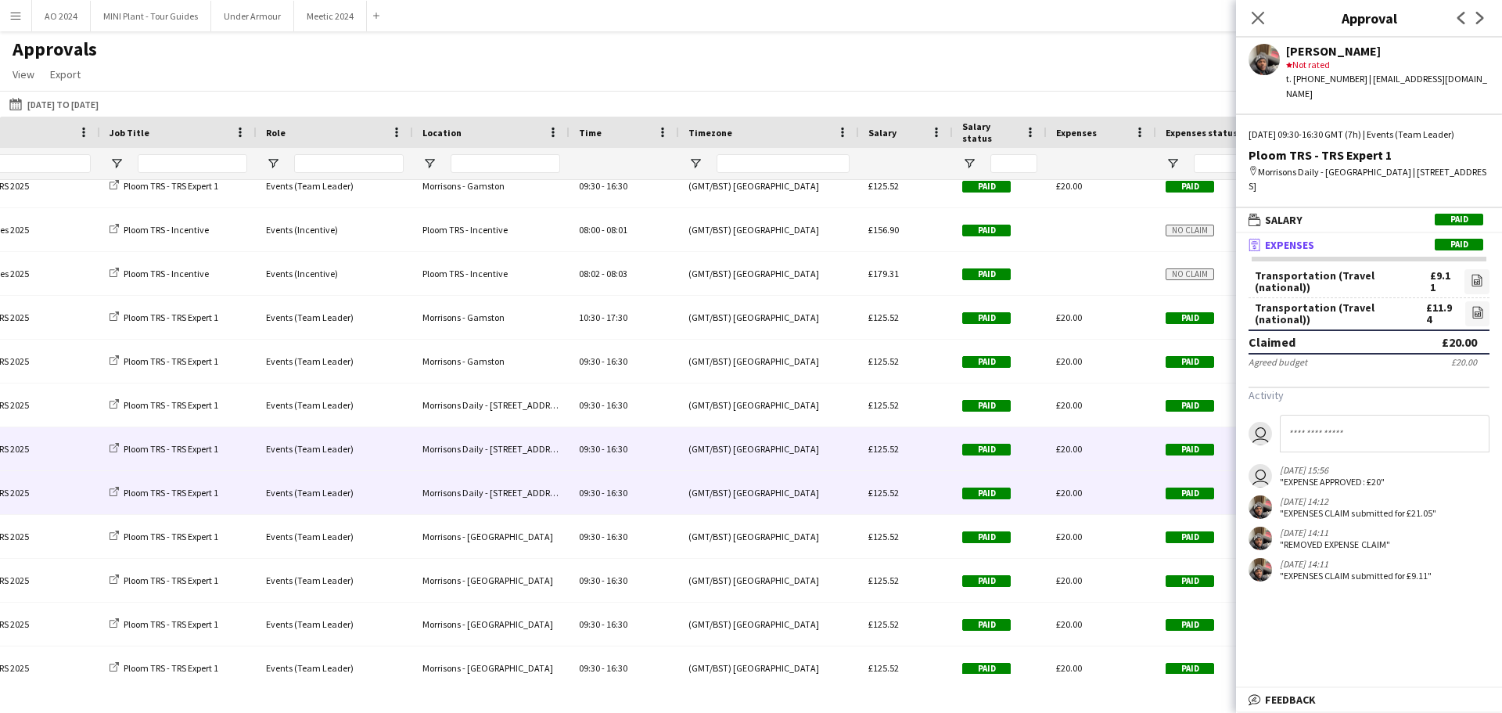
click at [1001, 430] on span "Paid" at bounding box center [1190, 494] width 49 height 12
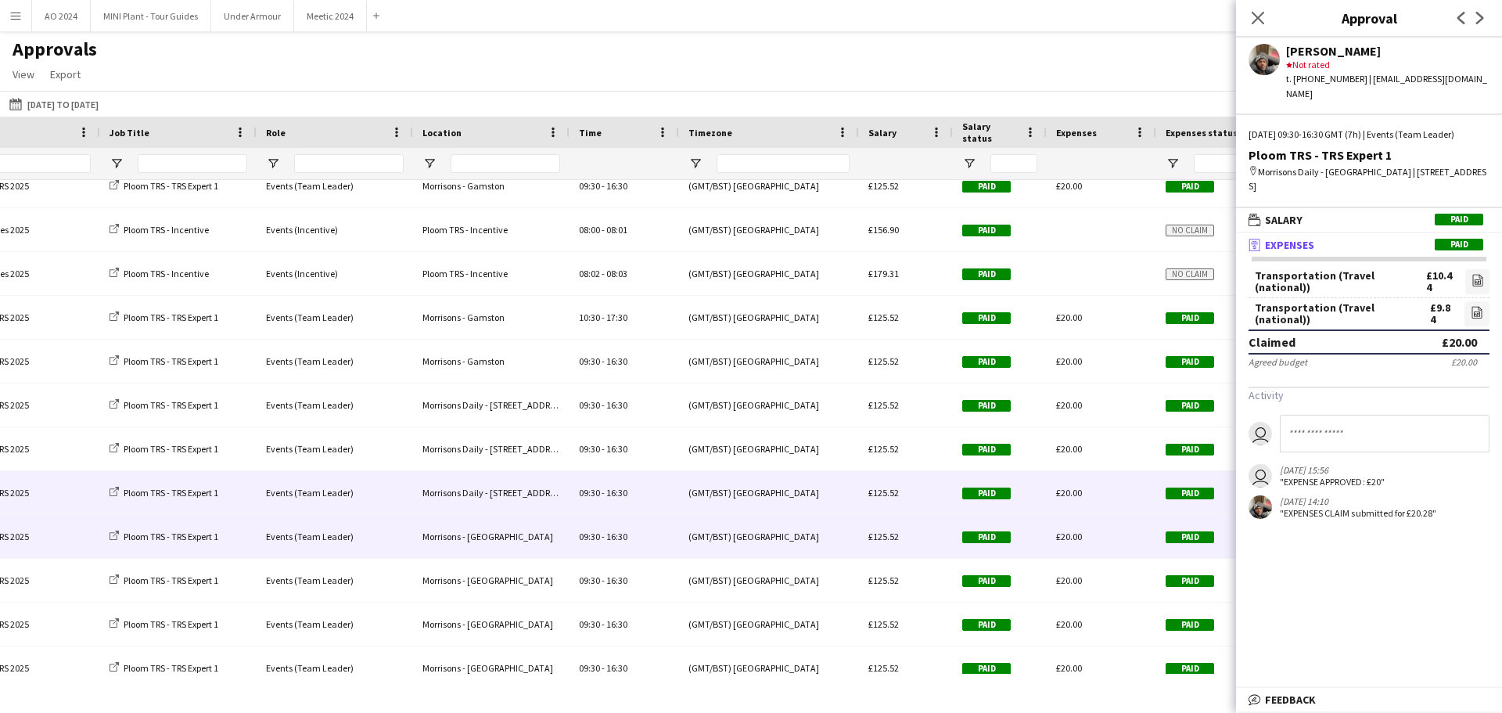
click at [1001, 430] on span "Paid" at bounding box center [1190, 537] width 49 height 12
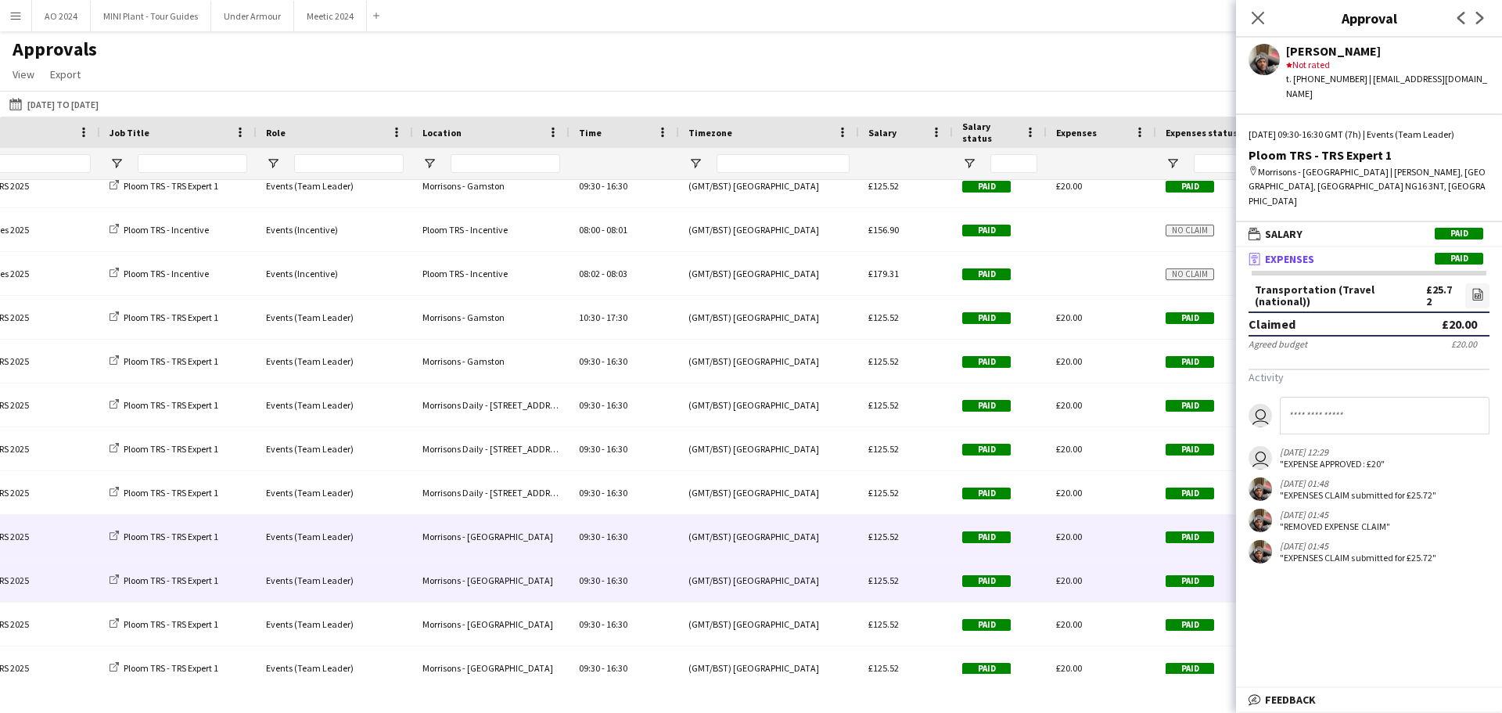
click at [1001, 430] on div "Paid" at bounding box center [1212, 580] width 110 height 43
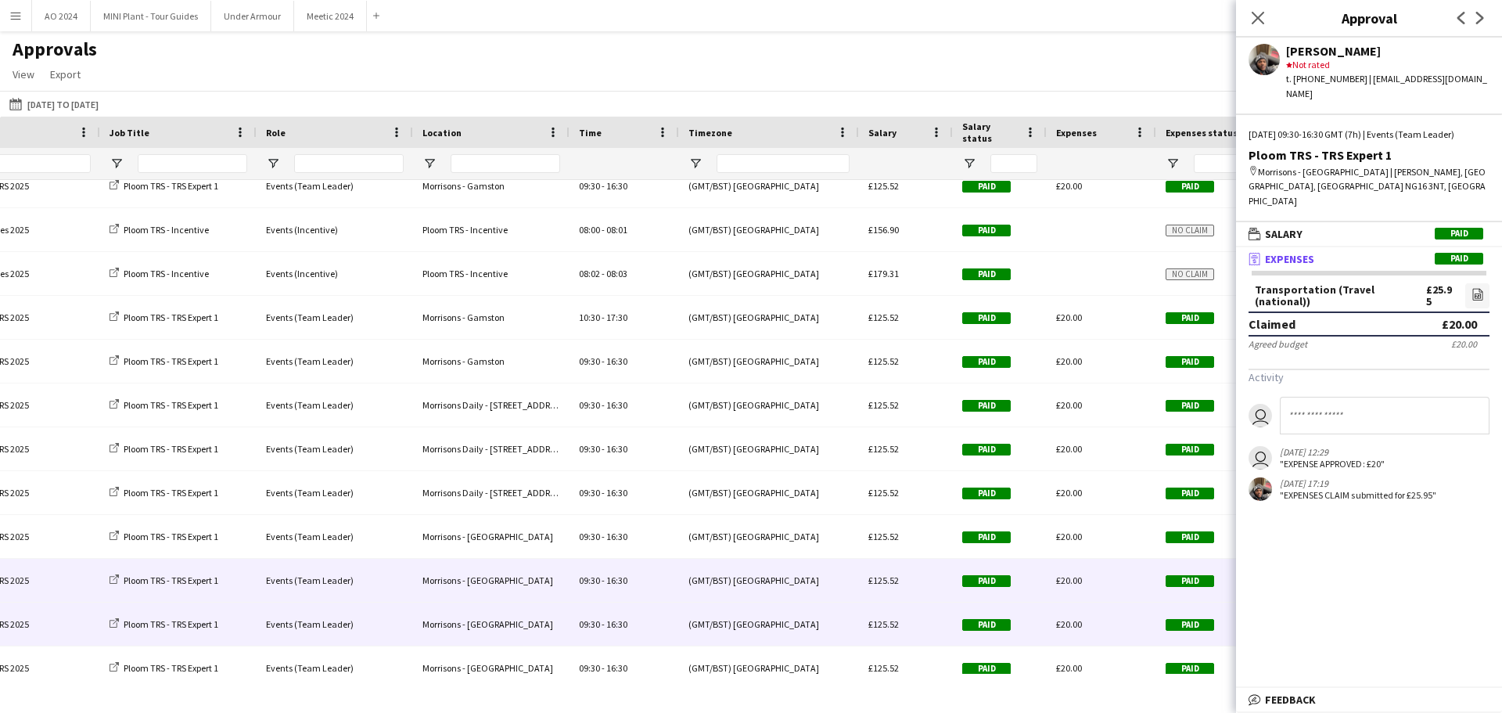
click at [1001, 430] on span "Paid" at bounding box center [1190, 625] width 49 height 12
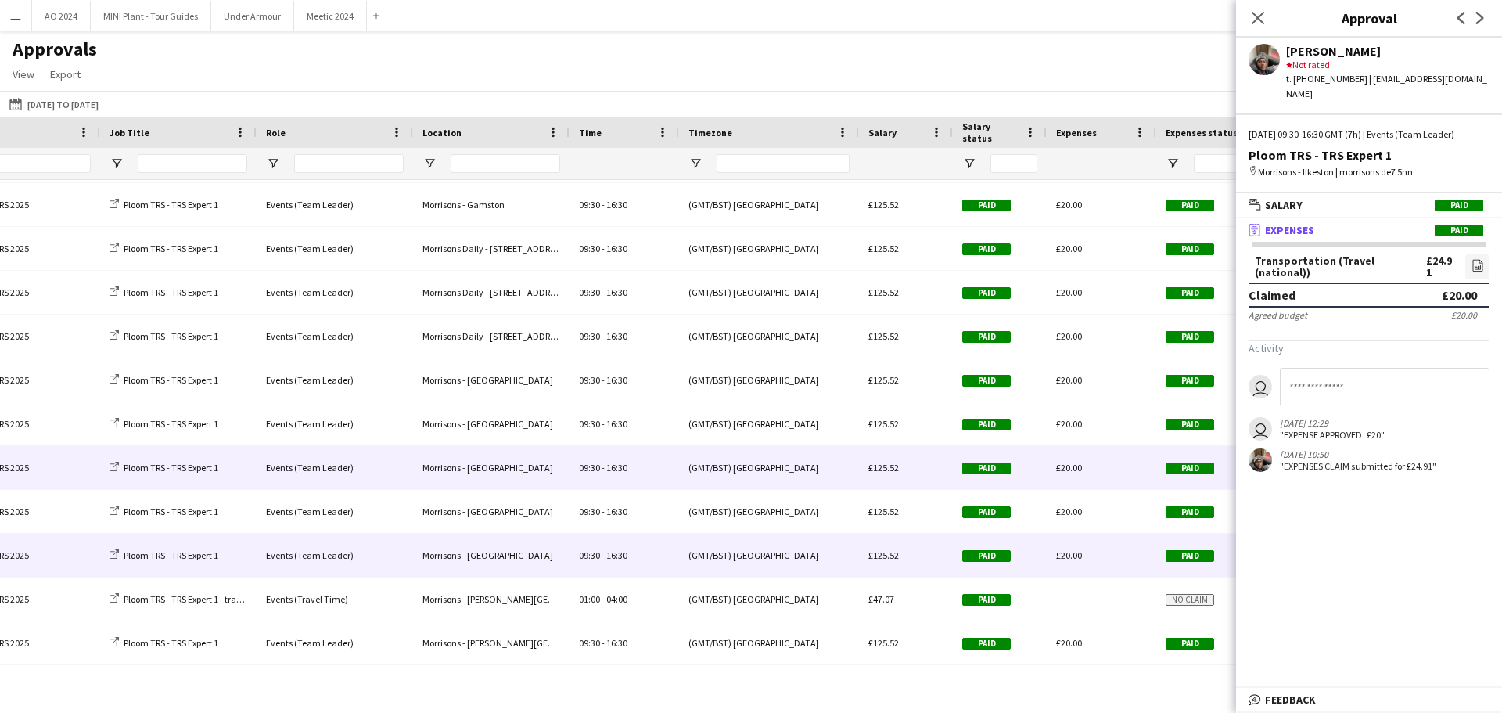
click at [1001, 430] on span "Paid" at bounding box center [1190, 556] width 49 height 12
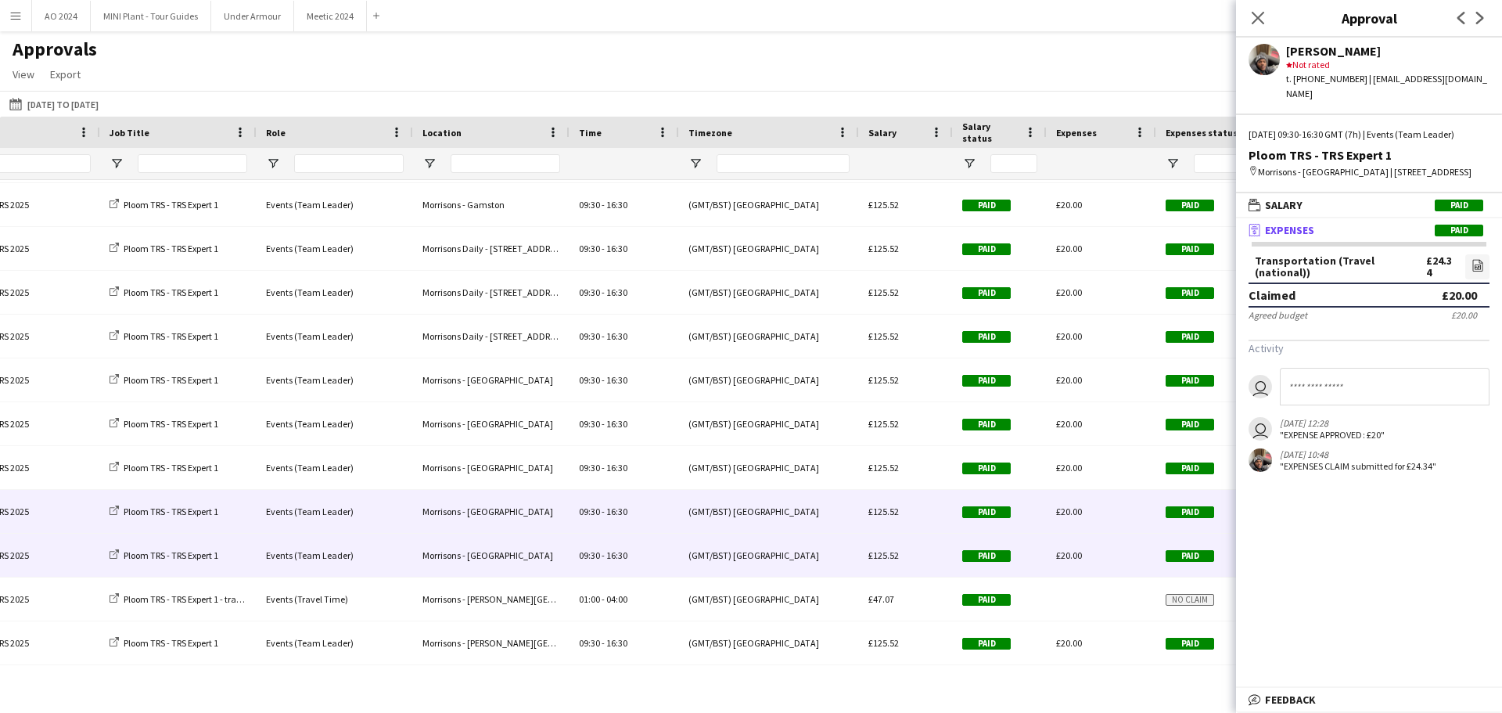
click at [1001, 430] on div "Paid" at bounding box center [1212, 511] width 110 height 43
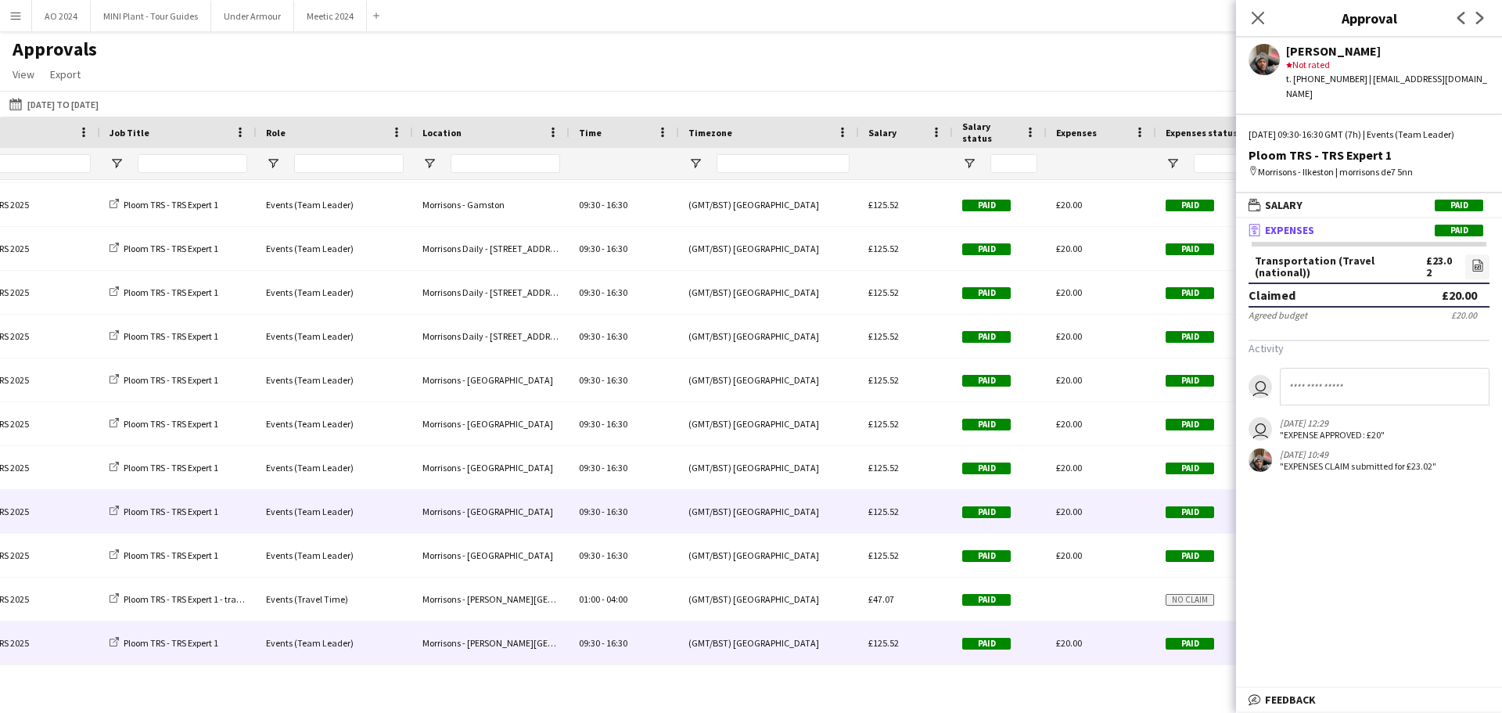
click at [1001, 430] on span "Paid" at bounding box center [1190, 644] width 49 height 12
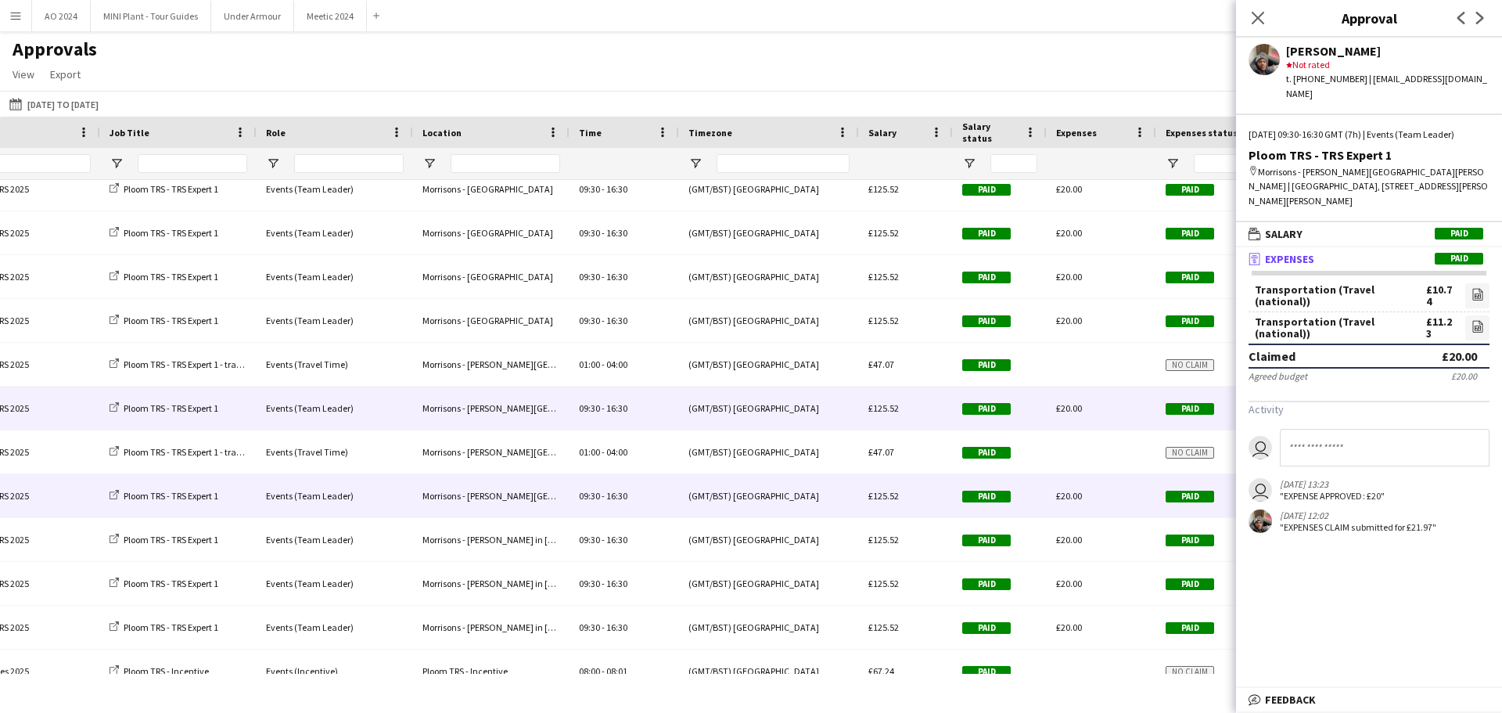
click at [1001, 430] on span "Paid" at bounding box center [1190, 497] width 49 height 12
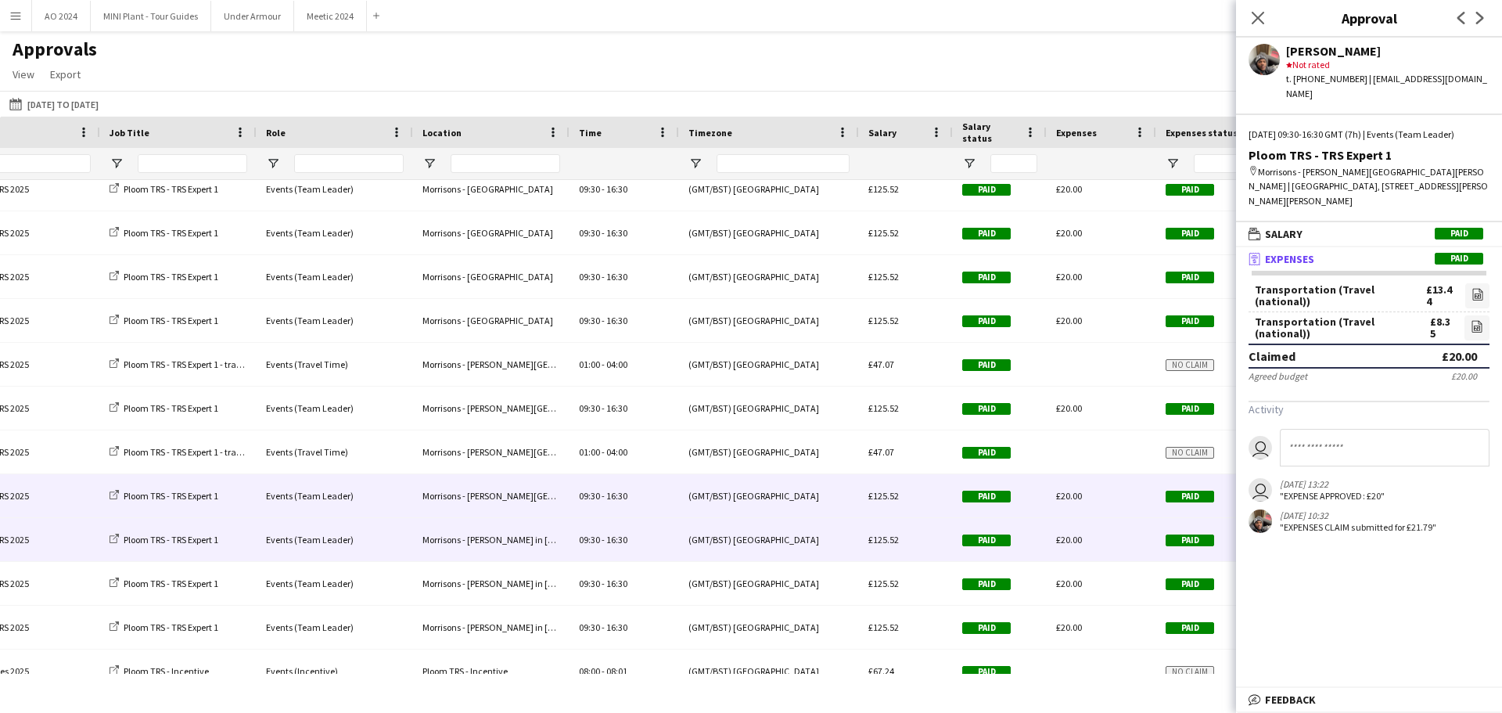
click at [1001, 430] on div "Paid" at bounding box center [1212, 539] width 110 height 43
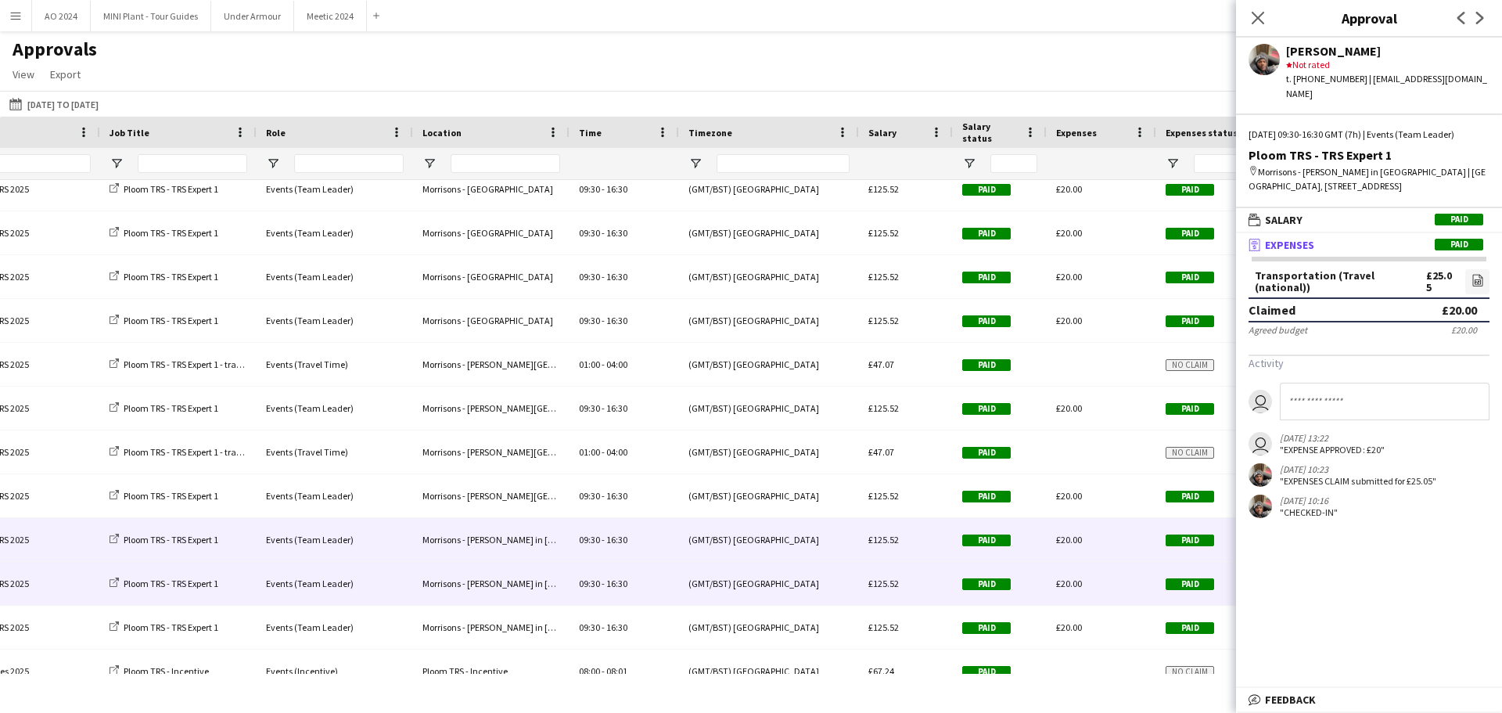
click at [1001, 430] on div "Paid" at bounding box center [1212, 583] width 110 height 43
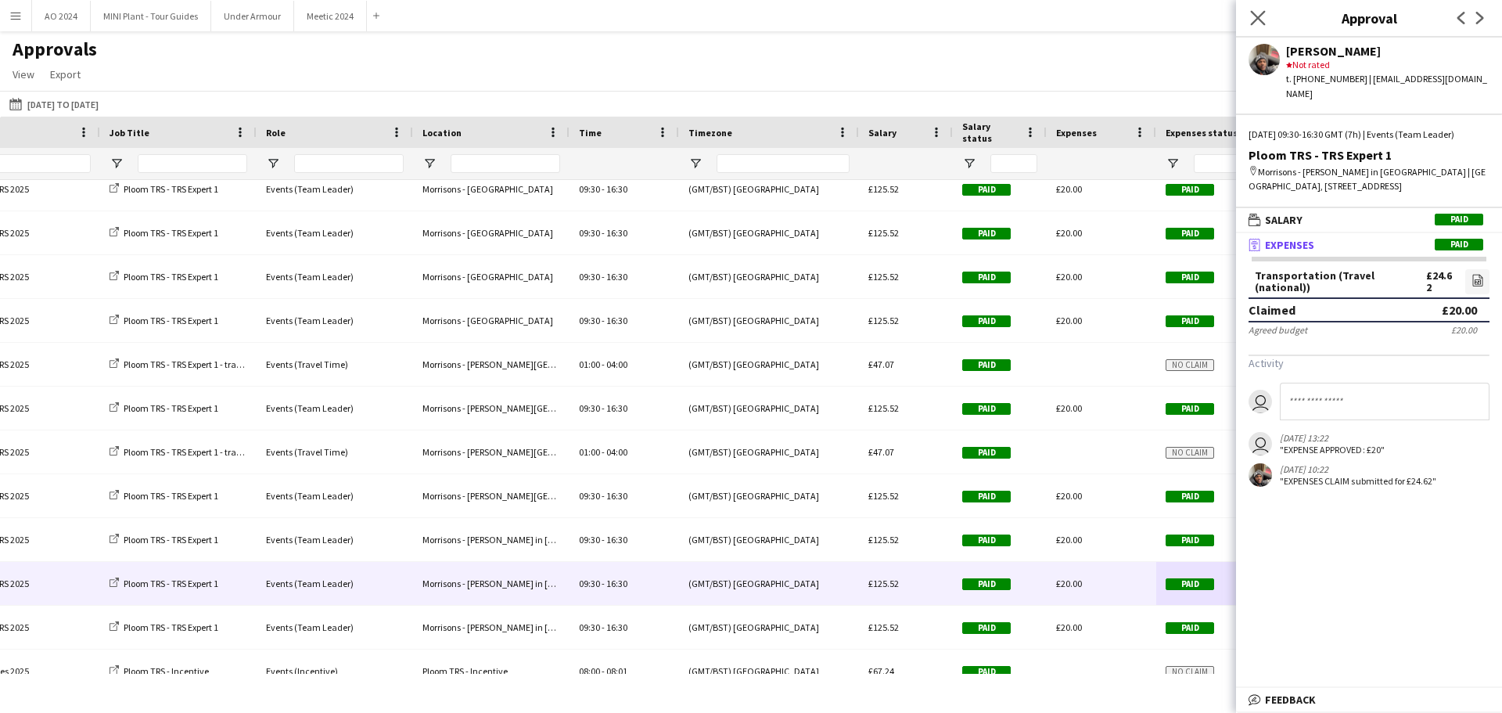
click at [1001, 17] on app-icon "Close pop-in" at bounding box center [1258, 18] width 23 height 23
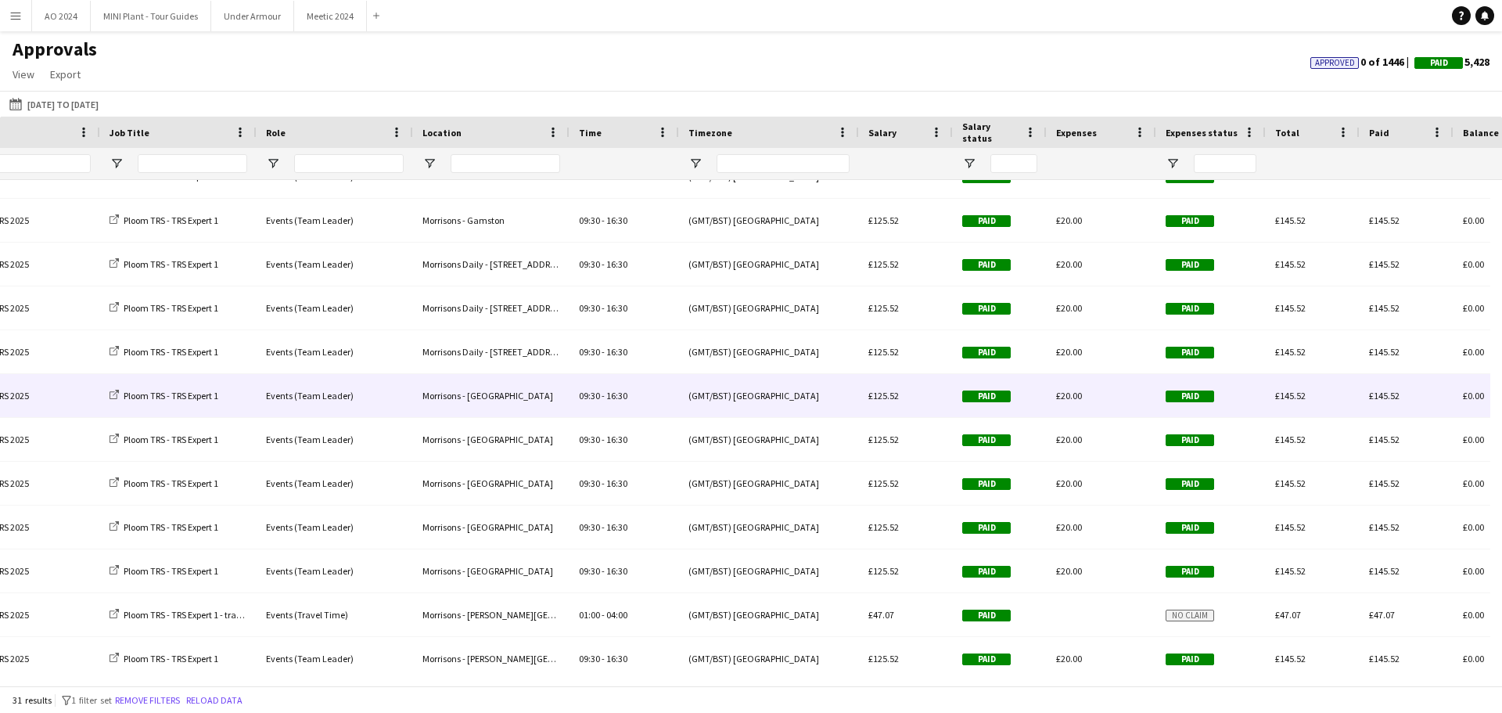
scroll to position [157, 0]
